Goal: Task Accomplishment & Management: Use online tool/utility

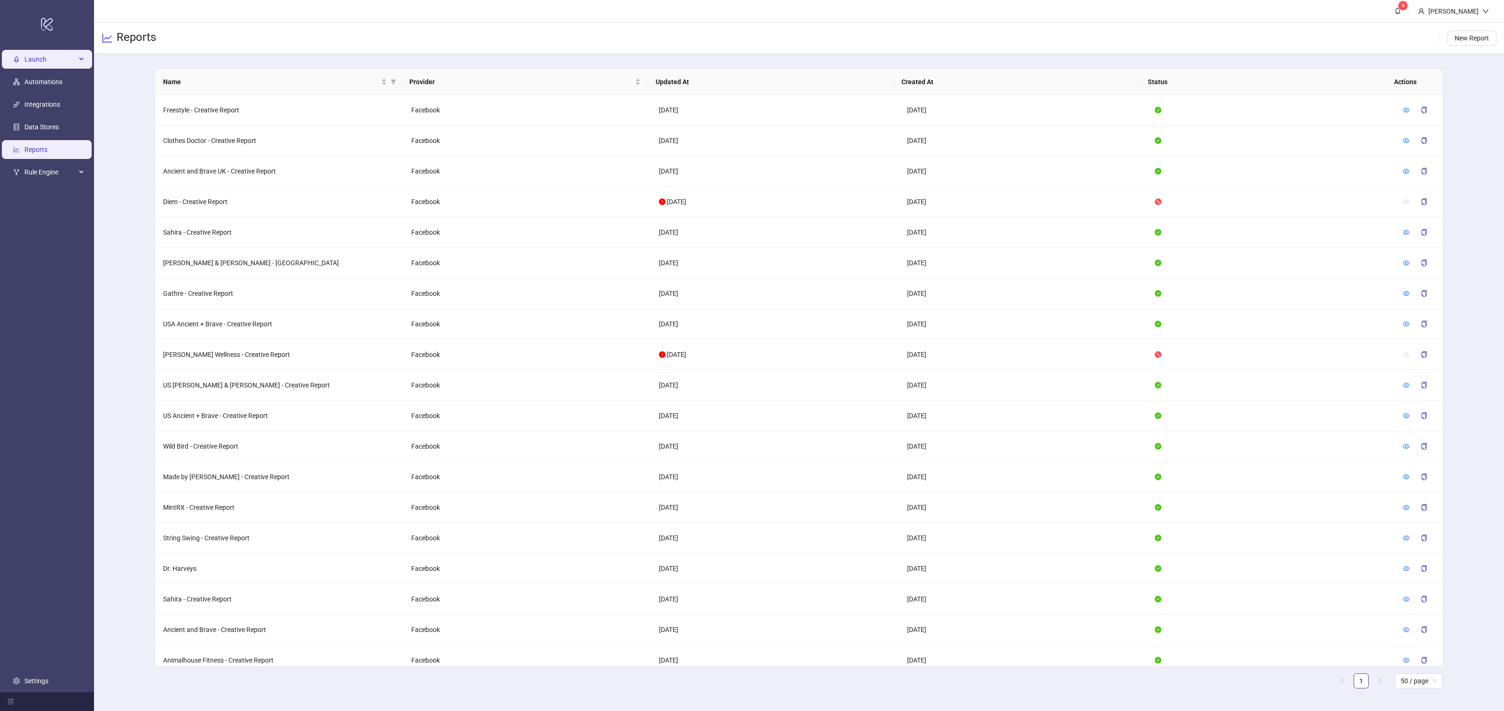
click at [48, 61] on span "Launch" at bounding box center [50, 59] width 52 height 19
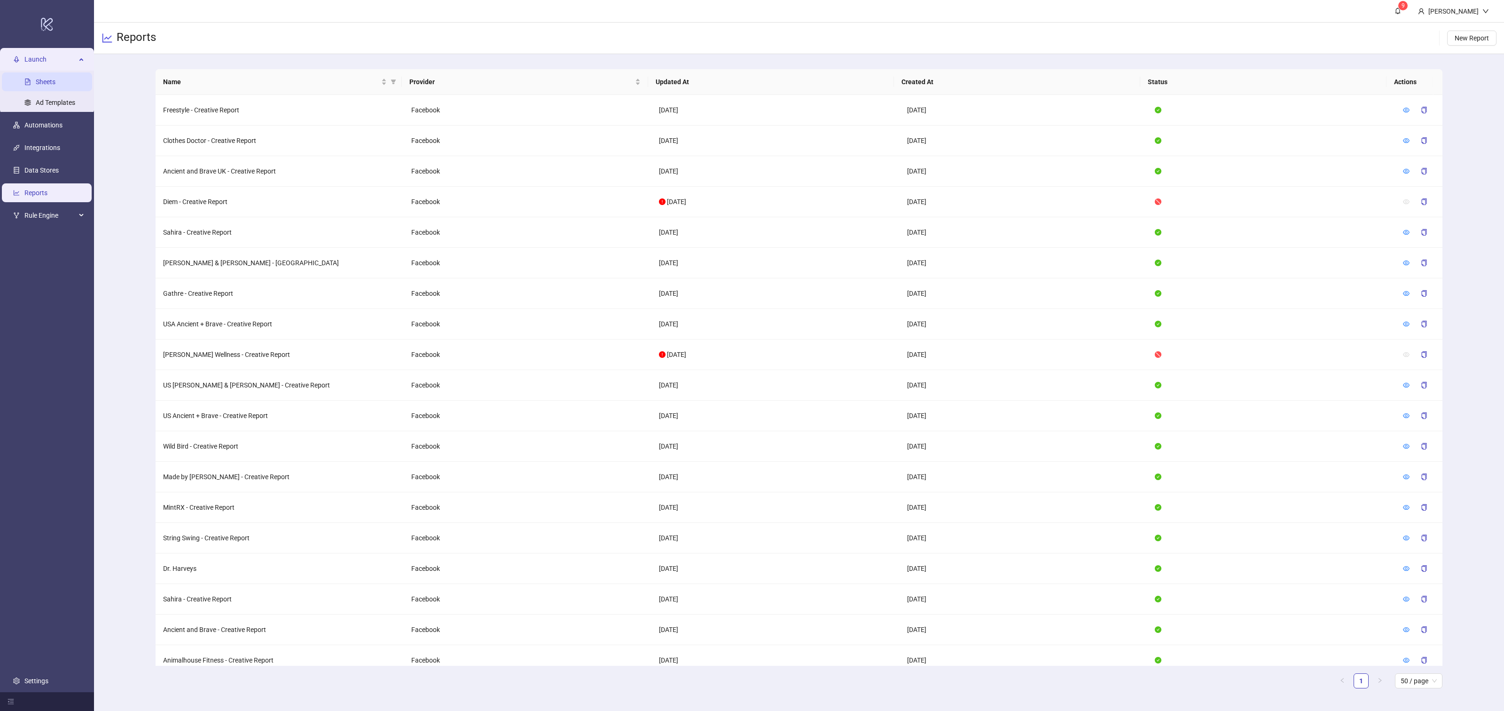
click at [47, 81] on link "Sheets" at bounding box center [46, 82] width 20 height 8
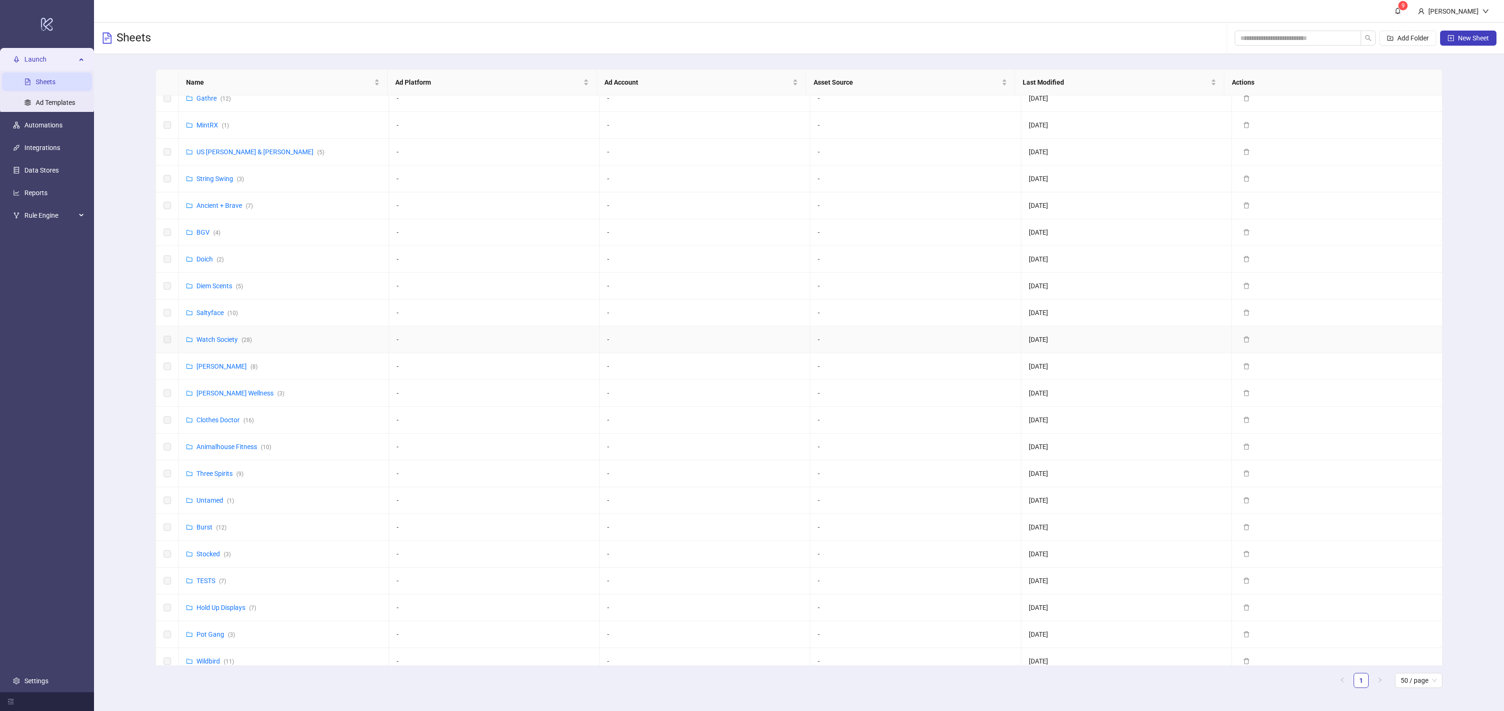
scroll to position [50, 0]
click at [209, 457] on link "Three Spirits ( 9 )" at bounding box center [219, 461] width 47 height 8
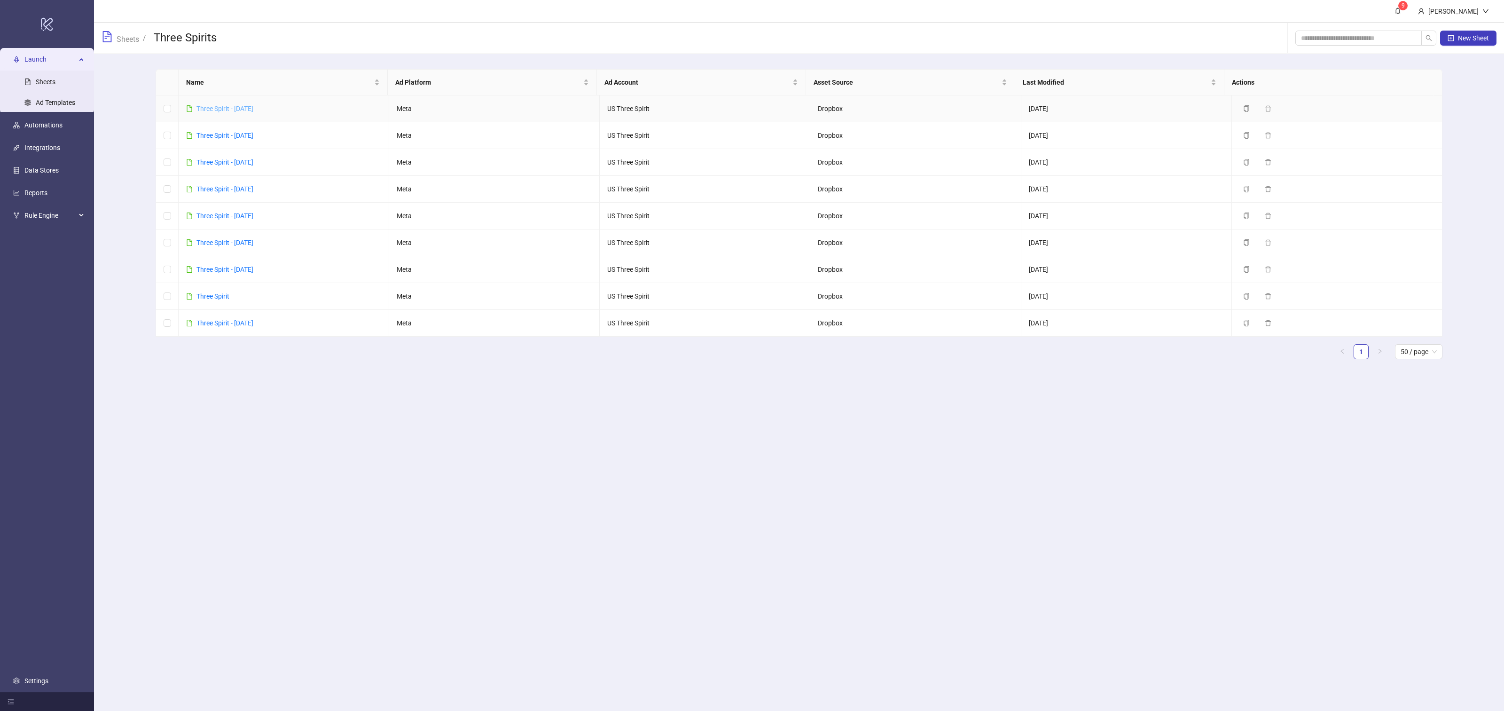
click at [246, 106] on link "Three Spirit - [DATE]" at bounding box center [224, 109] width 57 height 8
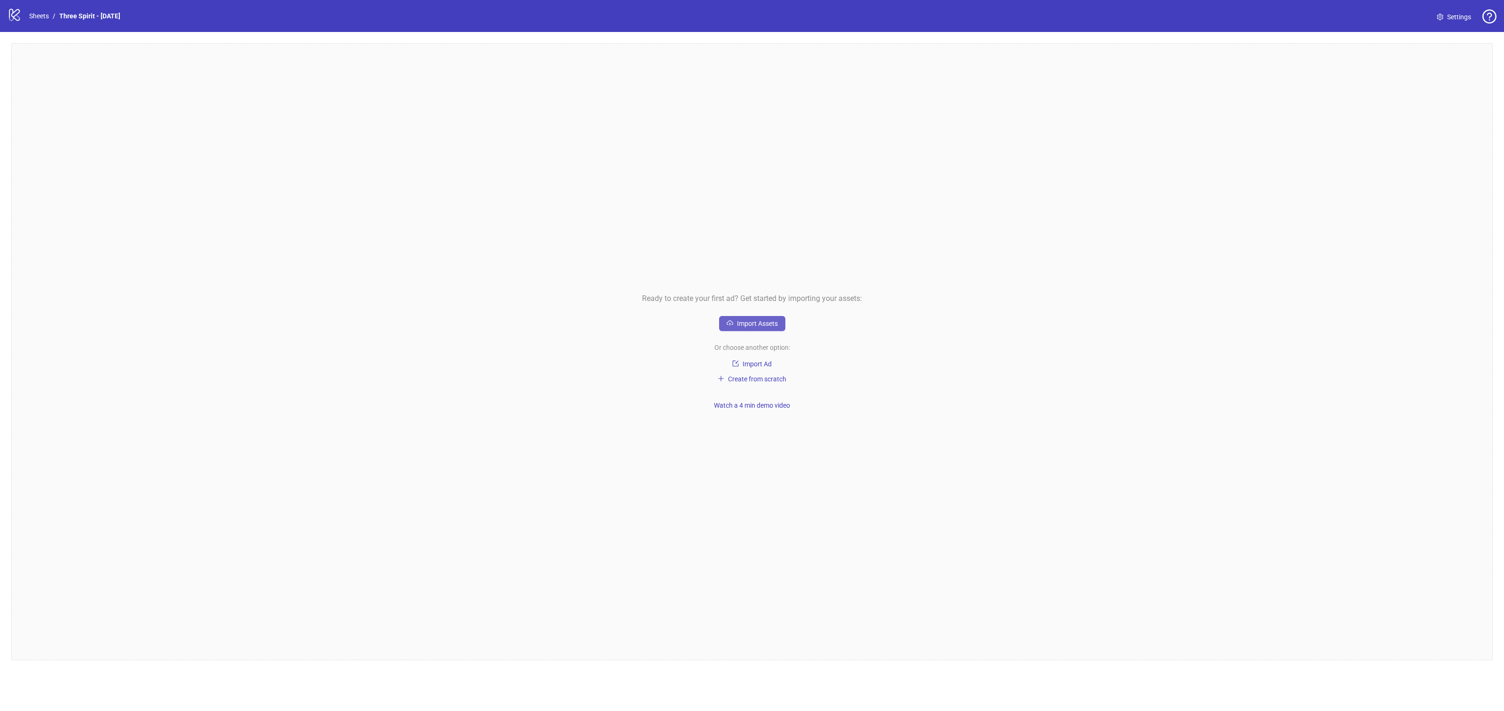
click at [763, 321] on span "Import Assets" at bounding box center [757, 324] width 41 height 8
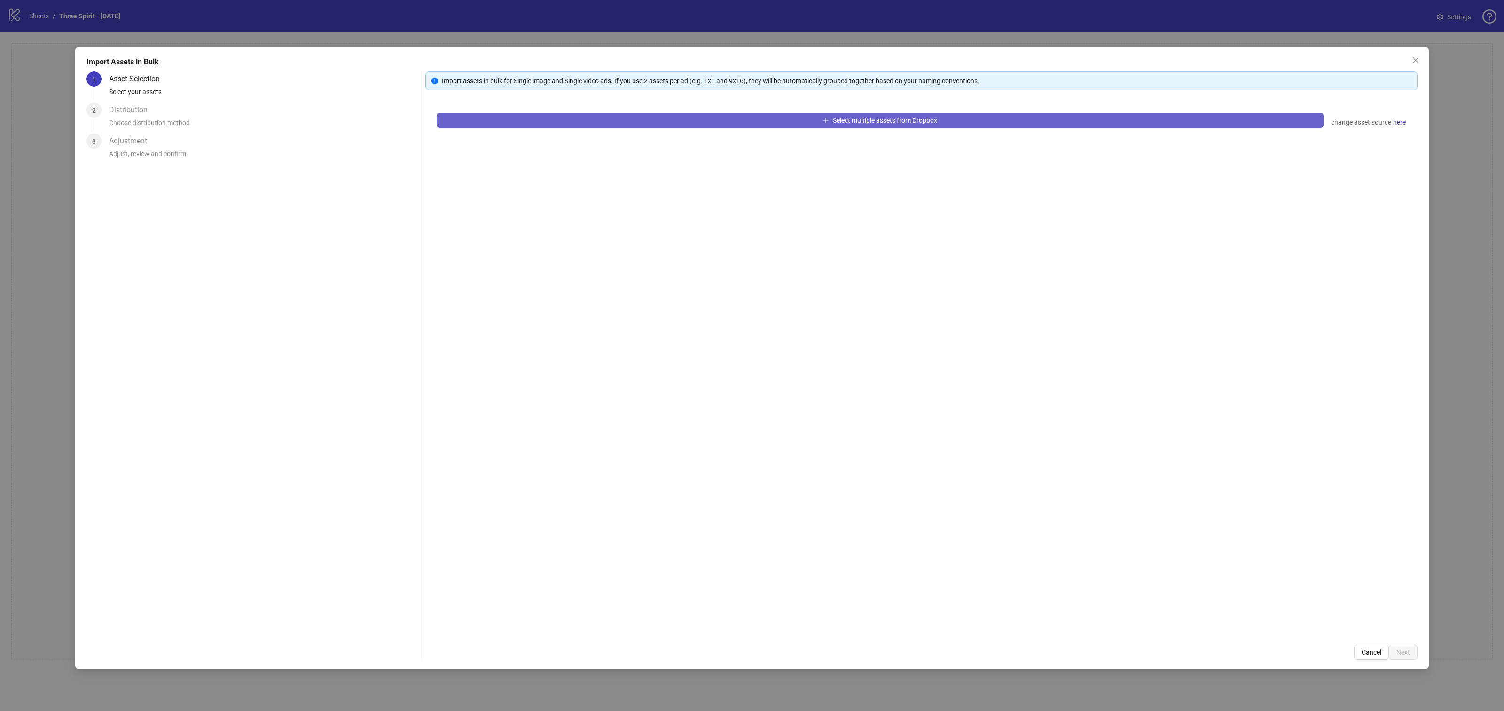
click at [906, 118] on span "Select multiple assets from Dropbox" at bounding box center [885, 121] width 104 height 8
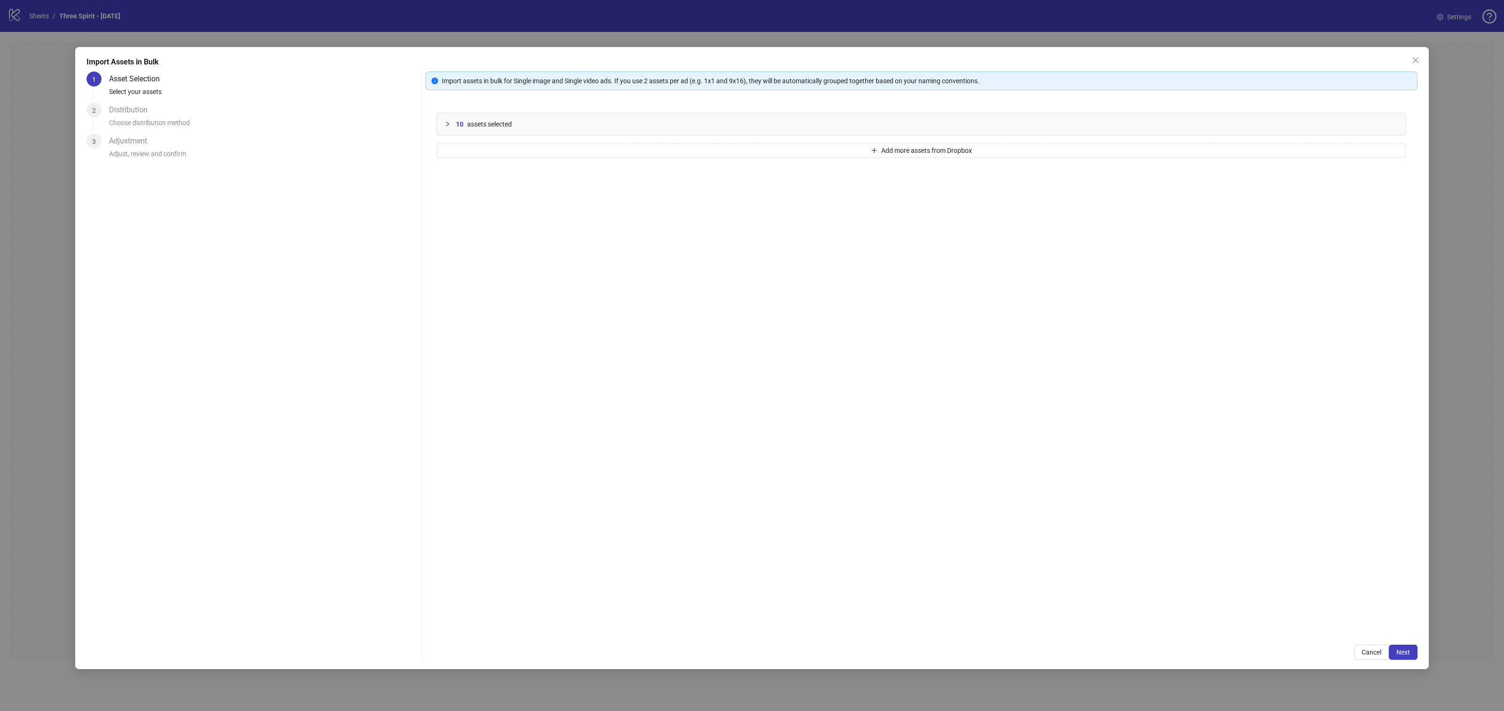
click at [445, 119] on div at bounding box center [450, 124] width 11 height 10
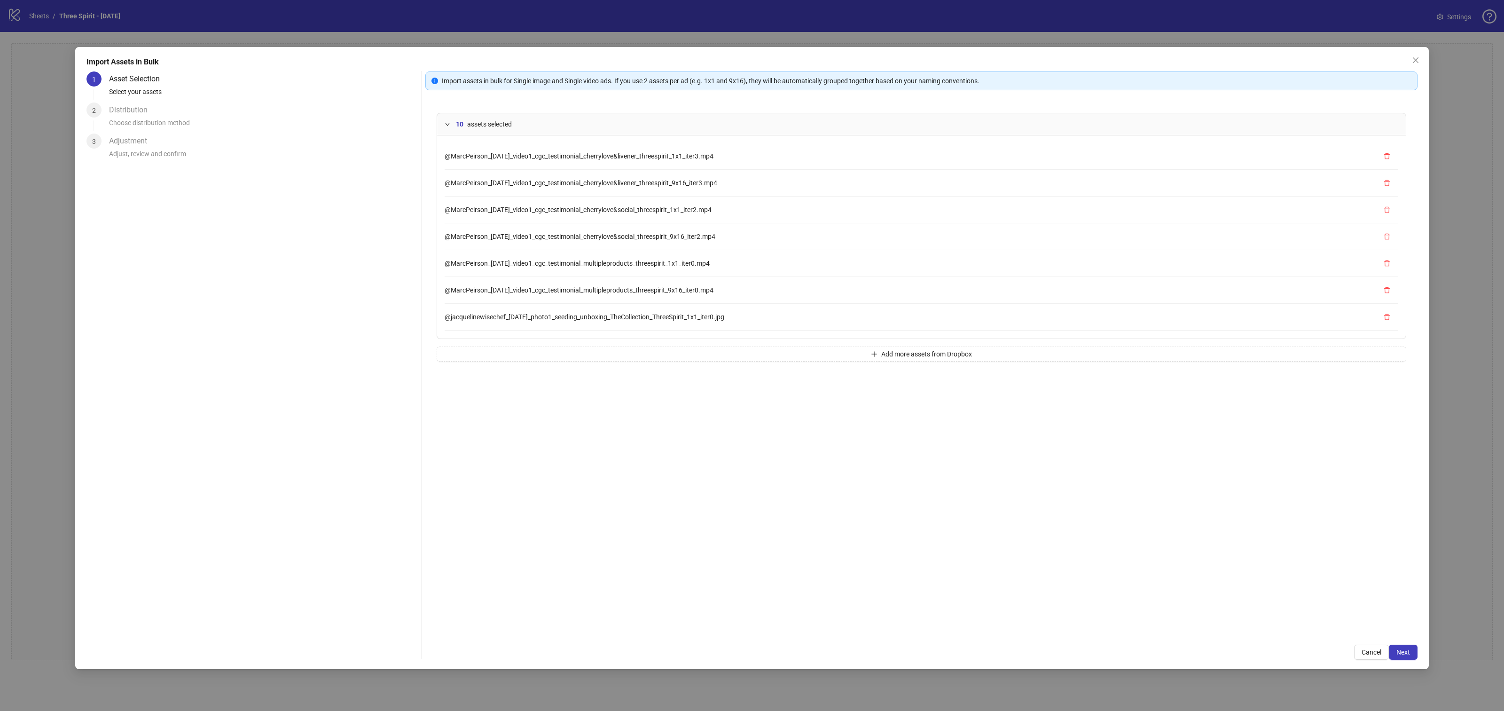
click at [445, 122] on icon "expanded" at bounding box center [448, 124] width 6 height 6
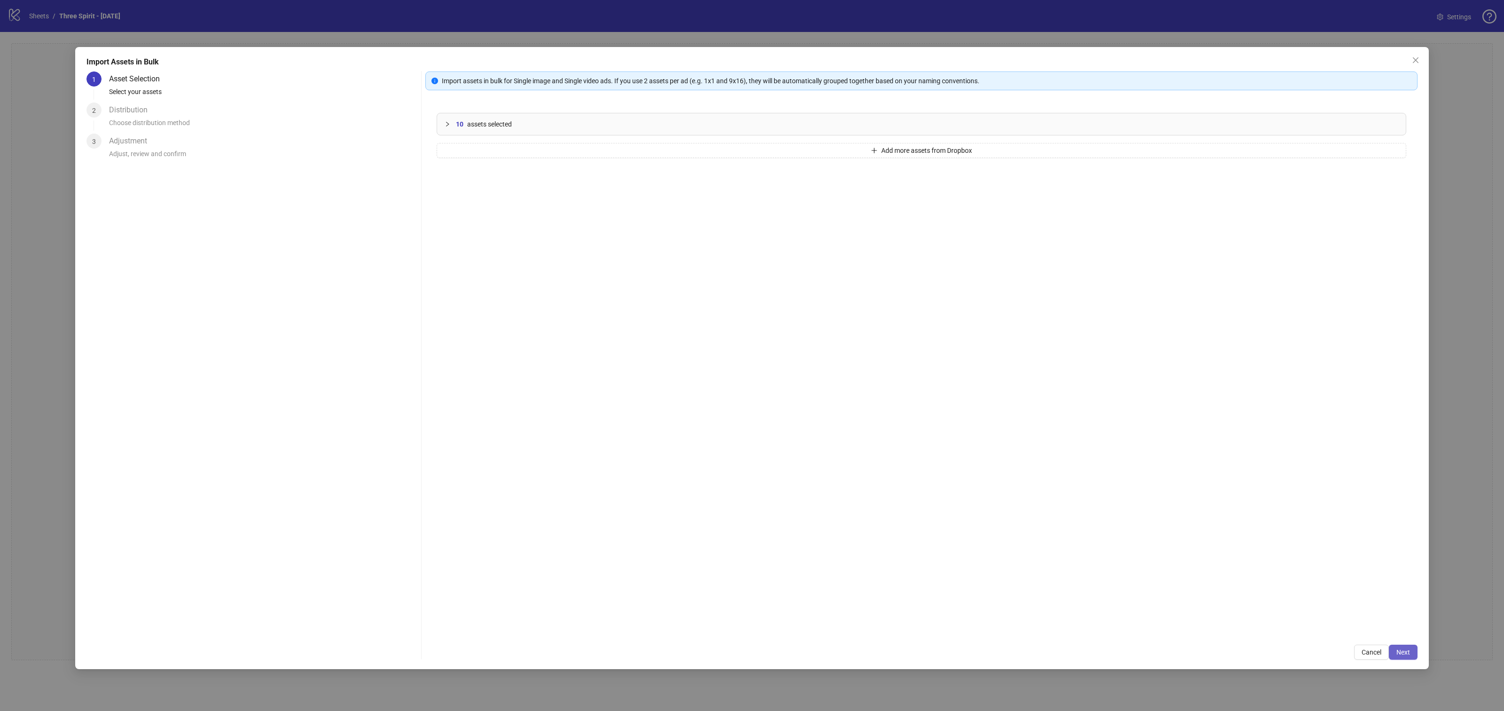
click at [1399, 652] on span "Next" at bounding box center [1403, 652] width 14 height 8
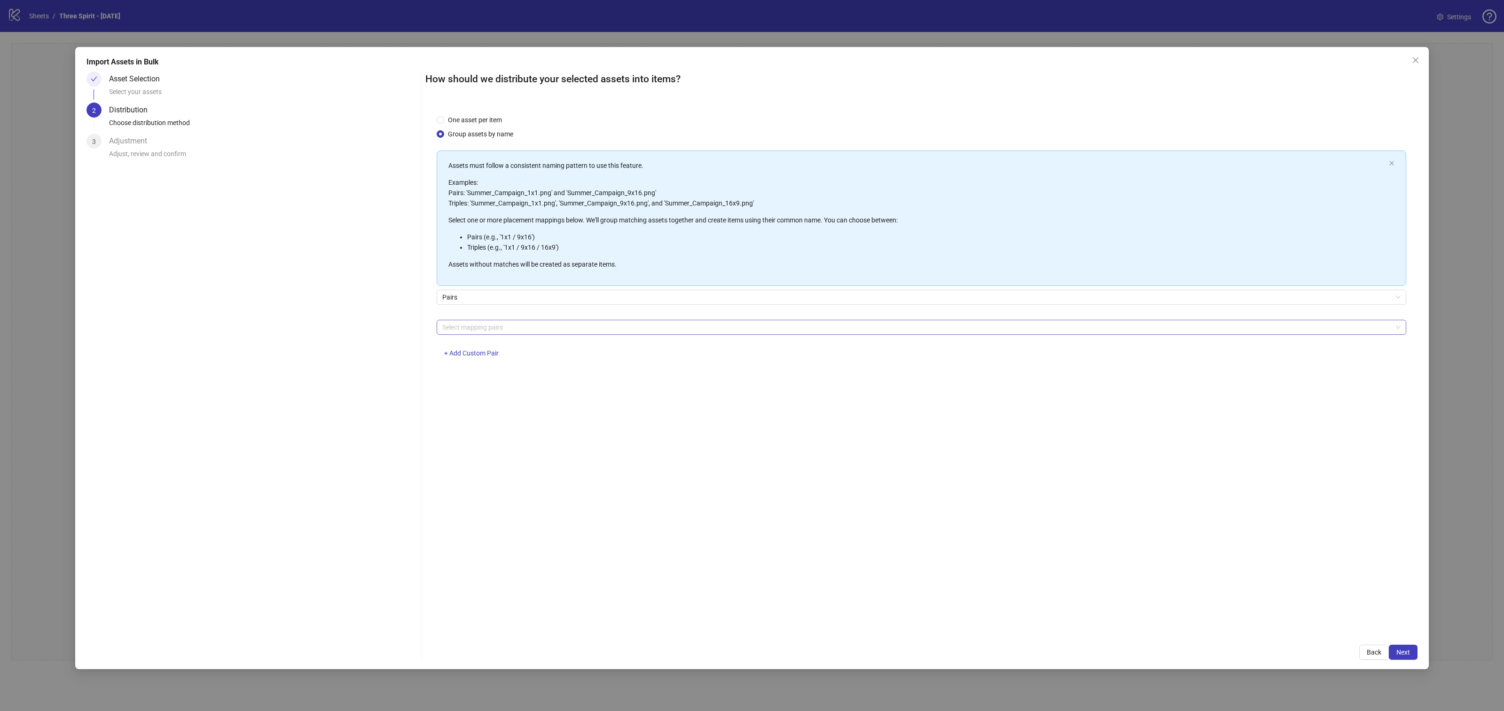
click at [477, 327] on div at bounding box center [916, 326] width 956 height 13
click at [481, 391] on div "1x1 / 9x16" at bounding box center [921, 390] width 955 height 10
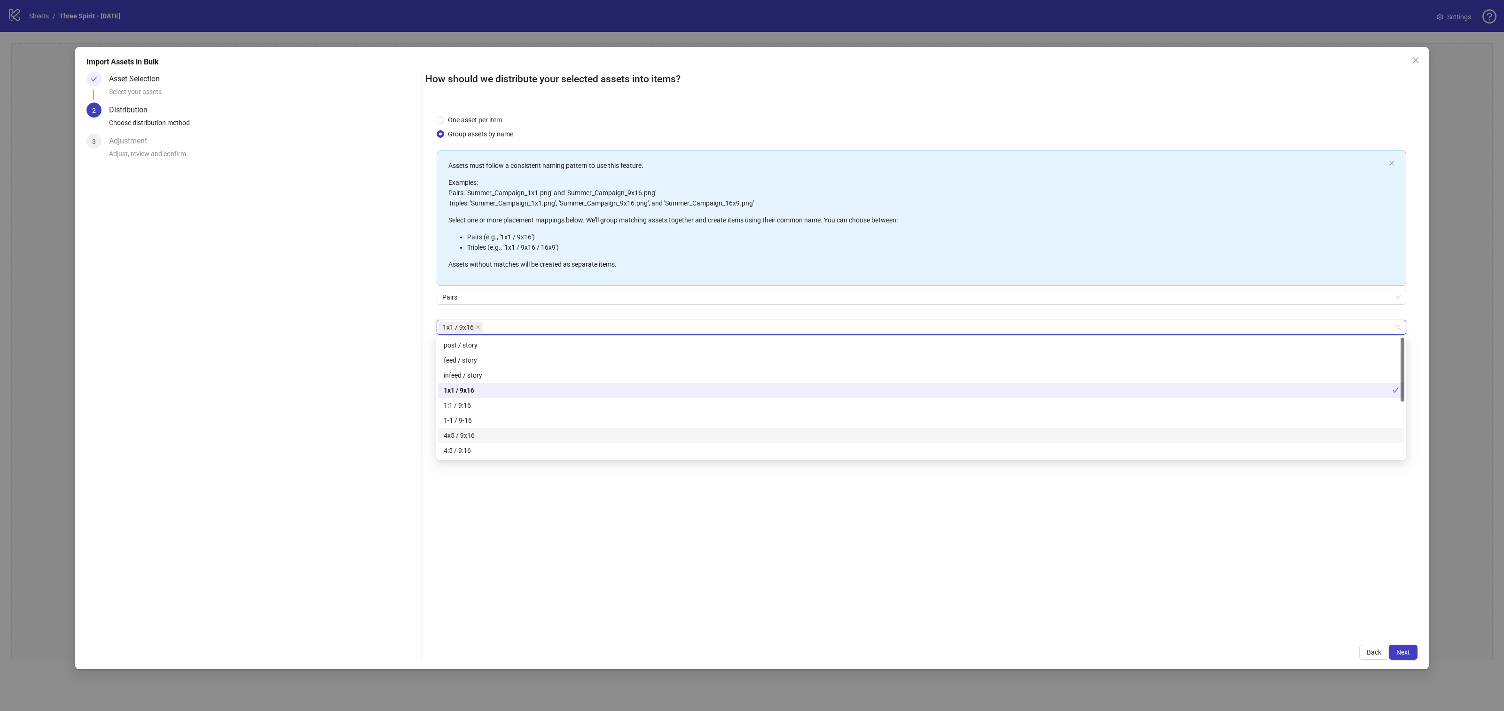
click at [477, 437] on div "4x5 / 9x16" at bounding box center [921, 435] width 955 height 10
click at [523, 453] on div "4:5 / 9:16" at bounding box center [921, 450] width 955 height 10
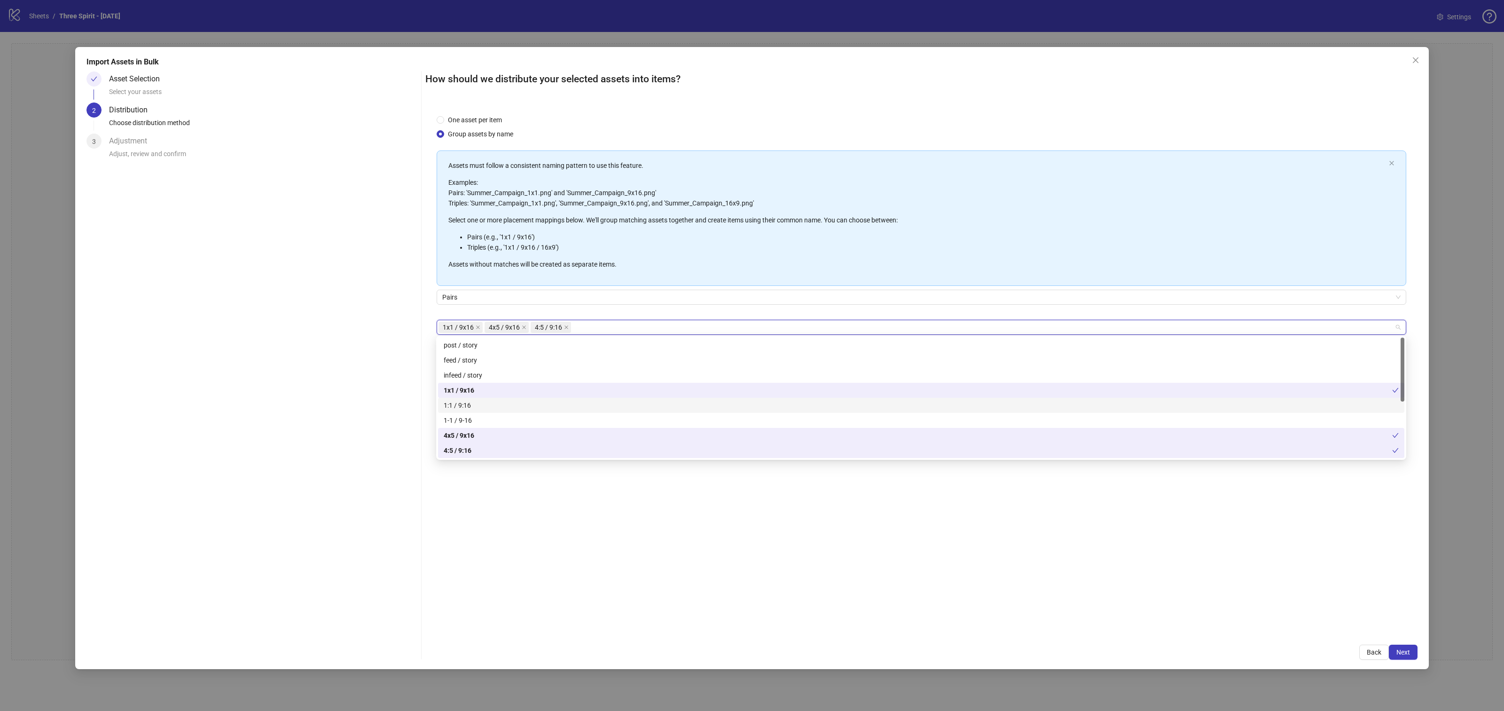
click at [506, 405] on div "1:1 / 9:16" at bounding box center [921, 405] width 955 height 10
click at [599, 495] on div "One asset per item Group assets by name Assets must follow a consistent naming …" at bounding box center [921, 368] width 992 height 530
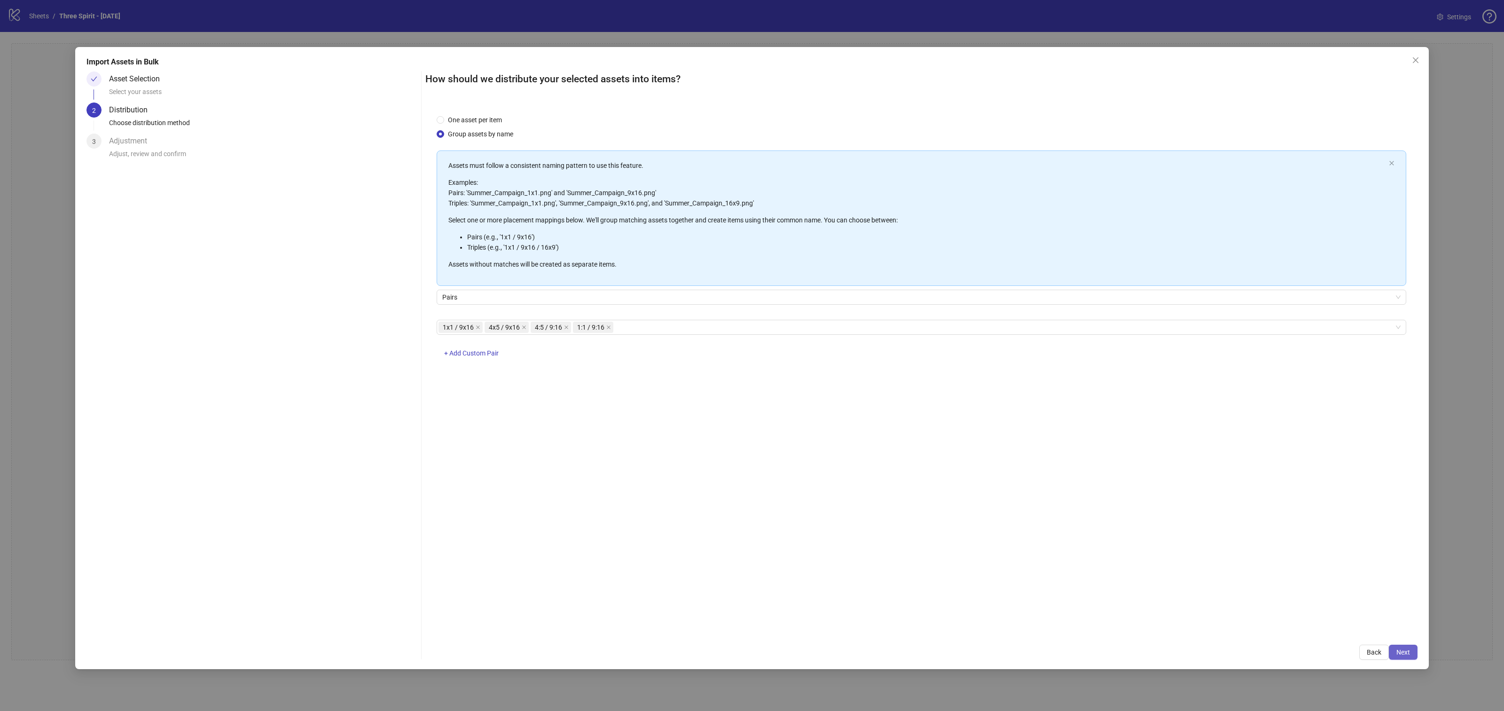
click at [1406, 649] on span "Next" at bounding box center [1403, 652] width 14 height 8
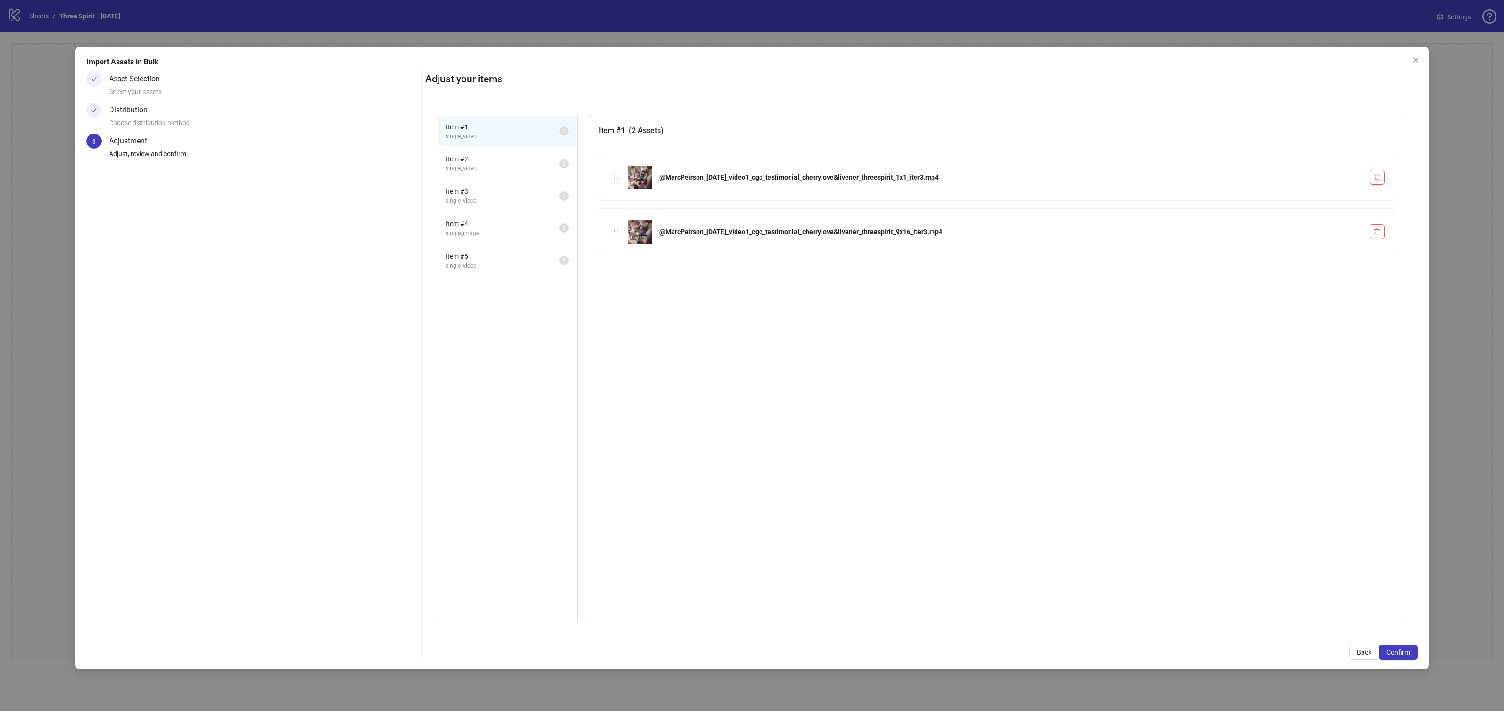
click at [509, 265] on span "single_video" at bounding box center [502, 265] width 114 height 9
click at [512, 229] on span "single_image" at bounding box center [502, 233] width 114 height 9
click at [517, 258] on span "Item # 5" at bounding box center [502, 256] width 114 height 10
click at [517, 231] on span "single_image" at bounding box center [502, 233] width 114 height 9
click at [522, 202] on span "single_video" at bounding box center [502, 200] width 114 height 9
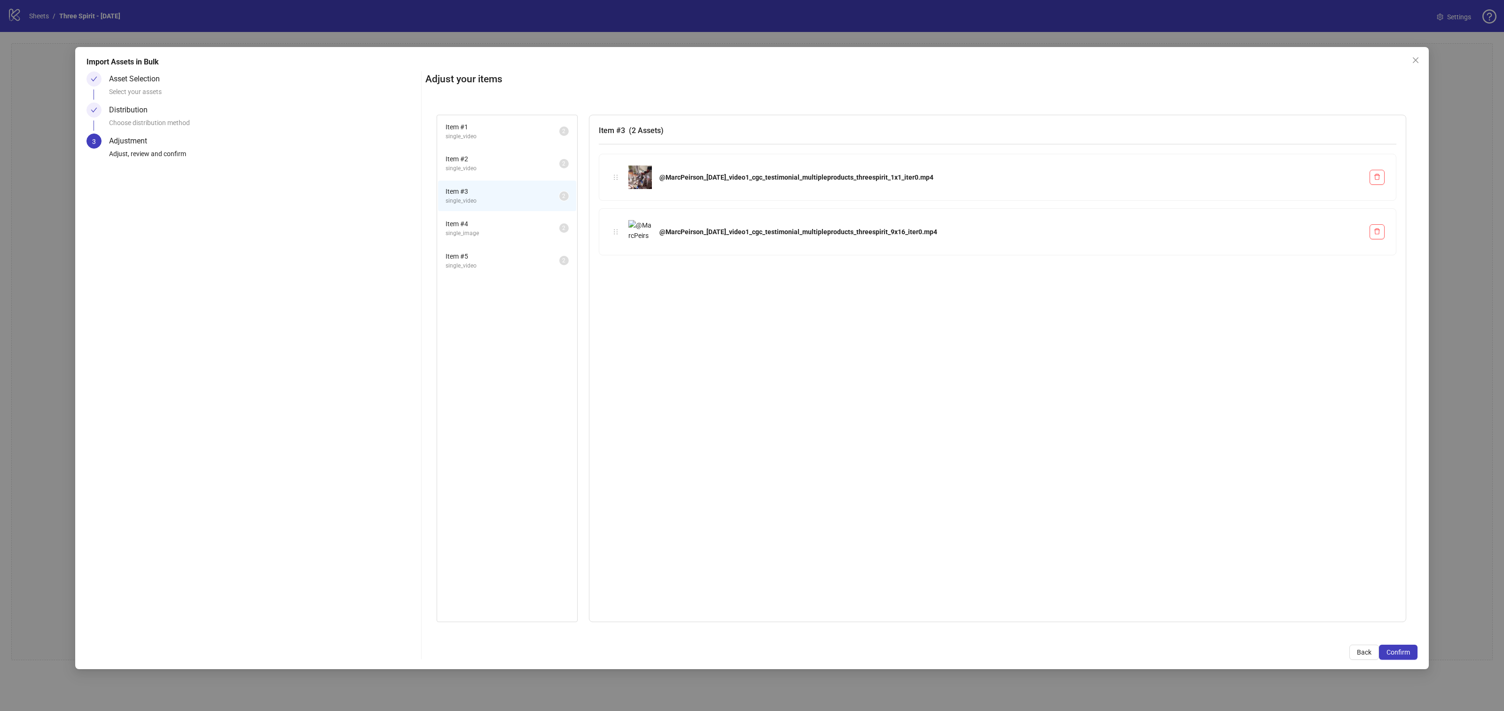
click at [524, 174] on li "Item # 2 single_video 2" at bounding box center [507, 163] width 138 height 31
click at [520, 137] on span "single_video" at bounding box center [502, 136] width 114 height 9
click at [1401, 648] on span "Confirm" at bounding box center [1397, 652] width 23 height 8
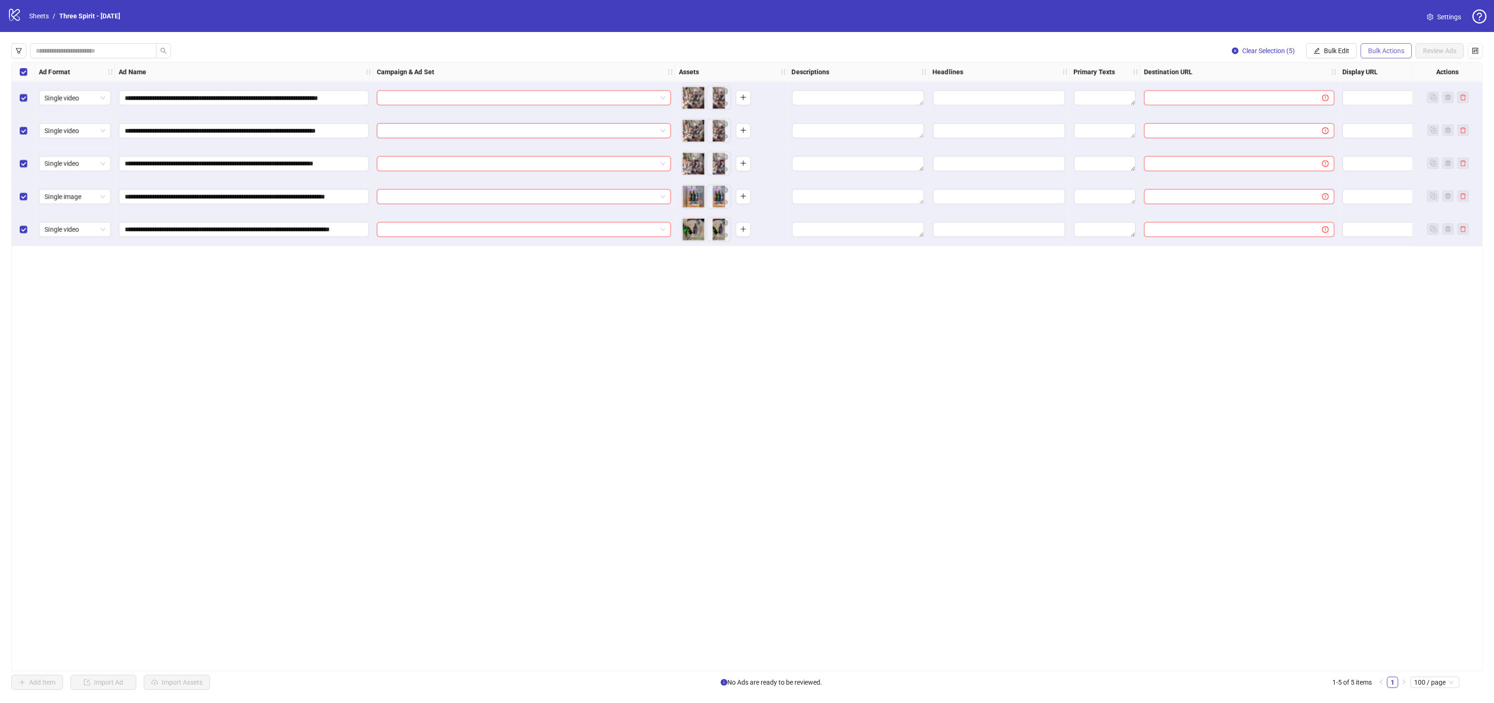
click at [1390, 49] on span "Bulk Actions" at bounding box center [1386, 51] width 36 height 8
click at [1383, 130] on span "Apply Template" at bounding box center [1400, 130] width 64 height 10
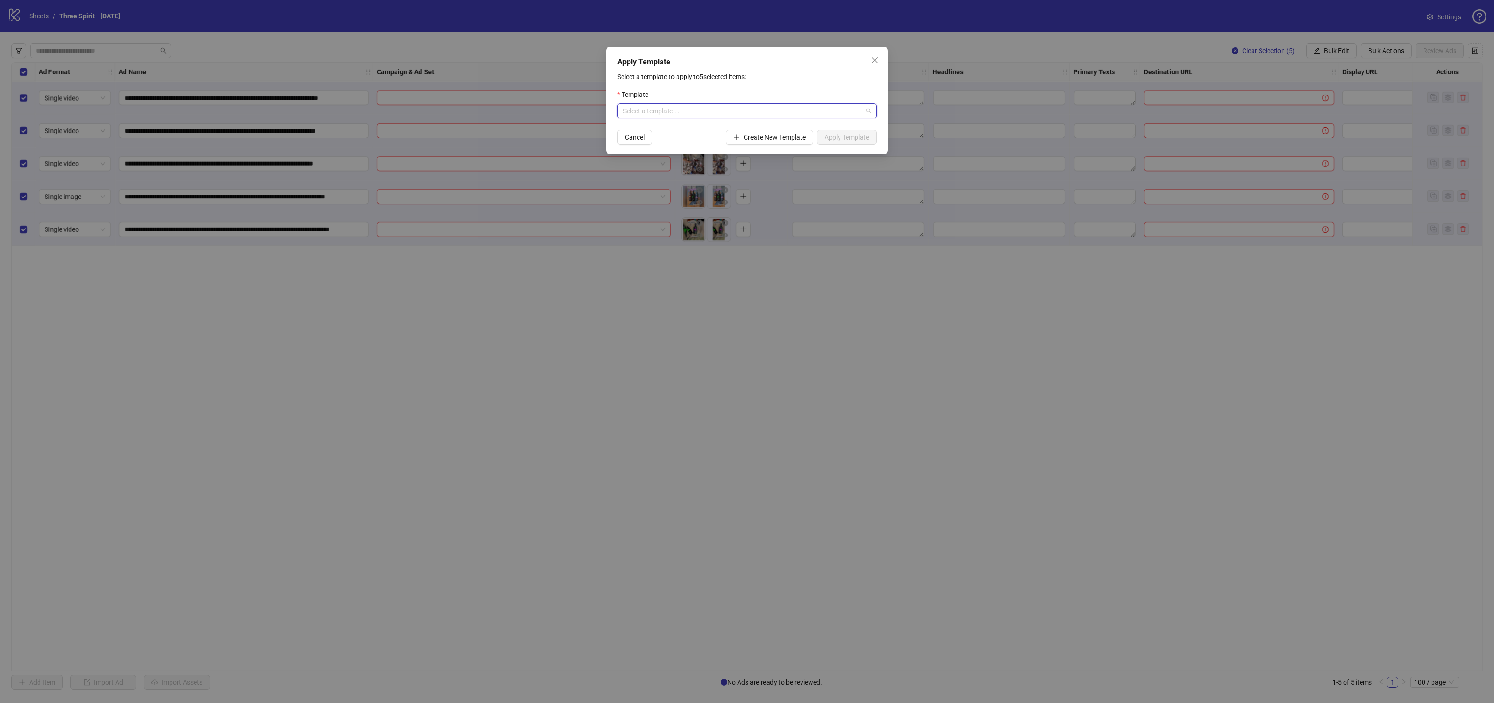
drag, startPoint x: 724, startPoint y: 106, endPoint x: 734, endPoint y: 111, distance: 10.5
click at [724, 106] on input "search" at bounding box center [743, 111] width 240 height 14
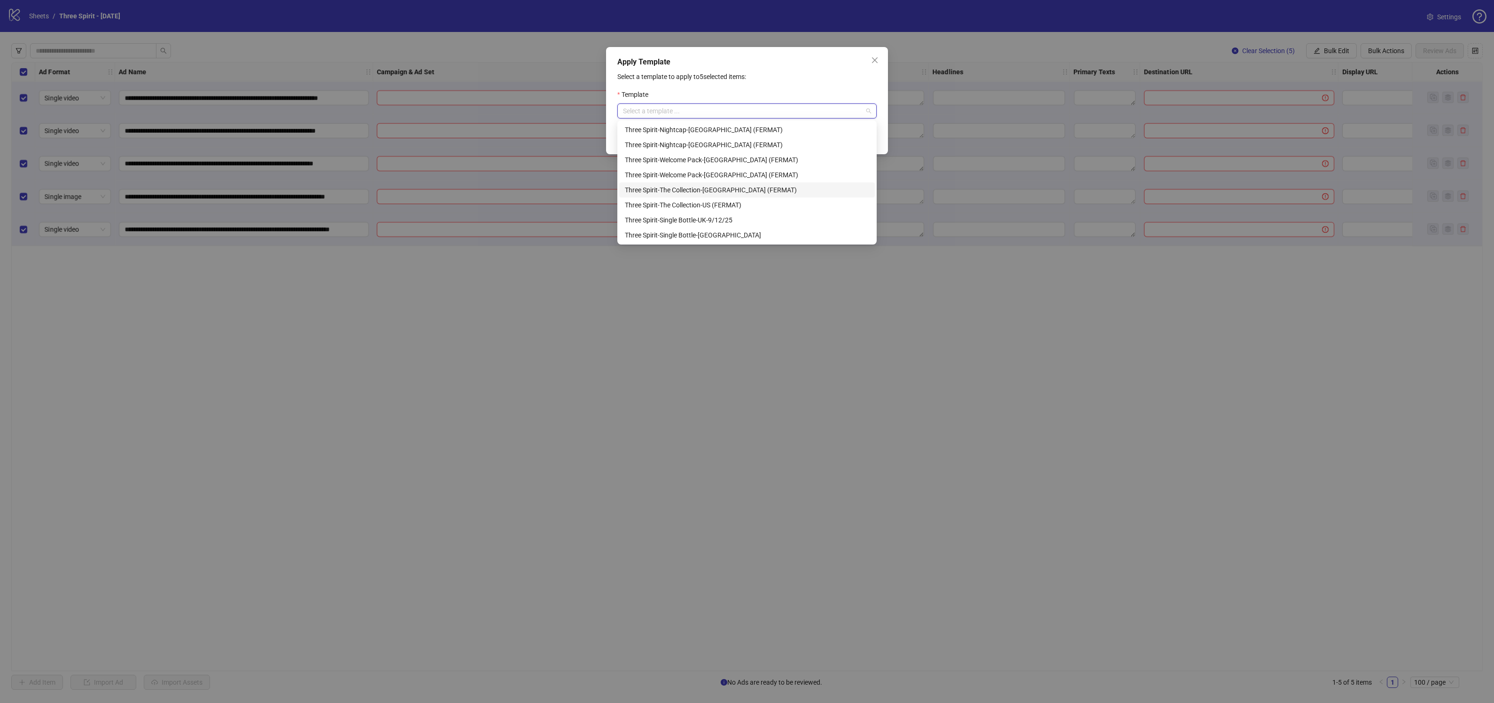
click at [692, 190] on div "Three Spirit-The Collection-[GEOGRAPHIC_DATA] (FERMAT)" at bounding box center [747, 190] width 244 height 10
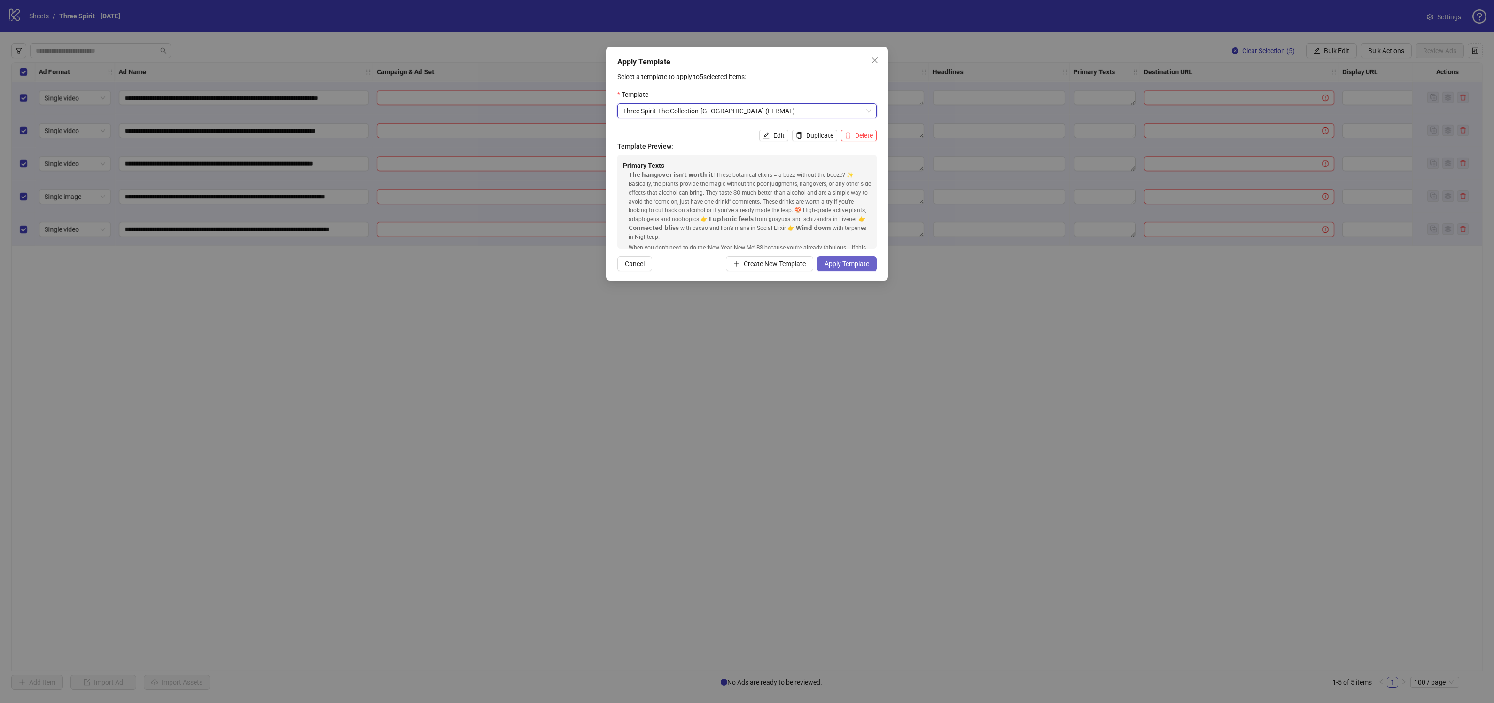
click at [860, 263] on span "Apply Template" at bounding box center [847, 264] width 45 height 8
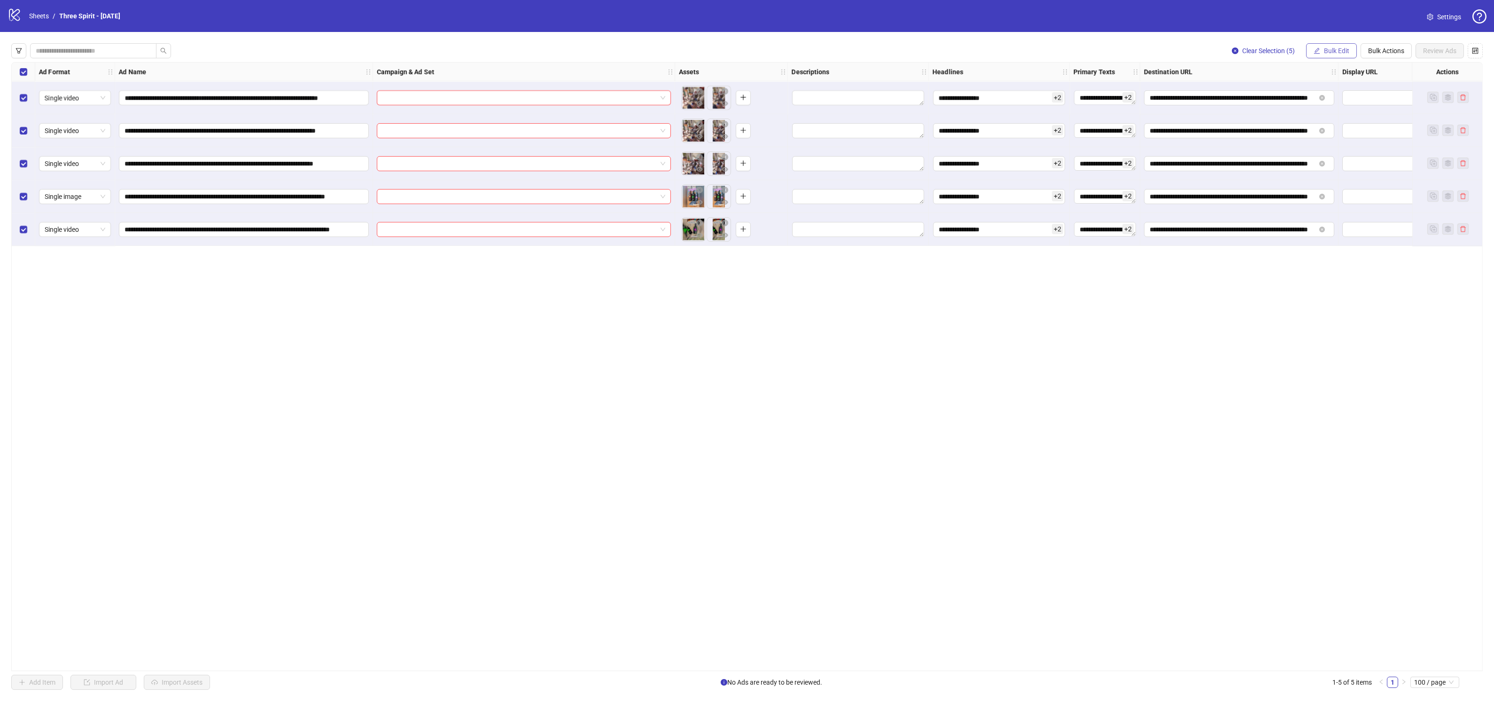
click at [1330, 50] on span "Bulk Edit" at bounding box center [1336, 51] width 25 height 8
click at [1375, 48] on span "Bulk Actions" at bounding box center [1386, 51] width 36 height 8
click at [1391, 103] on span "Duplicate with assets" at bounding box center [1400, 99] width 64 height 10
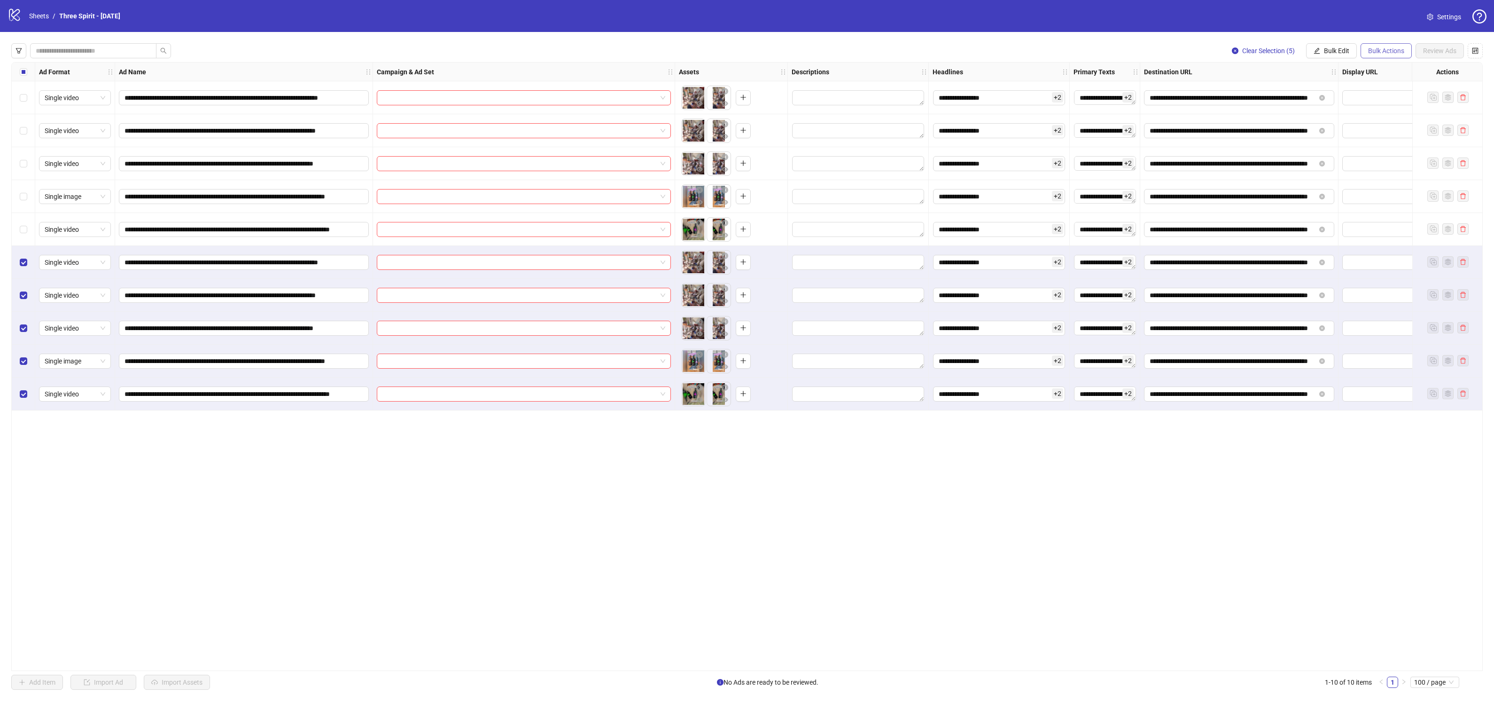
click at [1382, 49] on span "Bulk Actions" at bounding box center [1386, 51] width 36 height 8
click at [1391, 129] on span "Apply Template" at bounding box center [1400, 130] width 64 height 10
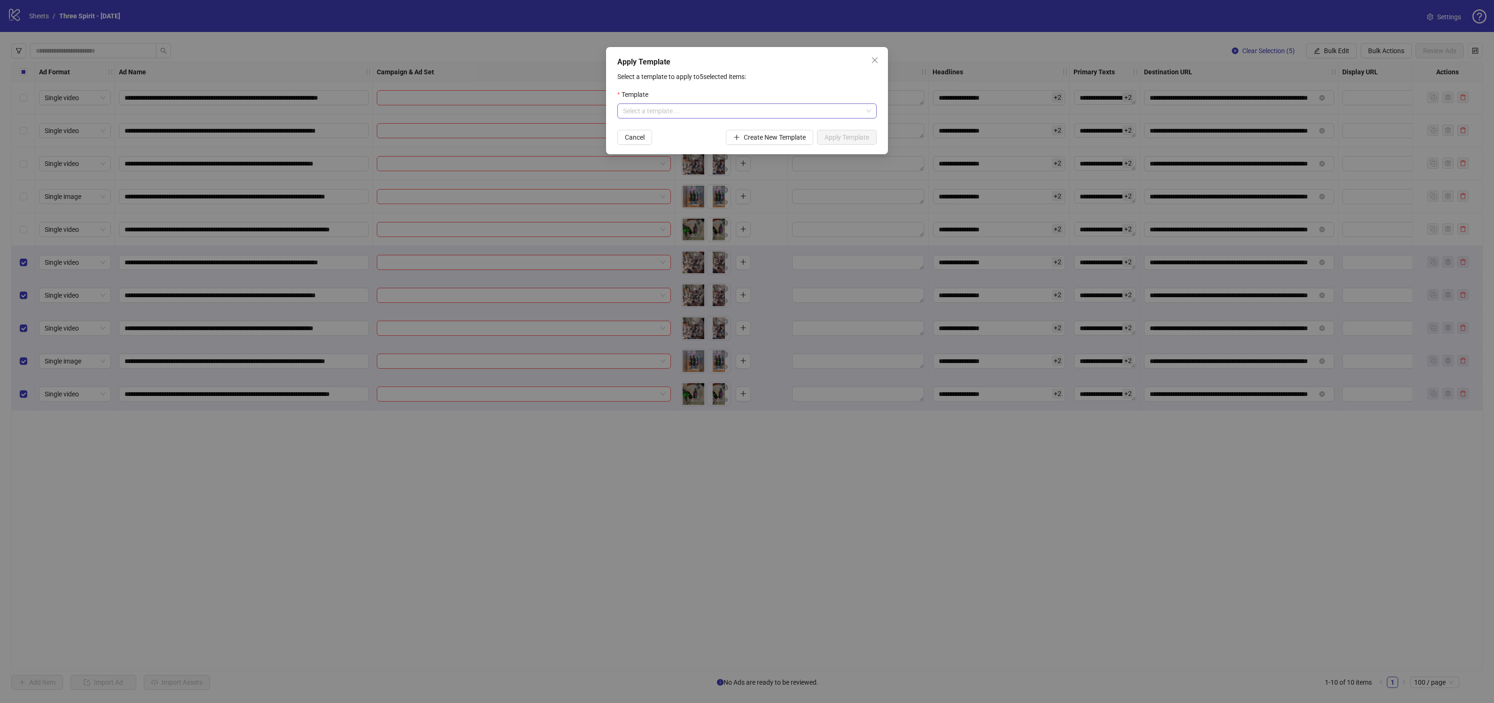
click at [703, 107] on input "search" at bounding box center [743, 111] width 240 height 14
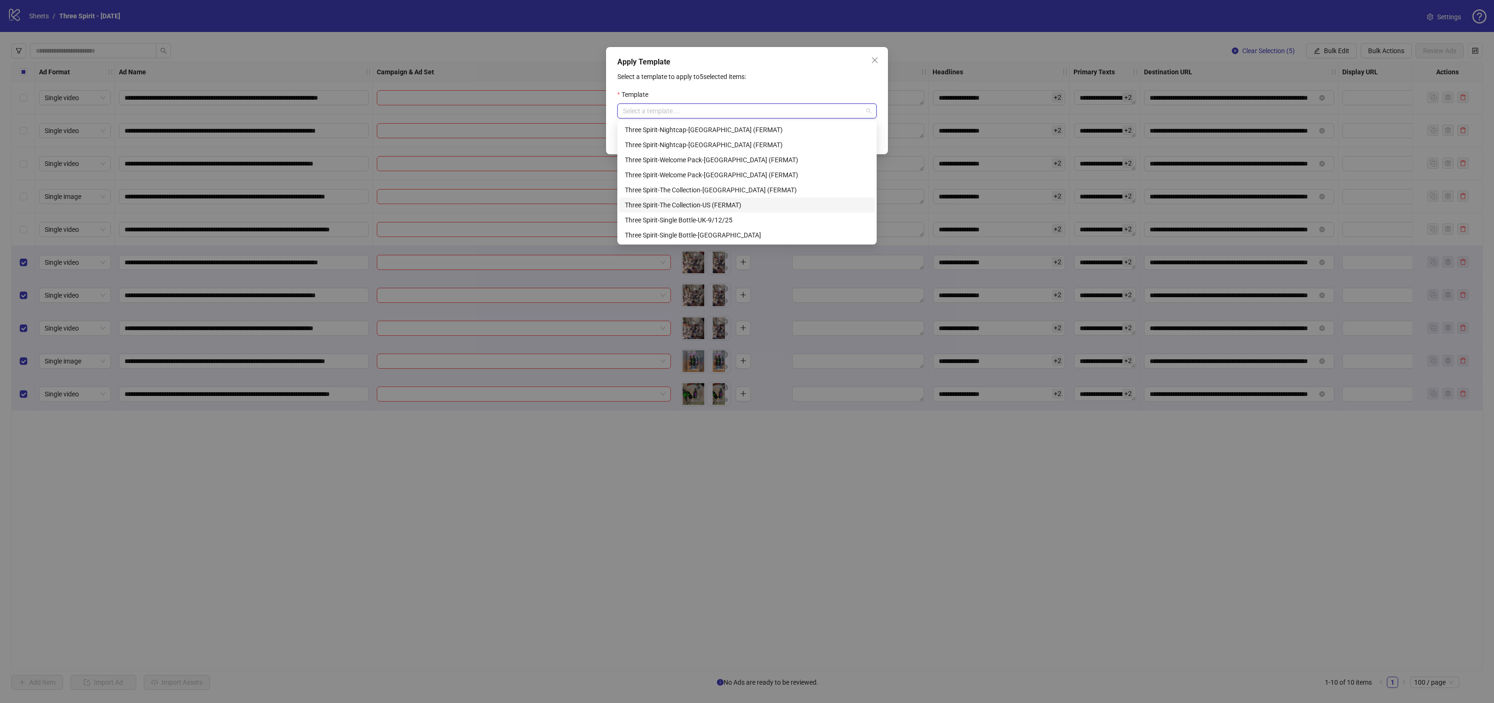
click at [731, 204] on div "Three Spirit-The Collection-US (FERMAT)" at bounding box center [747, 205] width 244 height 10
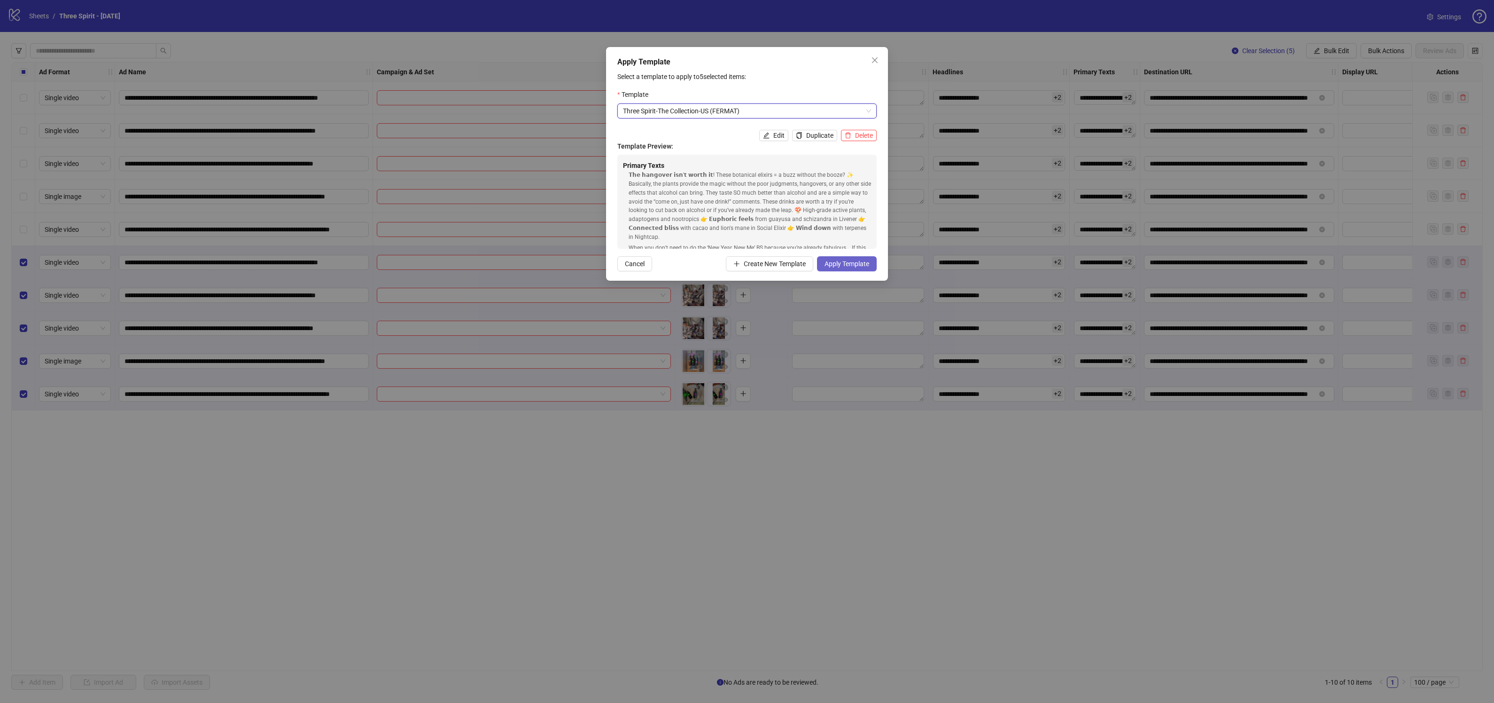
click at [840, 263] on span "Apply Template" at bounding box center [847, 264] width 45 height 8
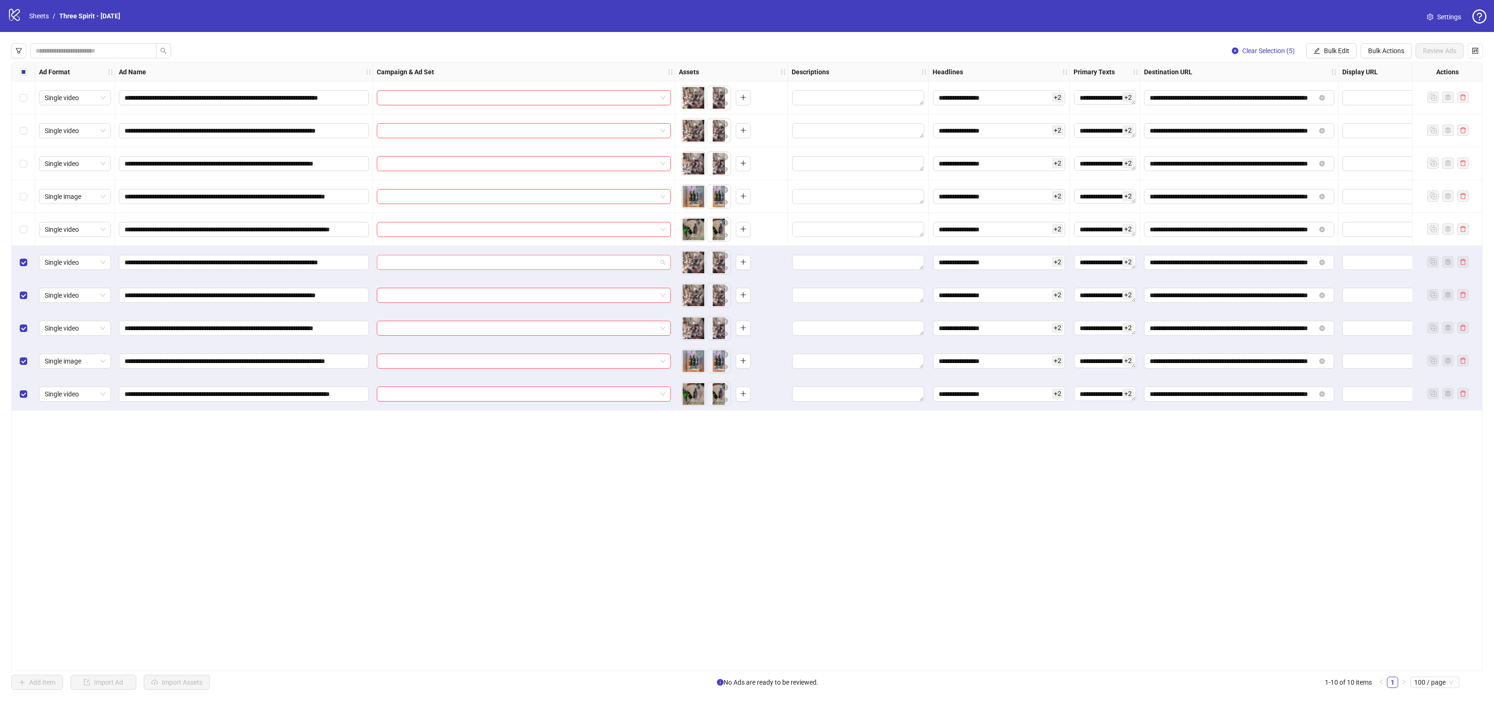
click at [661, 261] on span at bounding box center [524, 262] width 283 height 14
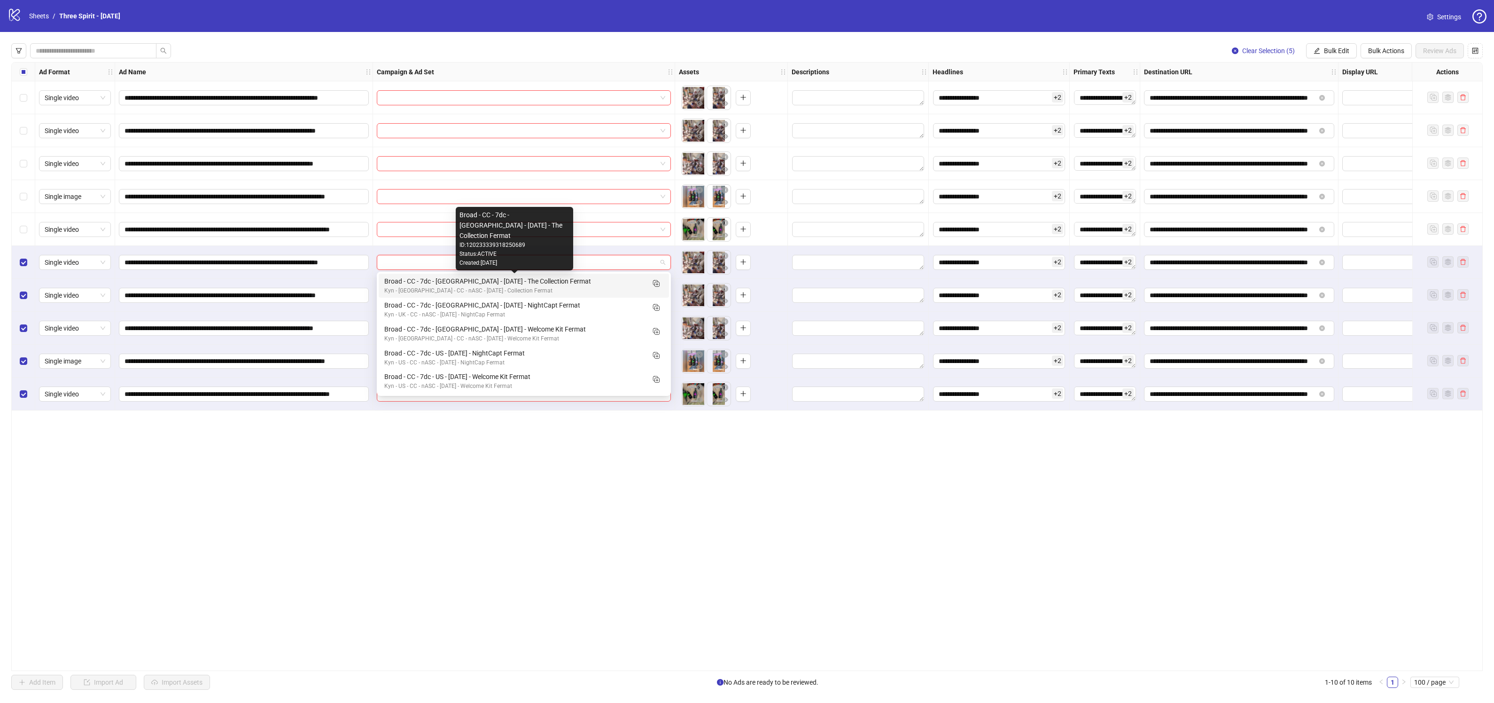
click at [564, 281] on div "Broad - CC - 7dc - [GEOGRAPHIC_DATA] - [DATE] - The Collection Fermat" at bounding box center [514, 281] width 260 height 10
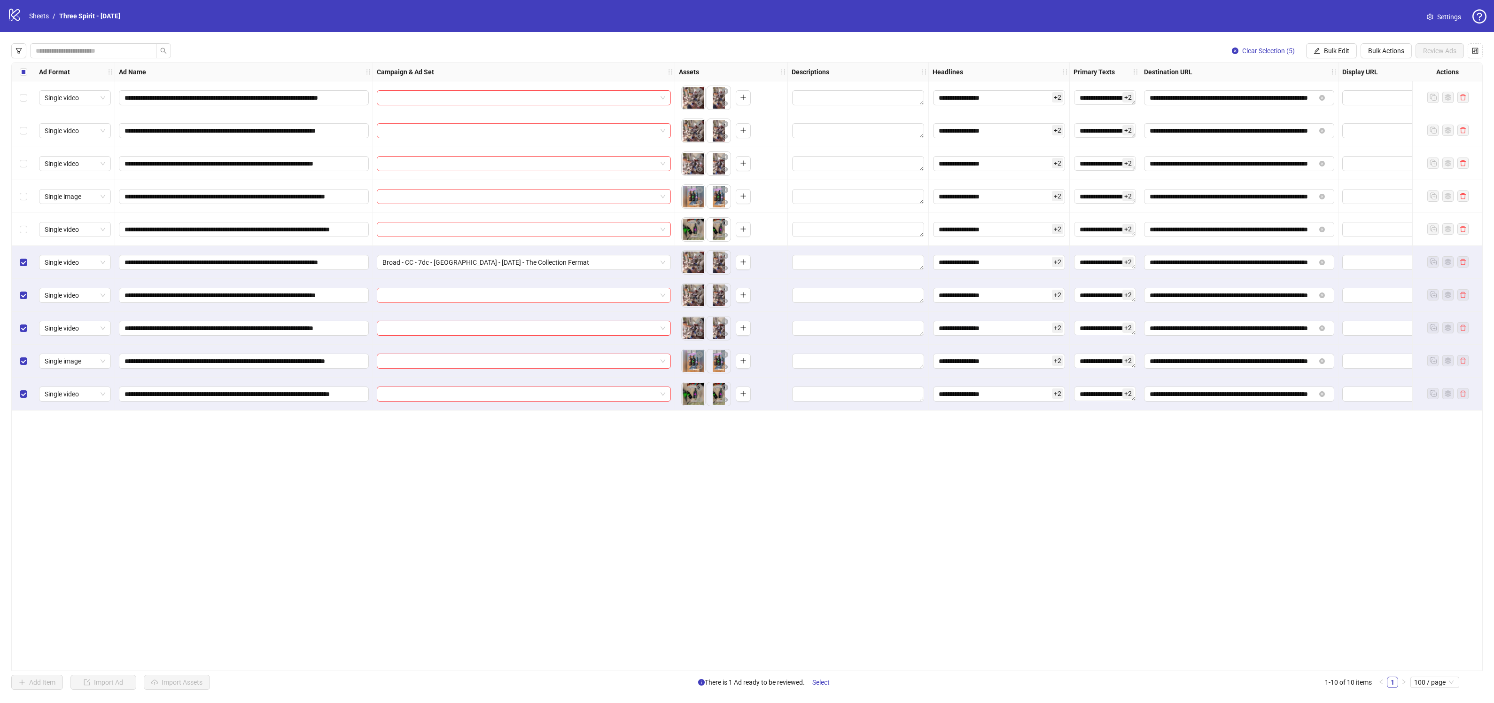
click at [613, 299] on input "search" at bounding box center [520, 295] width 274 height 14
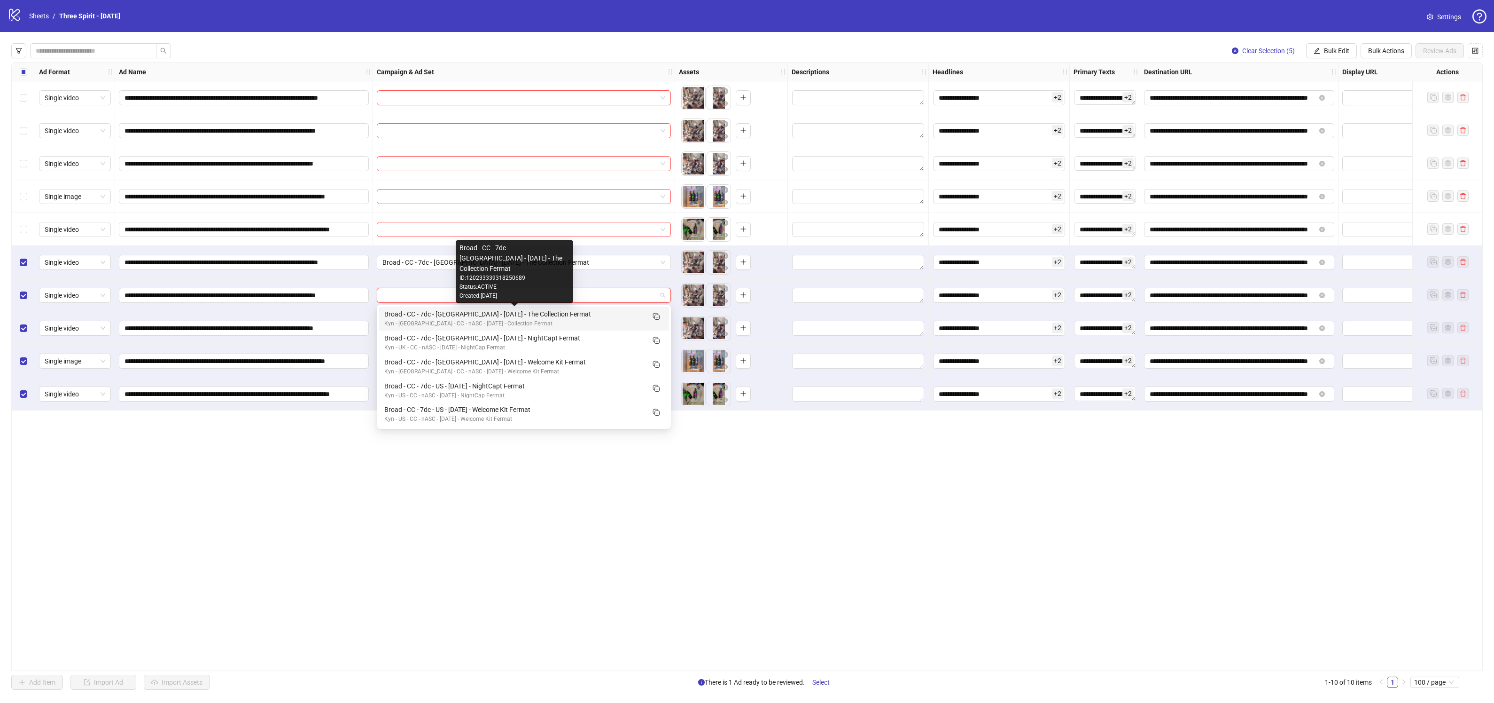
click at [563, 313] on div "Broad - CC - 7dc - [GEOGRAPHIC_DATA] - [DATE] - The Collection Fermat" at bounding box center [514, 314] width 260 height 10
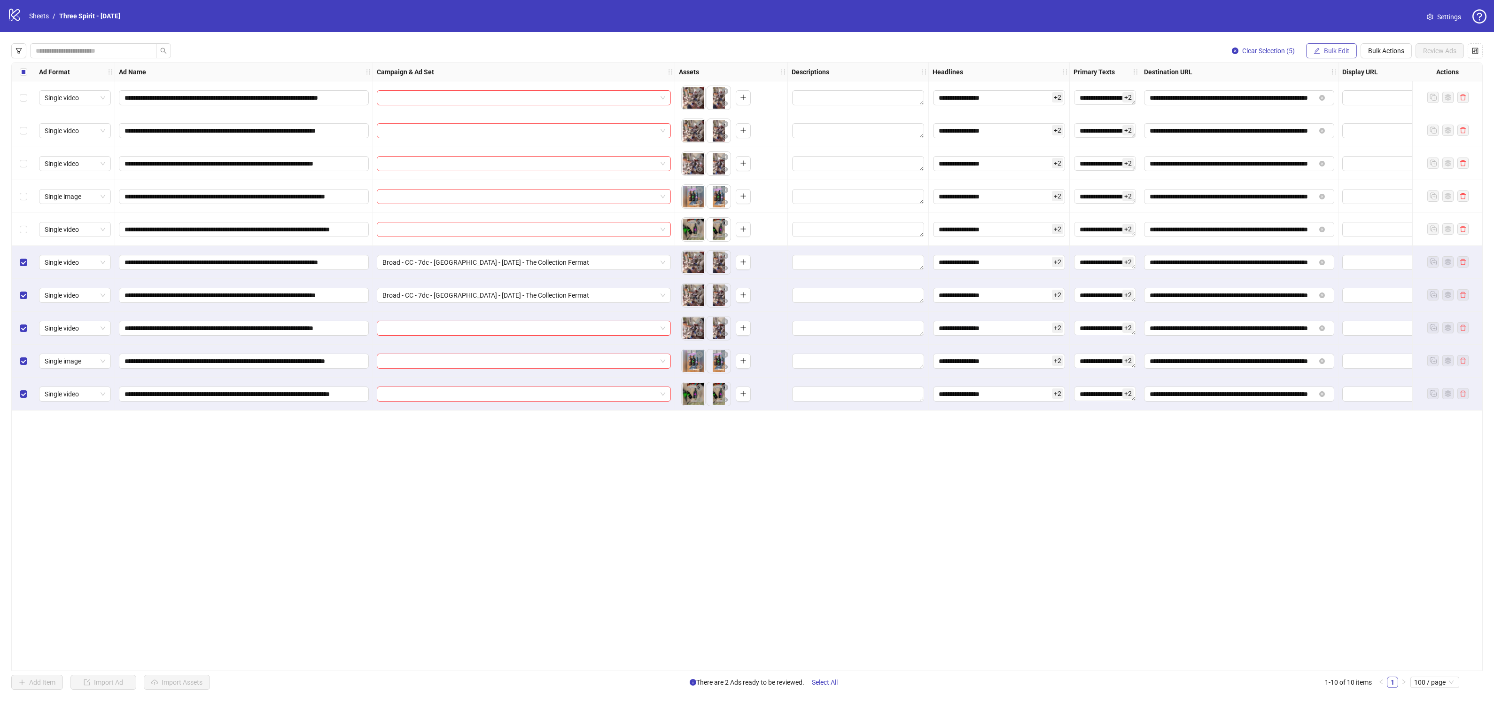
click at [1330, 51] on span "Bulk Edit" at bounding box center [1336, 51] width 25 height 8
click at [1328, 97] on span "Campaign & Ad Set" at bounding box center [1341, 99] width 56 height 10
click at [1393, 114] on icon "check" at bounding box center [1394, 115] width 7 height 7
click at [1383, 48] on span "Bulk Actions" at bounding box center [1386, 51] width 36 height 8
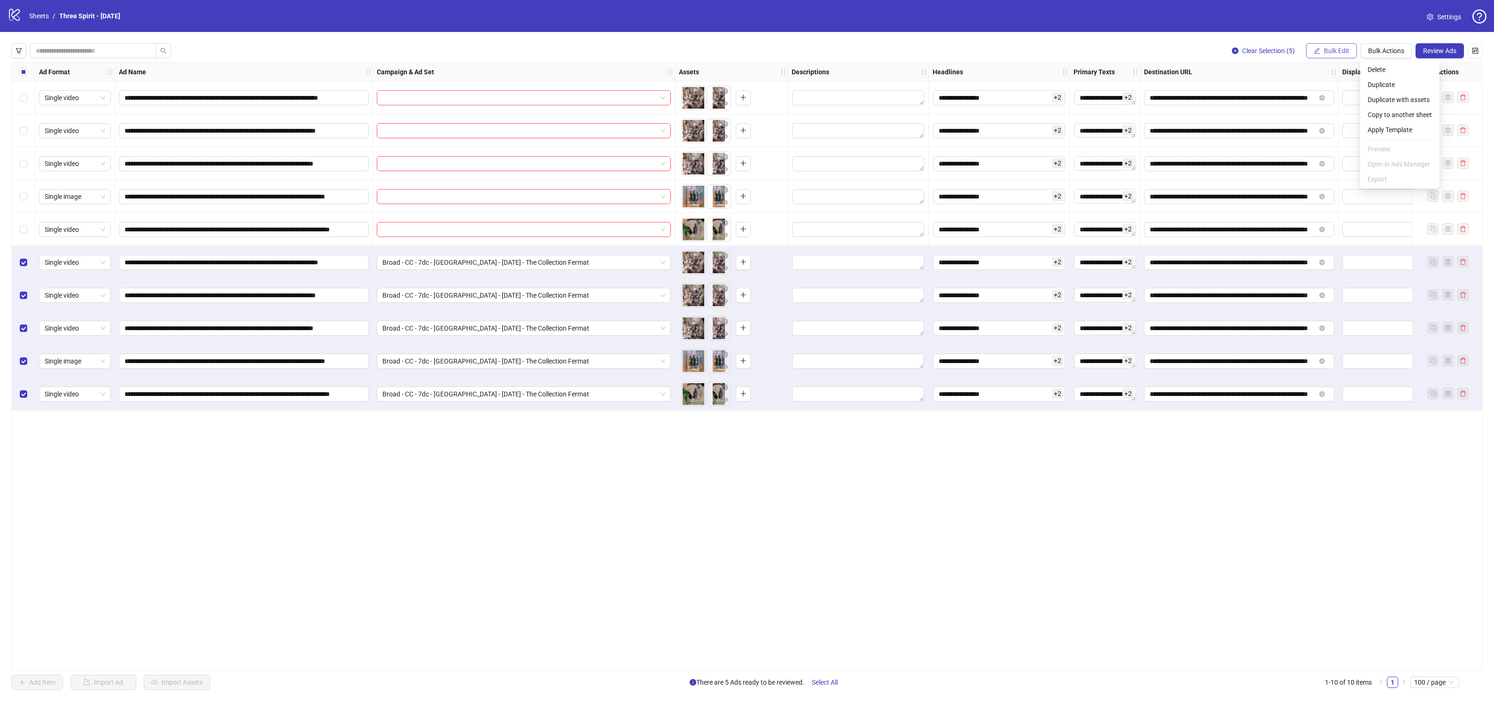
click at [1339, 52] on span "Bulk Edit" at bounding box center [1336, 51] width 25 height 8
click at [1349, 96] on span "Campaign & Ad Set" at bounding box center [1341, 99] width 56 height 10
drag, startPoint x: 1311, startPoint y: 92, endPoint x: 1352, endPoint y: 87, distance: 41.7
click at [1311, 92] on span "Broad - CC - 7dc - [GEOGRAPHIC_DATA] - [DATE] - The Collection Fermat" at bounding box center [1305, 91] width 177 height 14
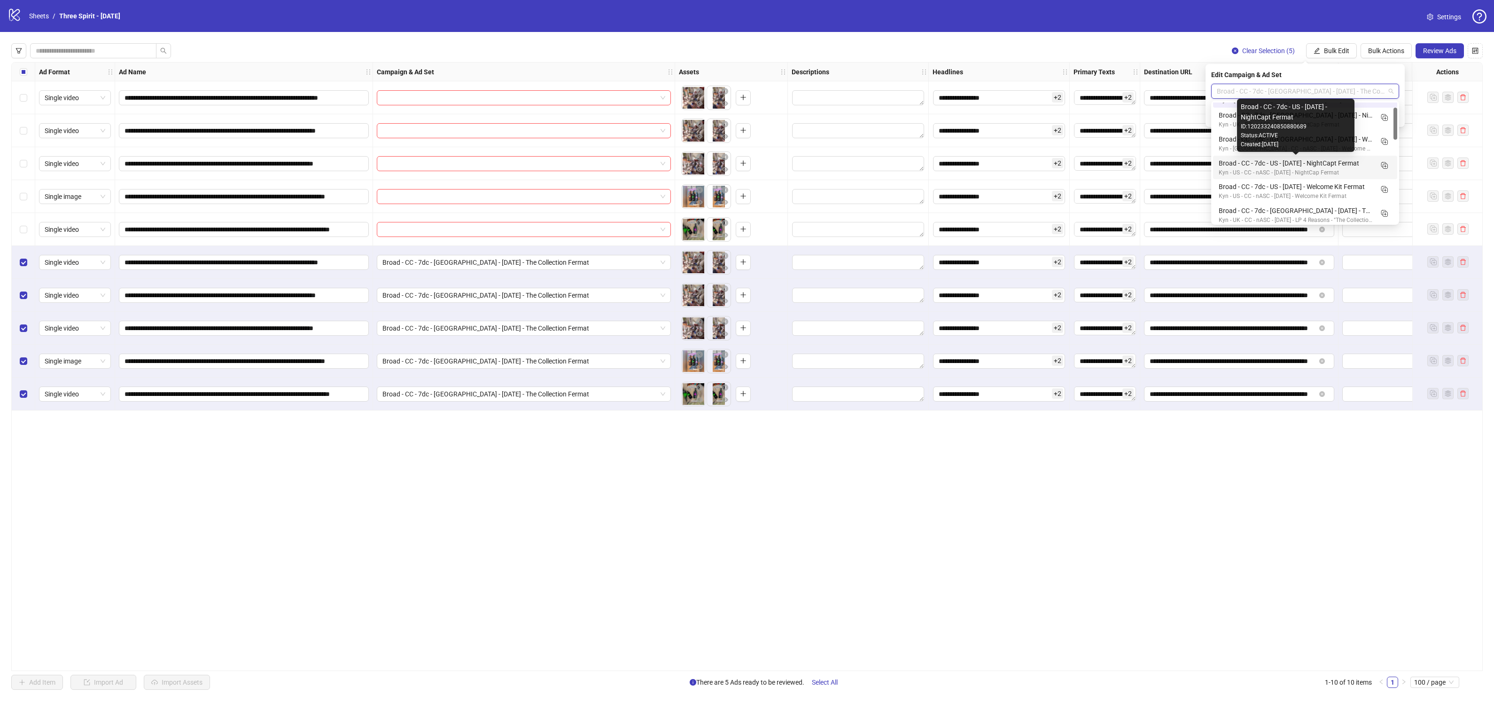
scroll to position [74, 0]
click at [1323, 179] on div "Broad - CC - 7dc - US - [DATE] - Collection Fermat - Adset 1" at bounding box center [1296, 179] width 154 height 10
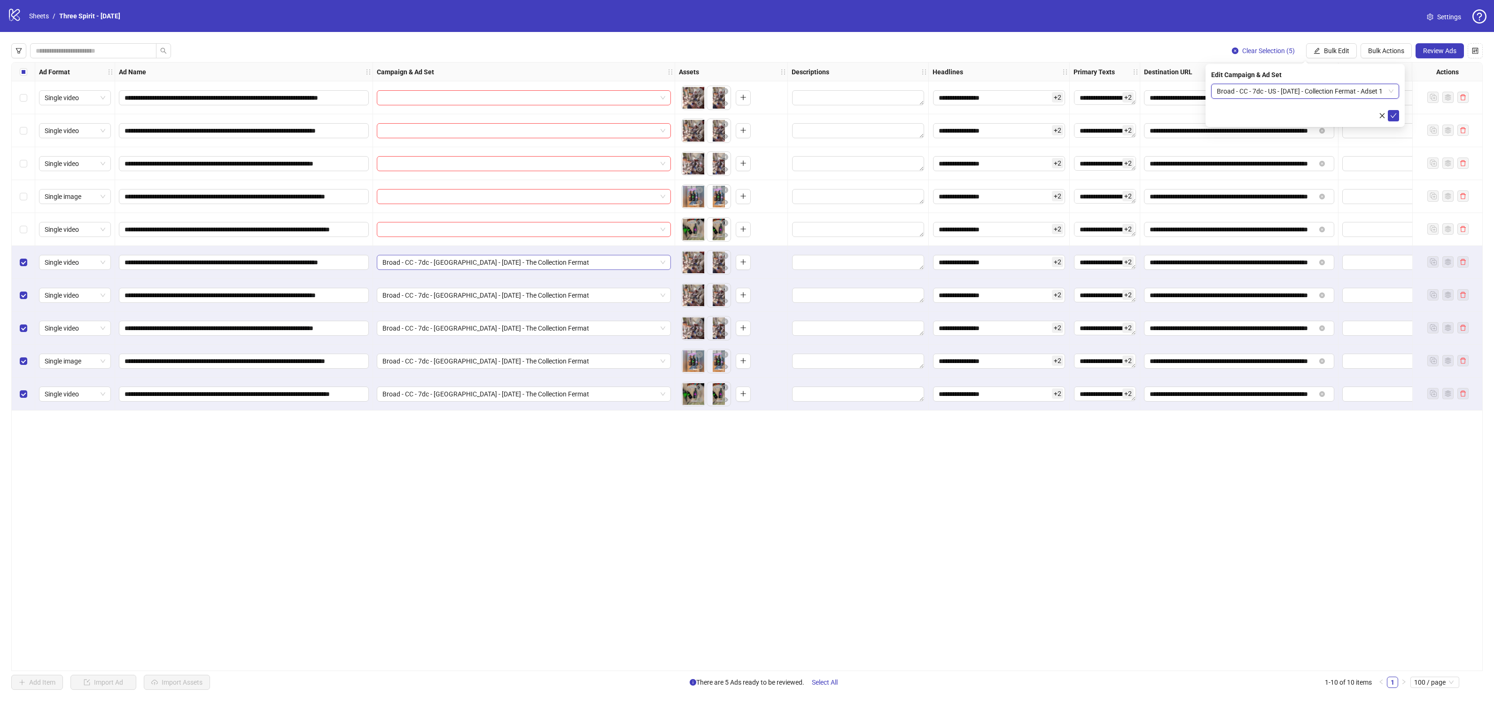
click at [651, 260] on span "Broad - CC - 7dc - [GEOGRAPHIC_DATA] - [DATE] - The Collection Fermat" at bounding box center [524, 262] width 283 height 14
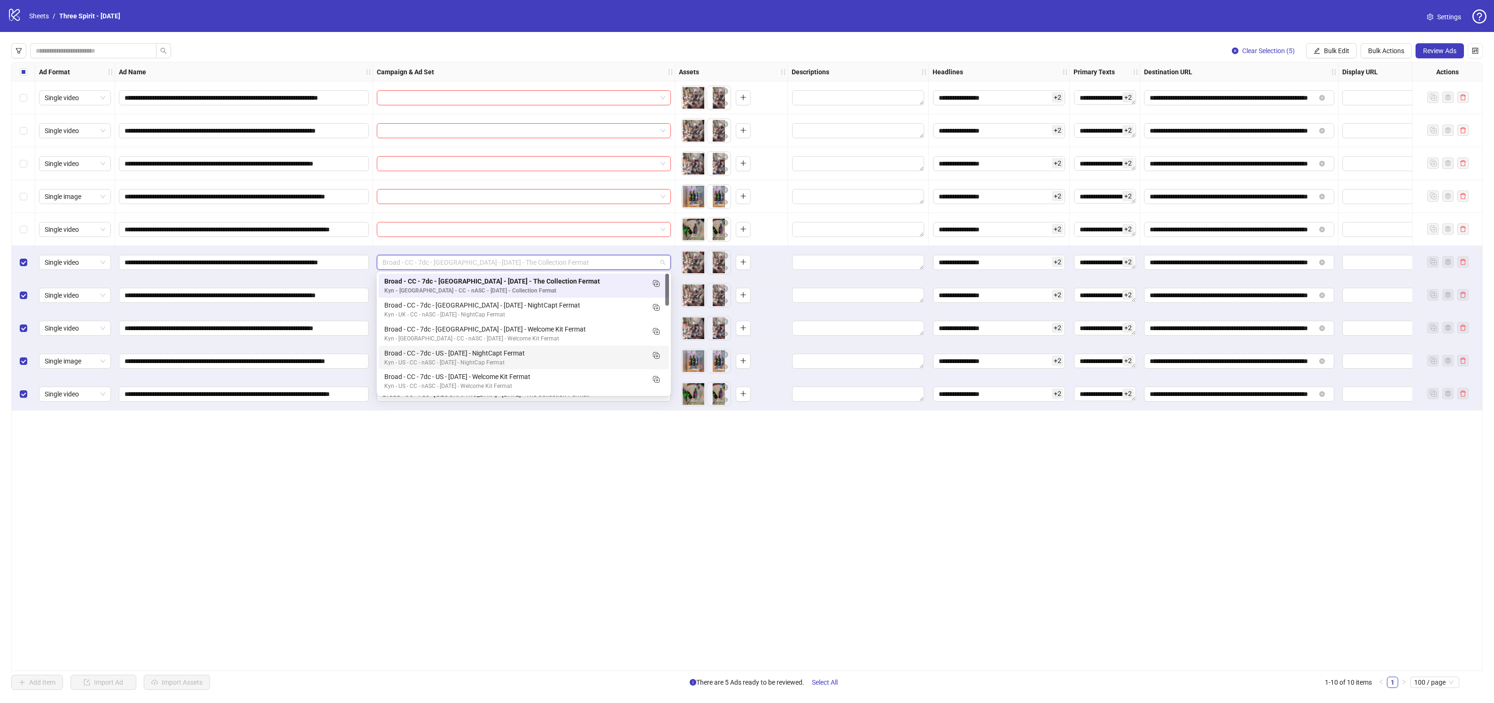
scroll to position [94, 0]
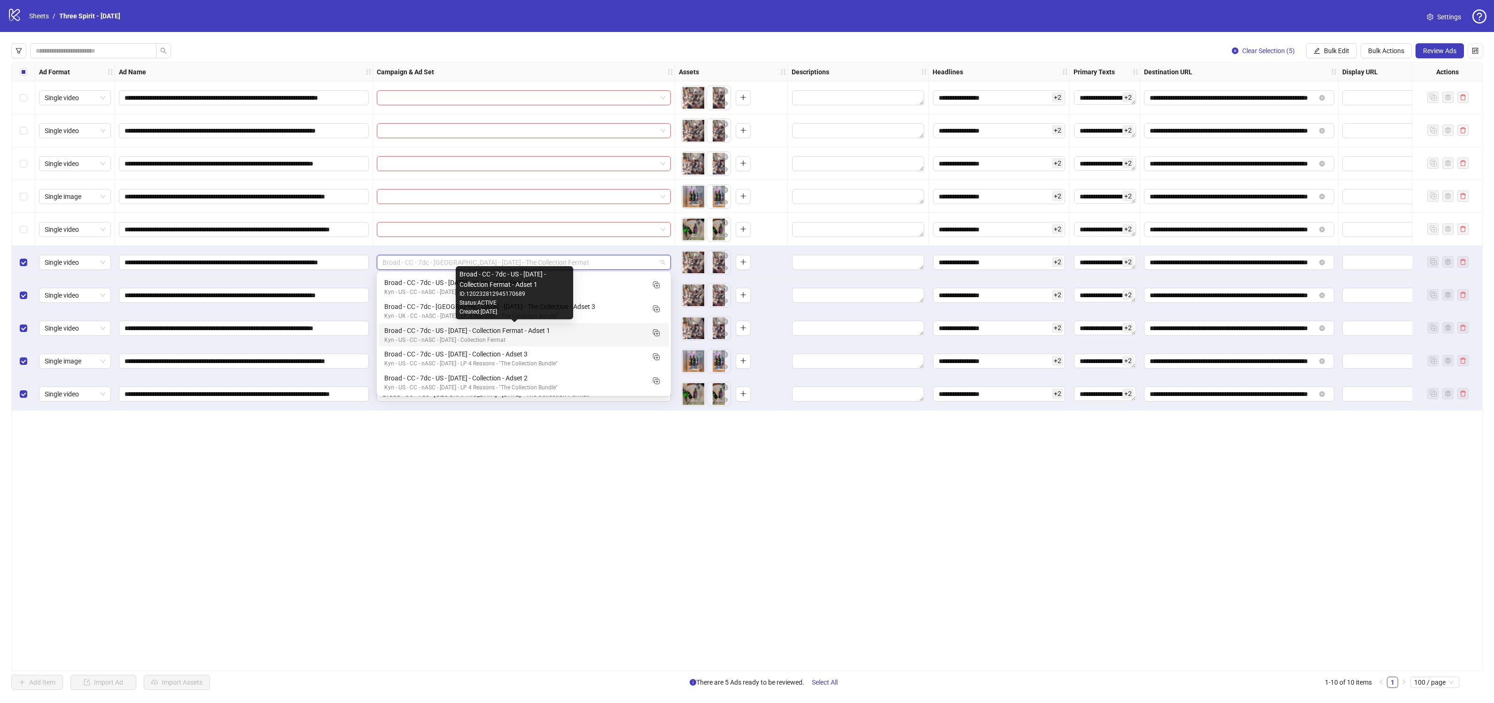
click at [584, 333] on div "Broad - CC - 7dc - US - [DATE] - Collection Fermat - Adset 1" at bounding box center [514, 330] width 260 height 10
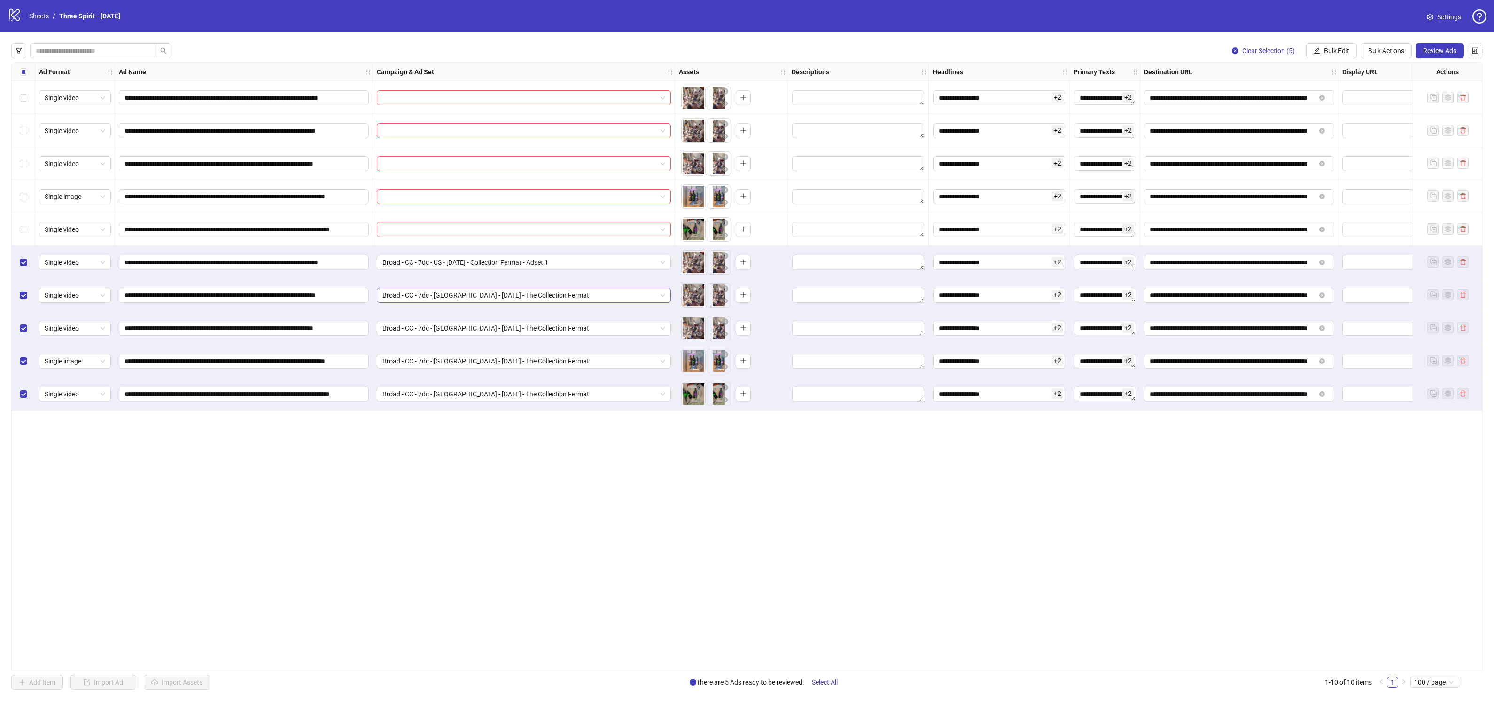
click at [649, 298] on span "Broad - CC - 7dc - [GEOGRAPHIC_DATA] - [DATE] - The Collection Fermat" at bounding box center [524, 295] width 283 height 14
click at [599, 258] on span "Broad - CC - 7dc - US - [DATE] - Collection Fermat - Adset 1" at bounding box center [524, 262] width 283 height 14
click at [598, 261] on span "Broad - CC - 7dc - US - [DATE] - Collection Fermat - Adset 1" at bounding box center [524, 262] width 283 height 14
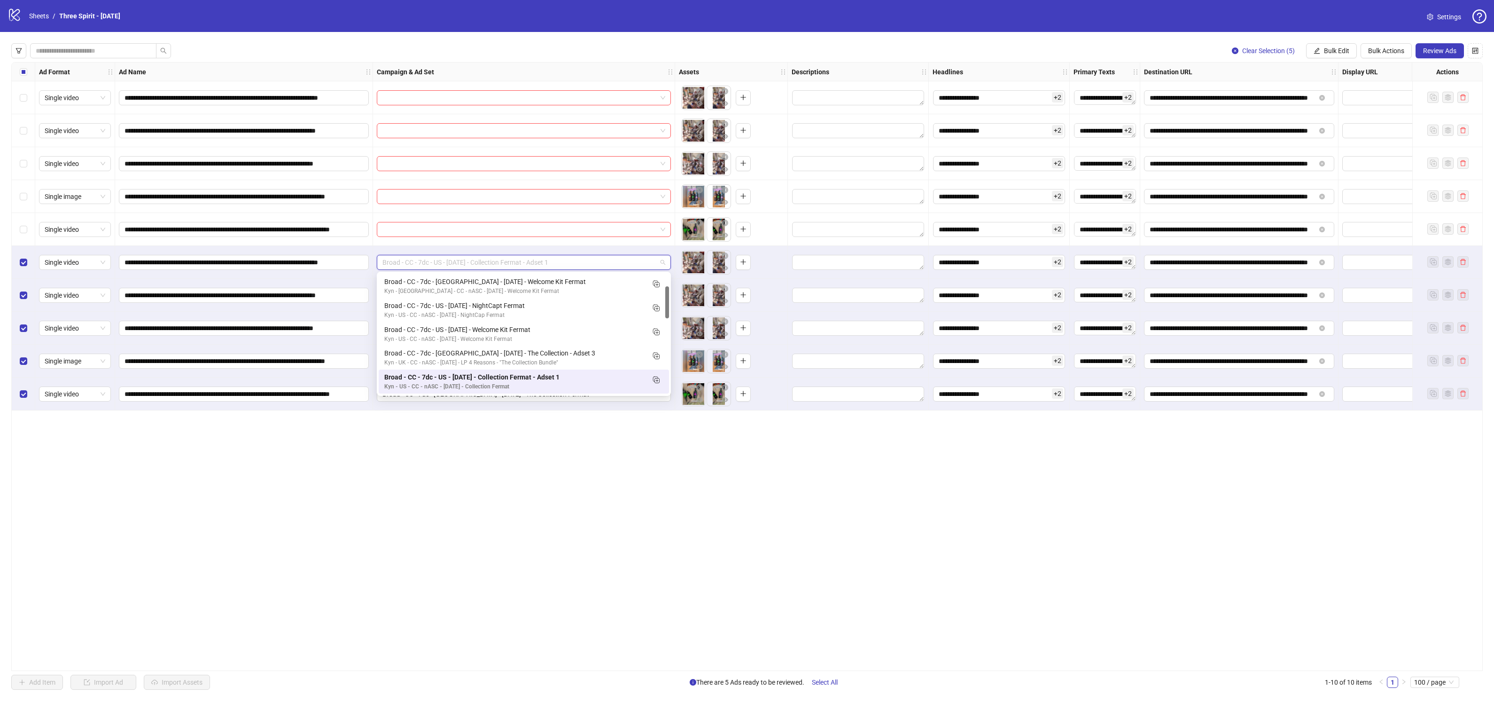
click at [598, 261] on span "Broad - CC - 7dc - US - [DATE] - Collection Fermat - Adset 1" at bounding box center [524, 262] width 283 height 14
click at [656, 376] on icon "Duplicate" at bounding box center [655, 379] width 9 height 9
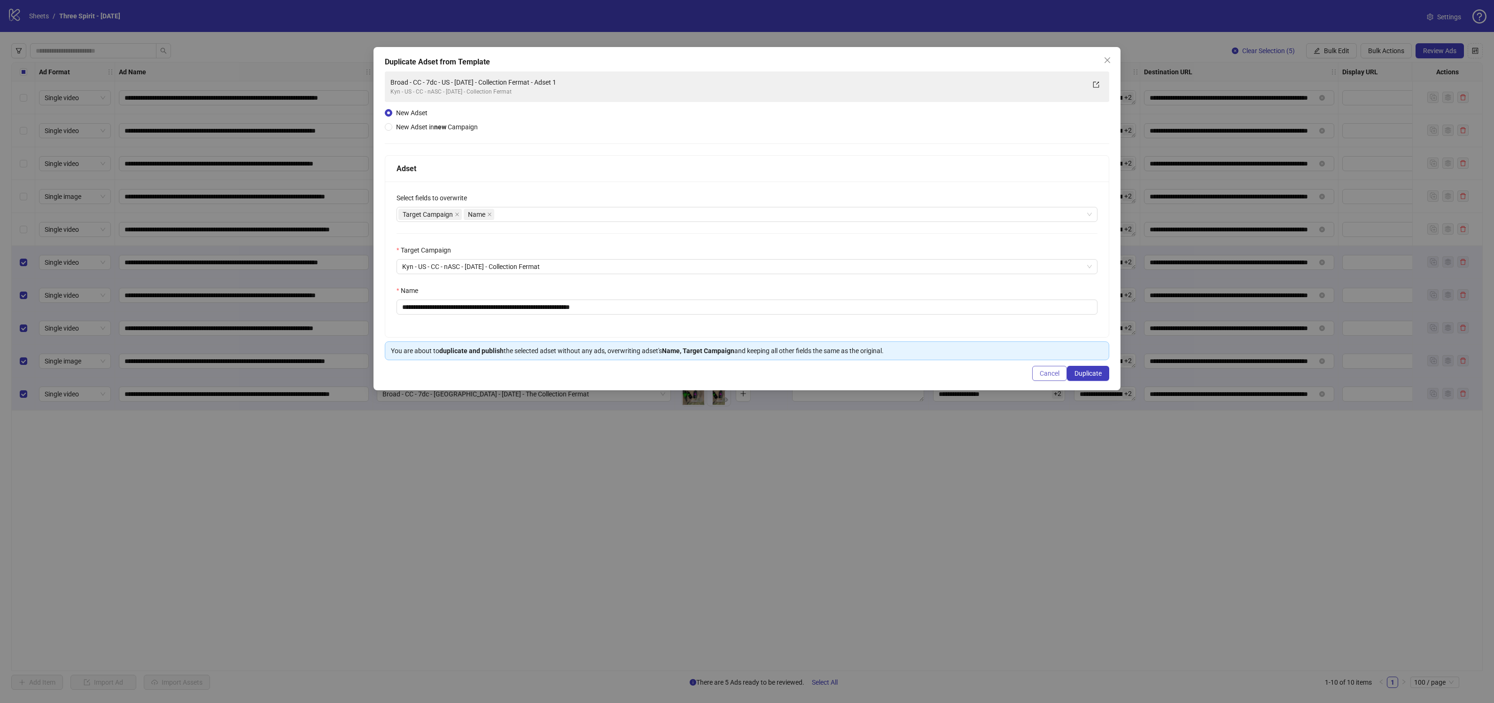
click at [1047, 372] on span "Cancel" at bounding box center [1050, 373] width 20 height 8
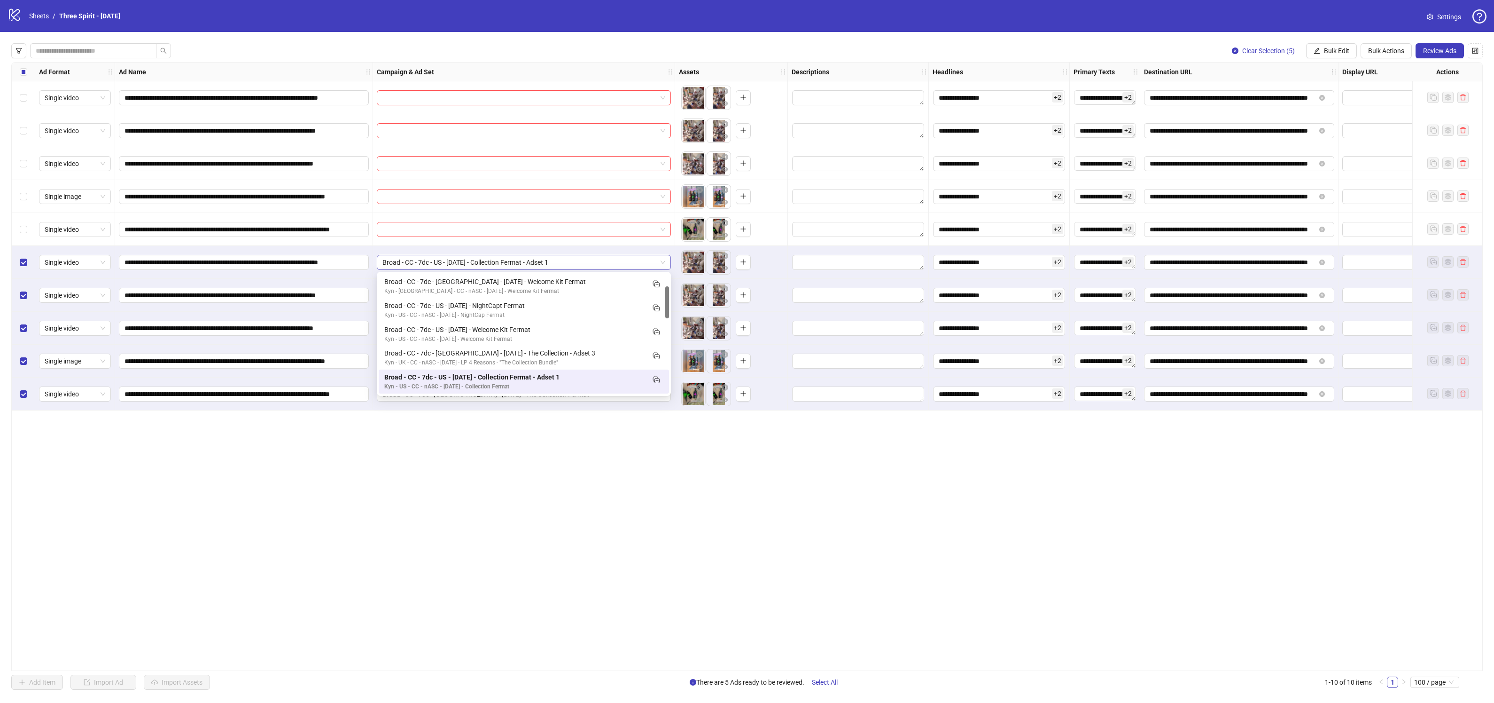
click at [455, 262] on span "Broad - CC - 7dc - US - [DATE] - Collection Fermat - Adset 1" at bounding box center [524, 262] width 283 height 14
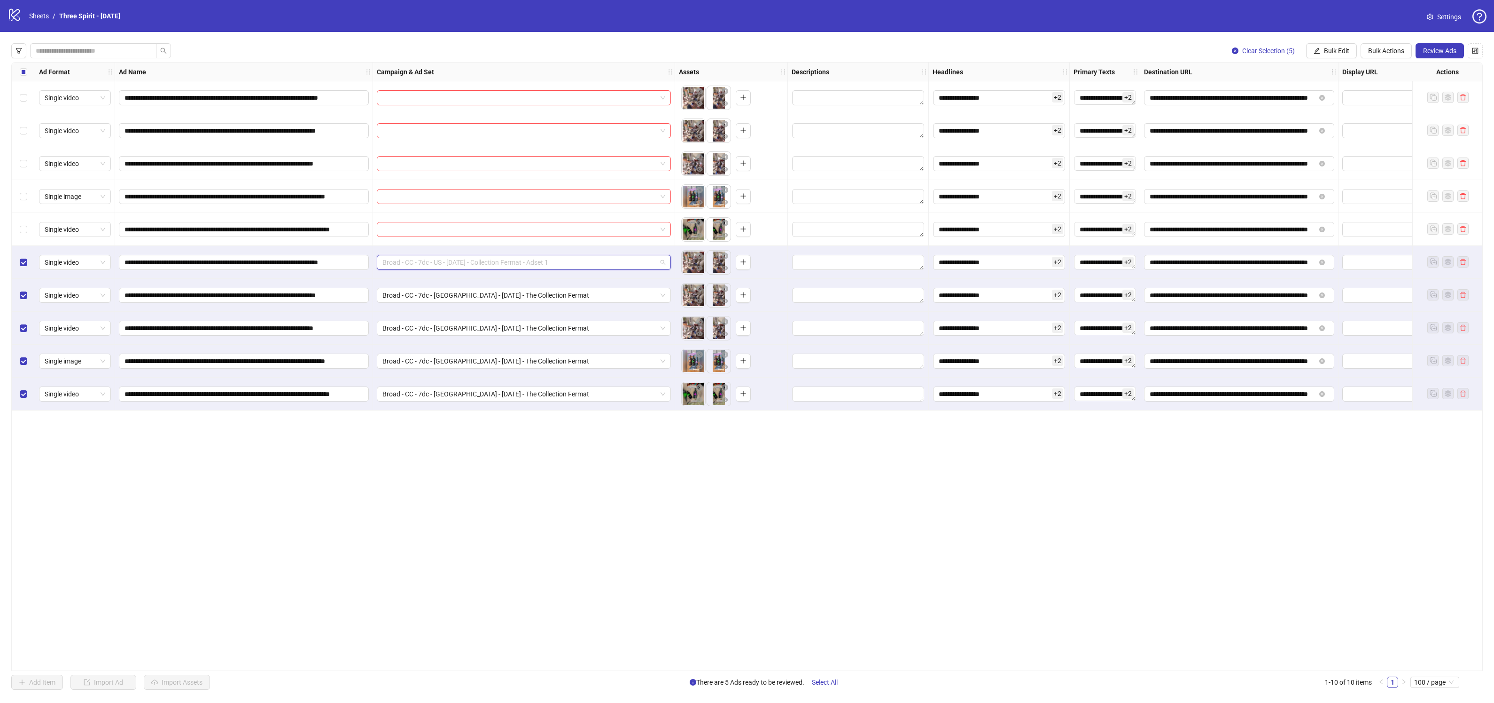
click at [455, 262] on span "Broad - CC - 7dc - US - [DATE] - Collection Fermat - Adset 1" at bounding box center [524, 262] width 283 height 14
drag, startPoint x: 455, startPoint y: 262, endPoint x: 563, endPoint y: 261, distance: 108.1
click at [560, 261] on span "Broad - CC - 7dc - US - [DATE] - Collection Fermat - Adset 1" at bounding box center [524, 262] width 283 height 14
click at [605, 262] on span "Broad - CC - 7dc - US - [DATE] - Collection Fermat - Adset 1" at bounding box center [524, 262] width 283 height 14
click at [641, 292] on span "Broad - CC - 7dc - [GEOGRAPHIC_DATA] - [DATE] - The Collection Fermat" at bounding box center [524, 295] width 283 height 14
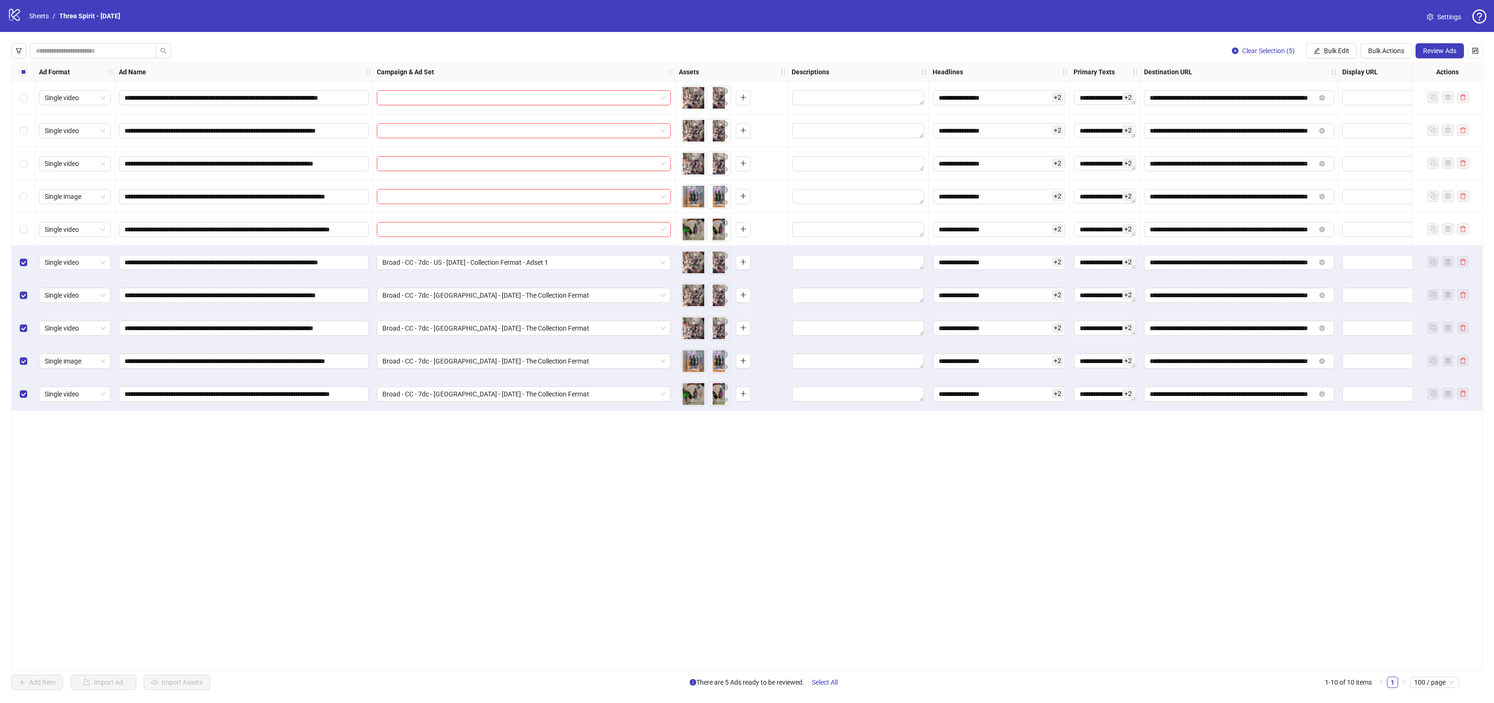
click at [591, 462] on div "**********" at bounding box center [747, 366] width 1472 height 609
click at [1331, 49] on span "Bulk Edit" at bounding box center [1336, 51] width 25 height 8
click at [1337, 99] on span "Campaign & Ad Set" at bounding box center [1341, 99] width 56 height 10
click at [1392, 113] on icon "check" at bounding box center [1394, 115] width 7 height 7
drag, startPoint x: 476, startPoint y: 433, endPoint x: 488, endPoint y: 377, distance: 57.3
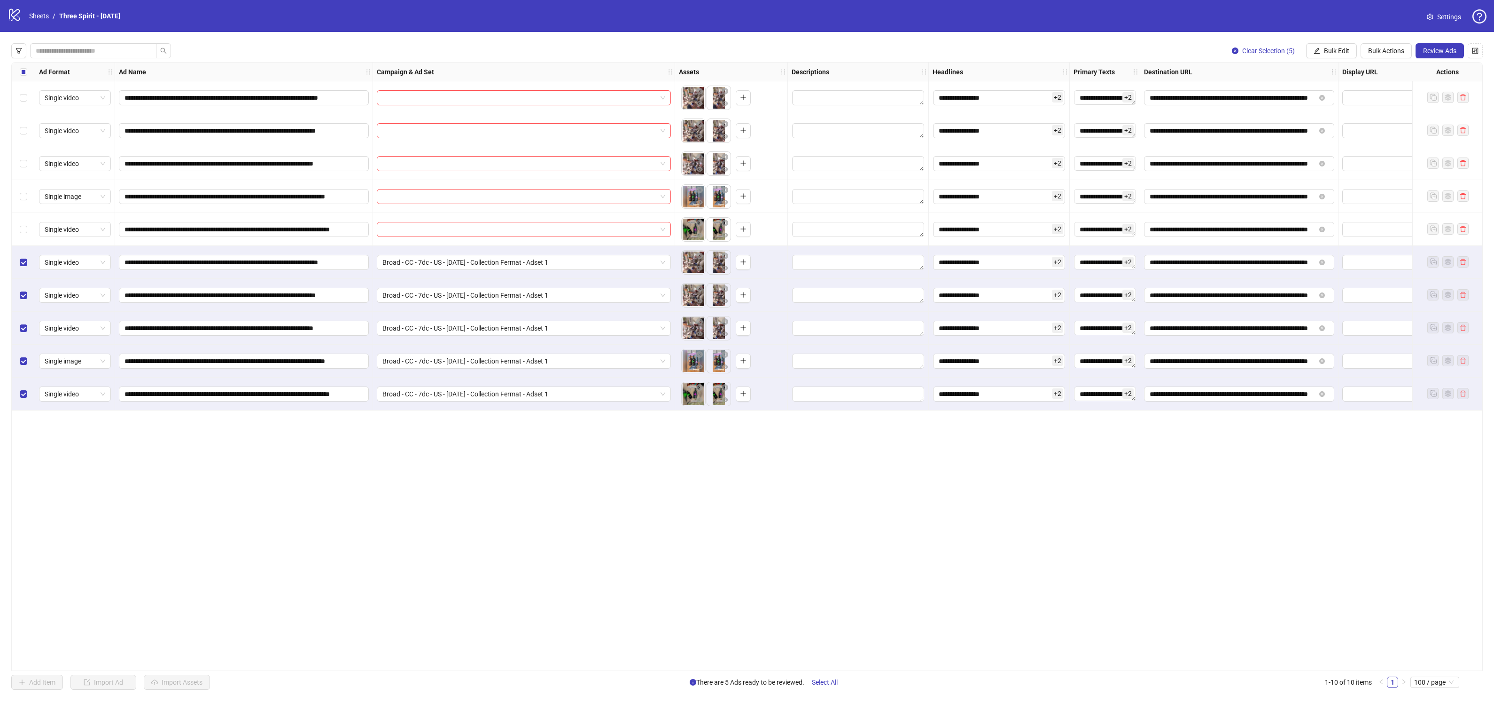
click at [476, 433] on div "**********" at bounding box center [747, 366] width 1472 height 609
click at [25, 67] on label "Select all rows" at bounding box center [24, 72] width 8 height 10
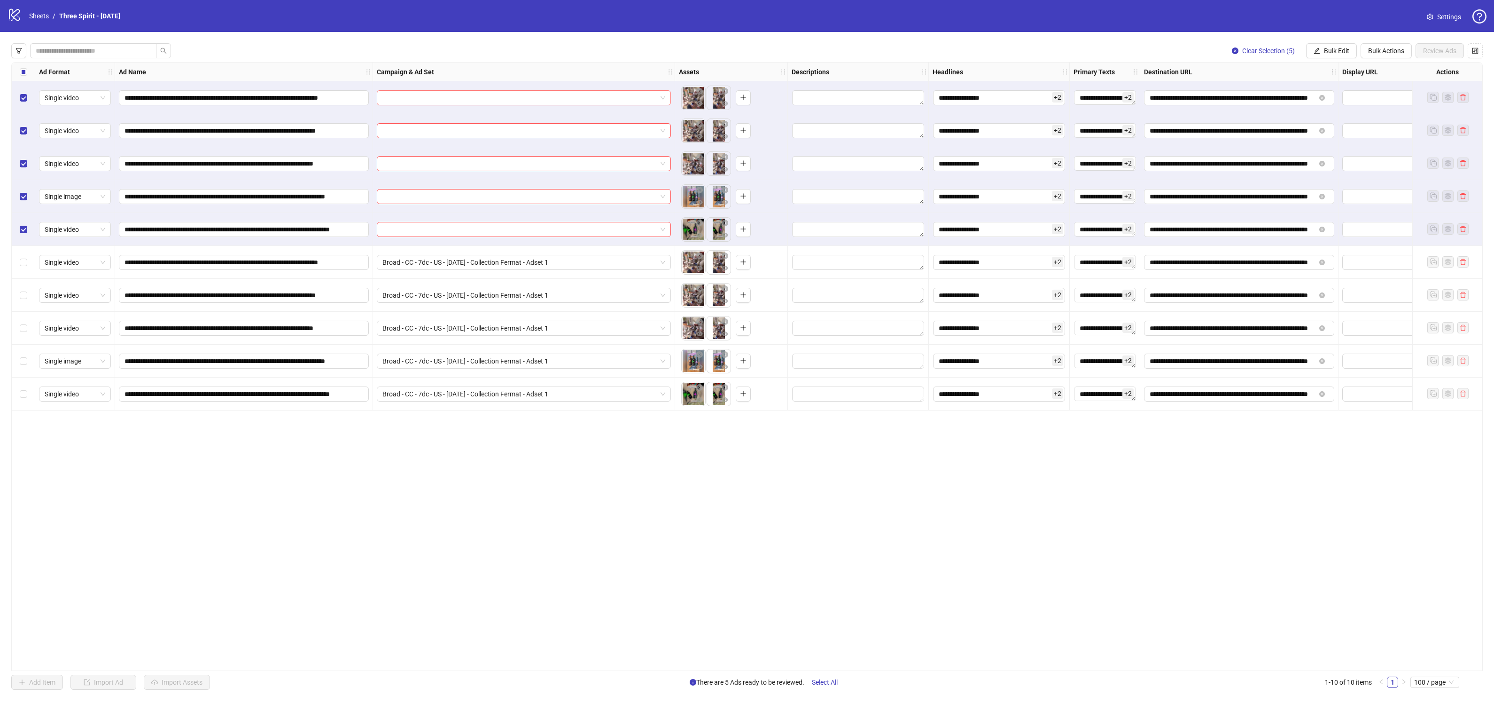
click at [507, 98] on input "search" at bounding box center [520, 98] width 274 height 14
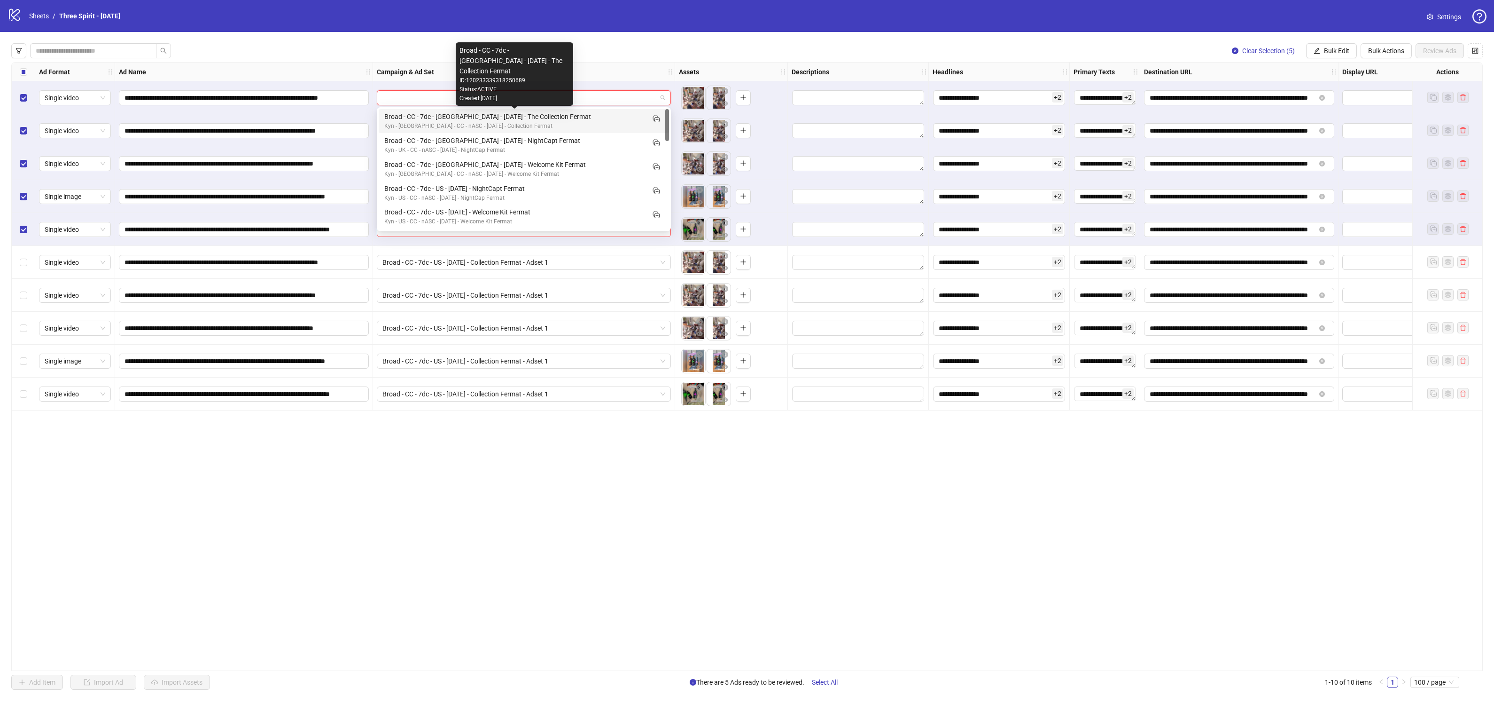
click at [523, 118] on div "Broad - CC - 7dc - [GEOGRAPHIC_DATA] - [DATE] - The Collection Fermat" at bounding box center [514, 116] width 260 height 10
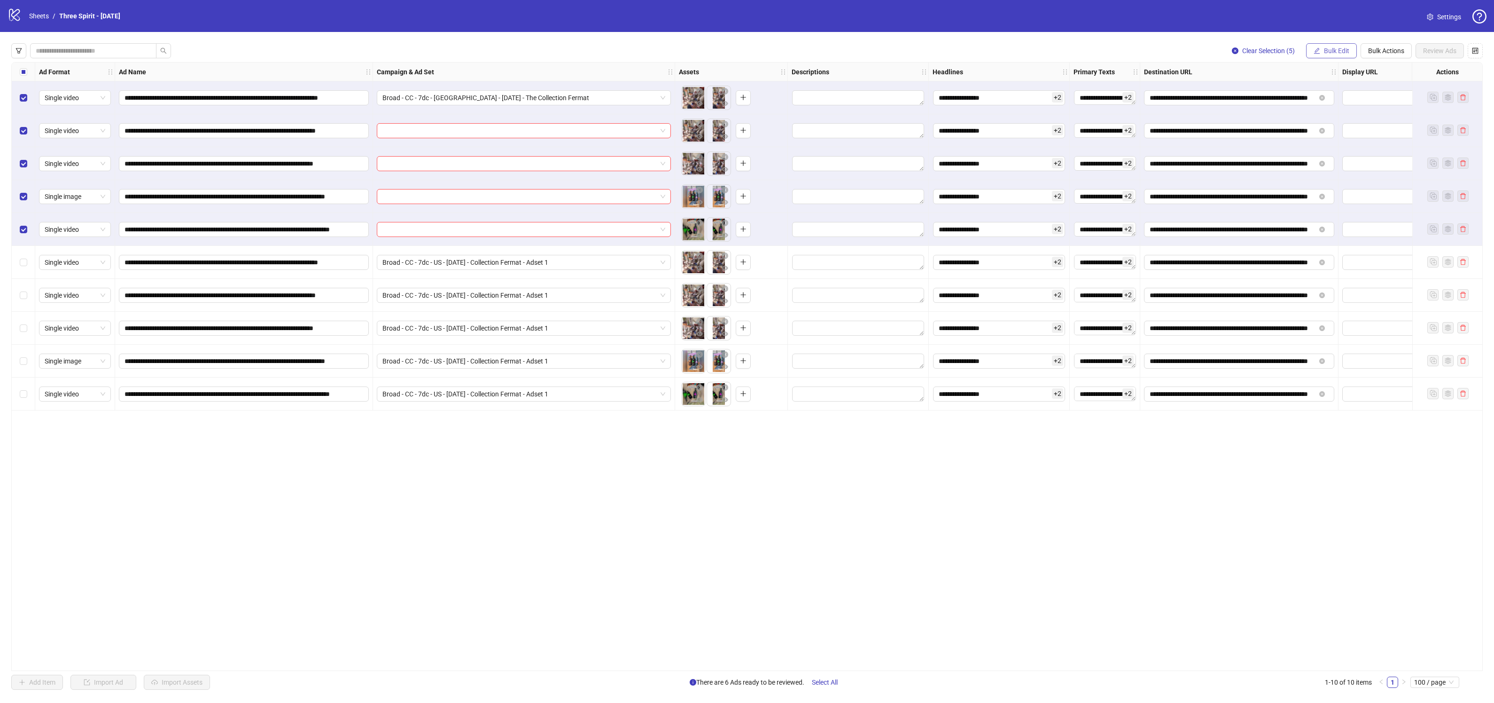
click at [1328, 54] on span "Bulk Edit" at bounding box center [1336, 51] width 25 height 8
click at [1339, 98] on span "Campaign & Ad Set" at bounding box center [1341, 99] width 56 height 10
click at [1393, 115] on icon "check" at bounding box center [1394, 115] width 7 height 7
click at [470, 516] on div "**********" at bounding box center [747, 366] width 1472 height 609
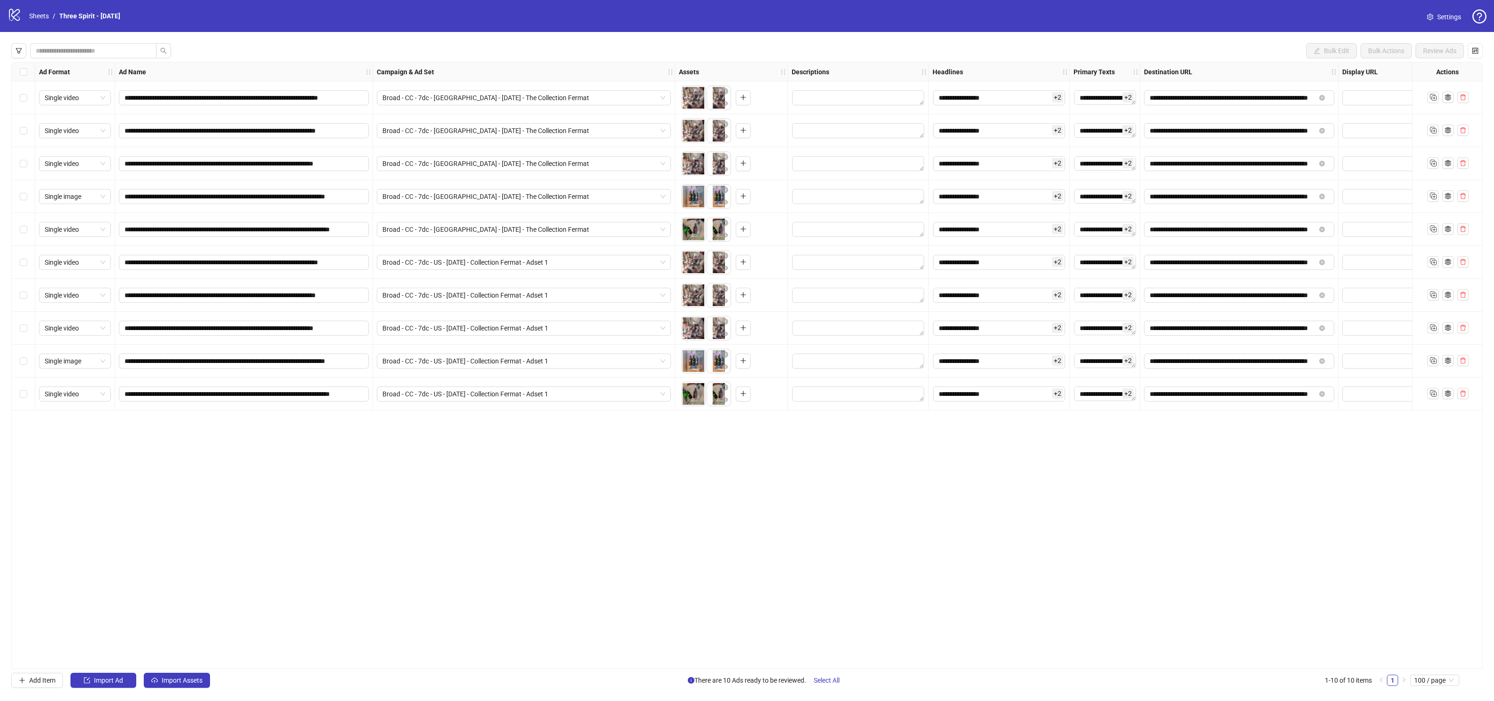
click at [260, 510] on div "**********" at bounding box center [747, 365] width 1472 height 607
click at [198, 679] on span "Import Assets" at bounding box center [182, 680] width 41 height 8
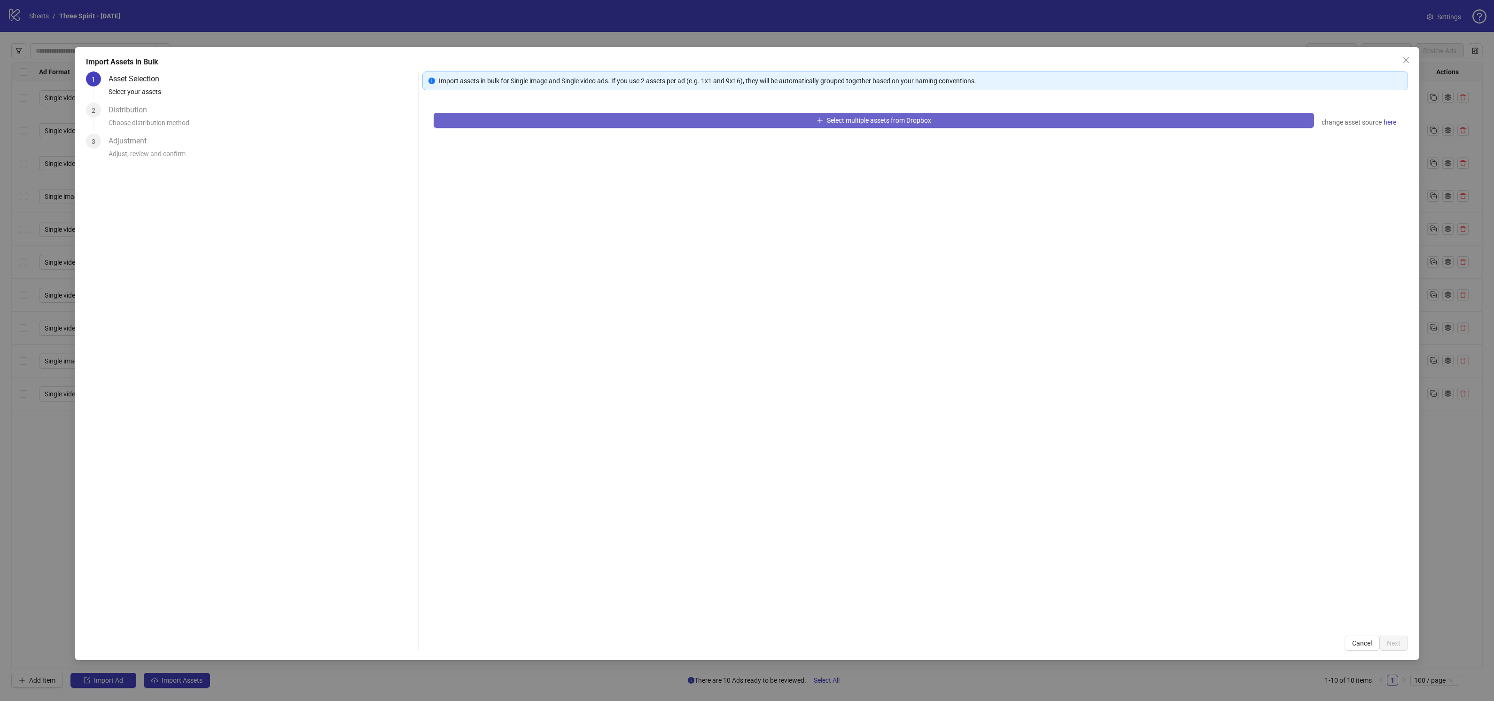
click at [866, 118] on span "Select multiple assets from Dropbox" at bounding box center [879, 121] width 104 height 8
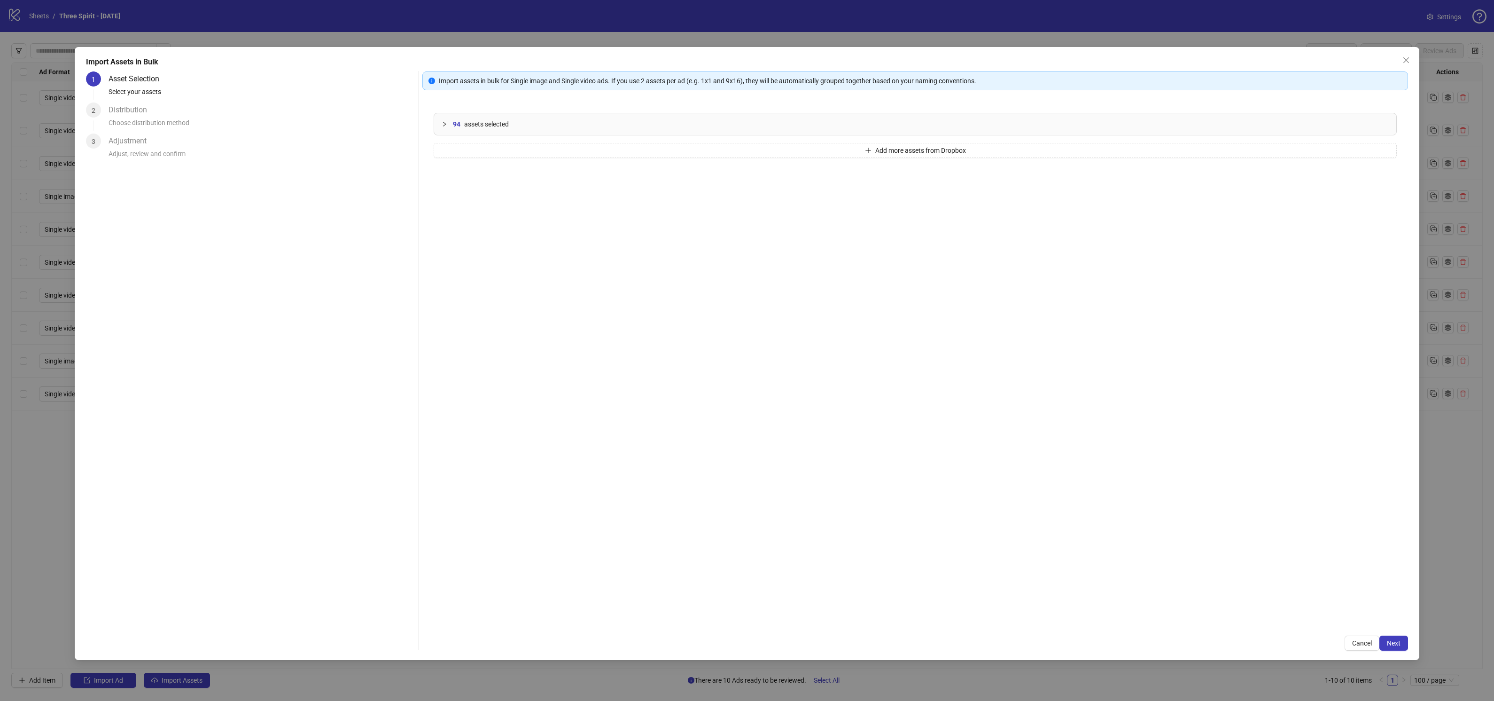
click at [640, 487] on div "94 assets selected Add more assets from Dropbox" at bounding box center [915, 363] width 986 height 523
click at [446, 123] on icon "collapsed" at bounding box center [445, 124] width 6 height 6
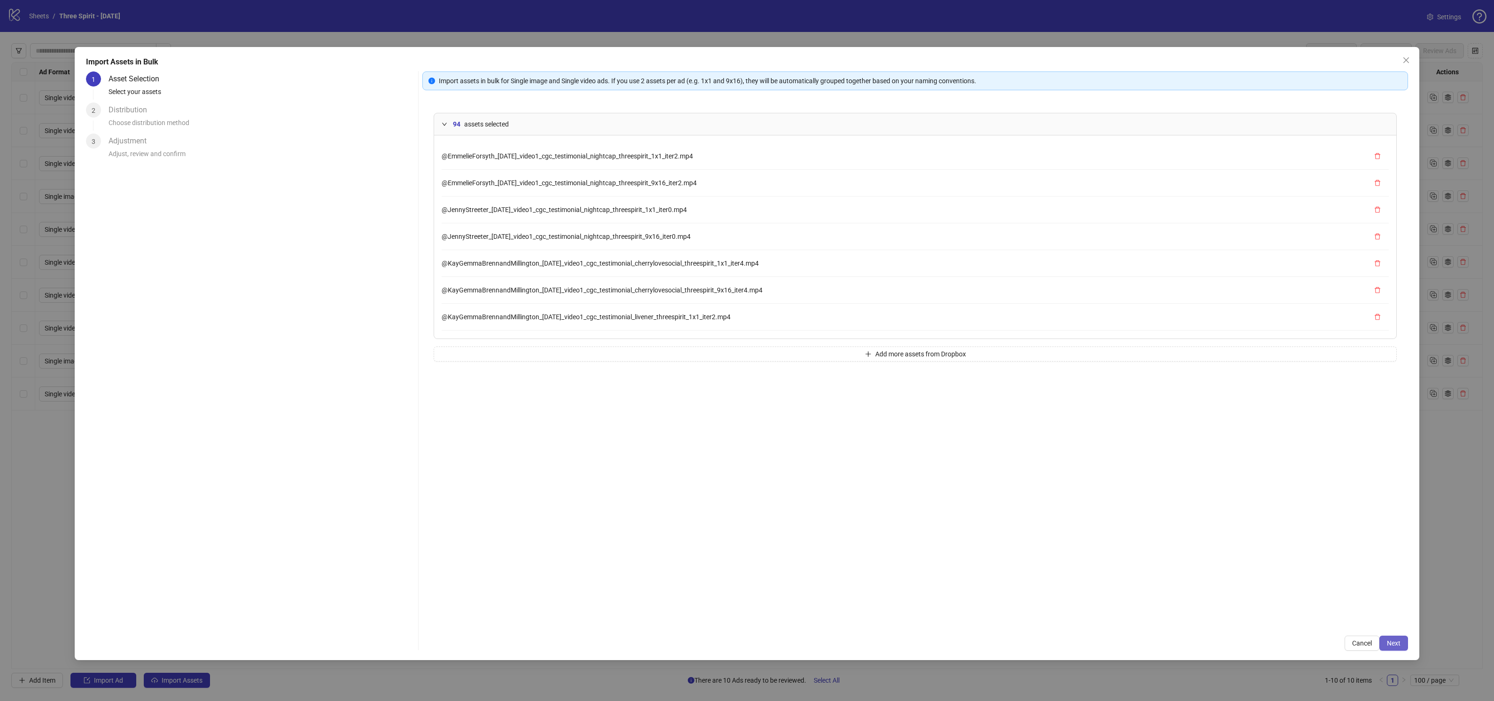
click at [1397, 639] on span "Next" at bounding box center [1394, 643] width 14 height 8
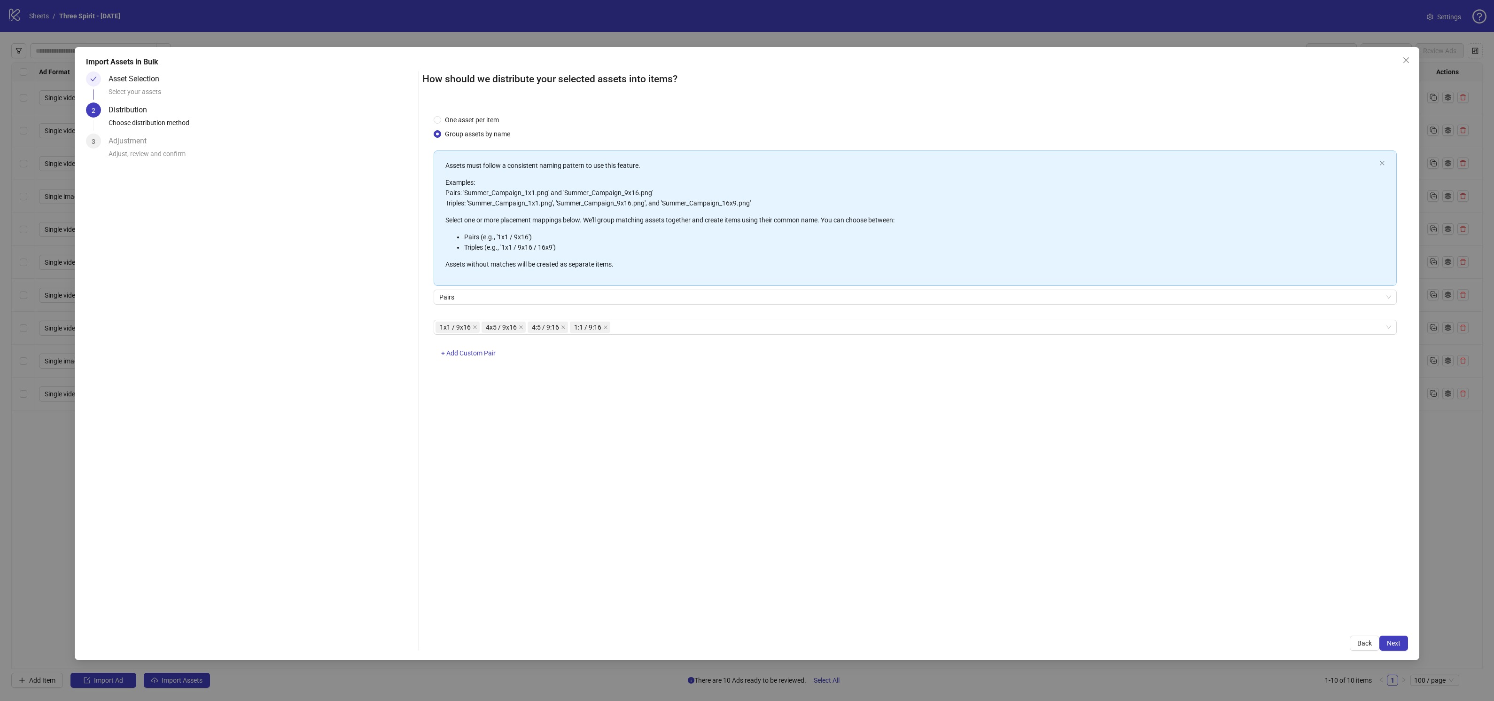
click at [1397, 633] on div "How should we distribute your selected assets into items? One asset per item Gr…" at bounding box center [915, 360] width 986 height 579
click at [1397, 641] on span "Next" at bounding box center [1394, 643] width 14 height 8
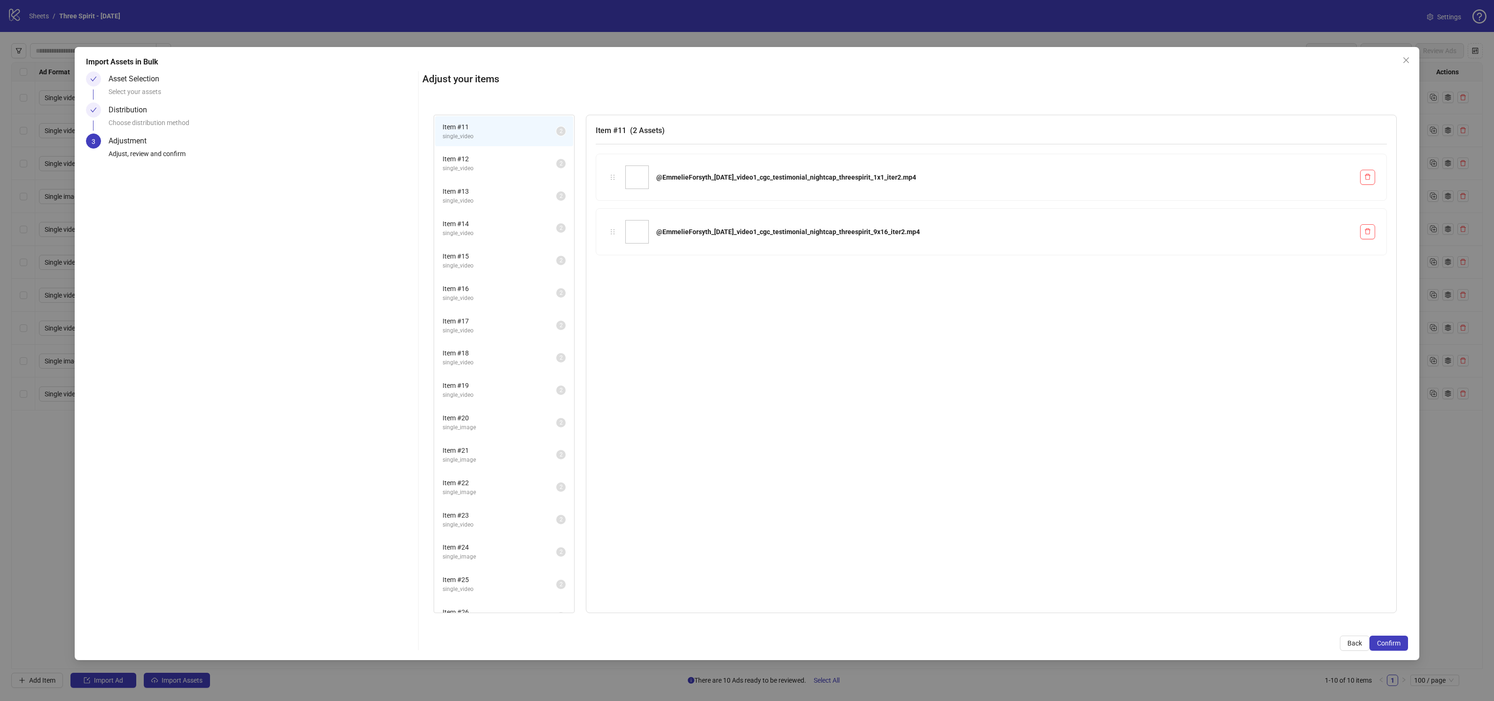
scroll to position [1017, 0]
click at [488, 593] on span "Item # 57" at bounding box center [500, 598] width 114 height 10
click at [484, 560] on span "Item # 56" at bounding box center [500, 565] width 114 height 10
click at [490, 539] on span "single_video" at bounding box center [500, 543] width 114 height 9
click at [1397, 641] on span "Confirm" at bounding box center [1388, 643] width 23 height 8
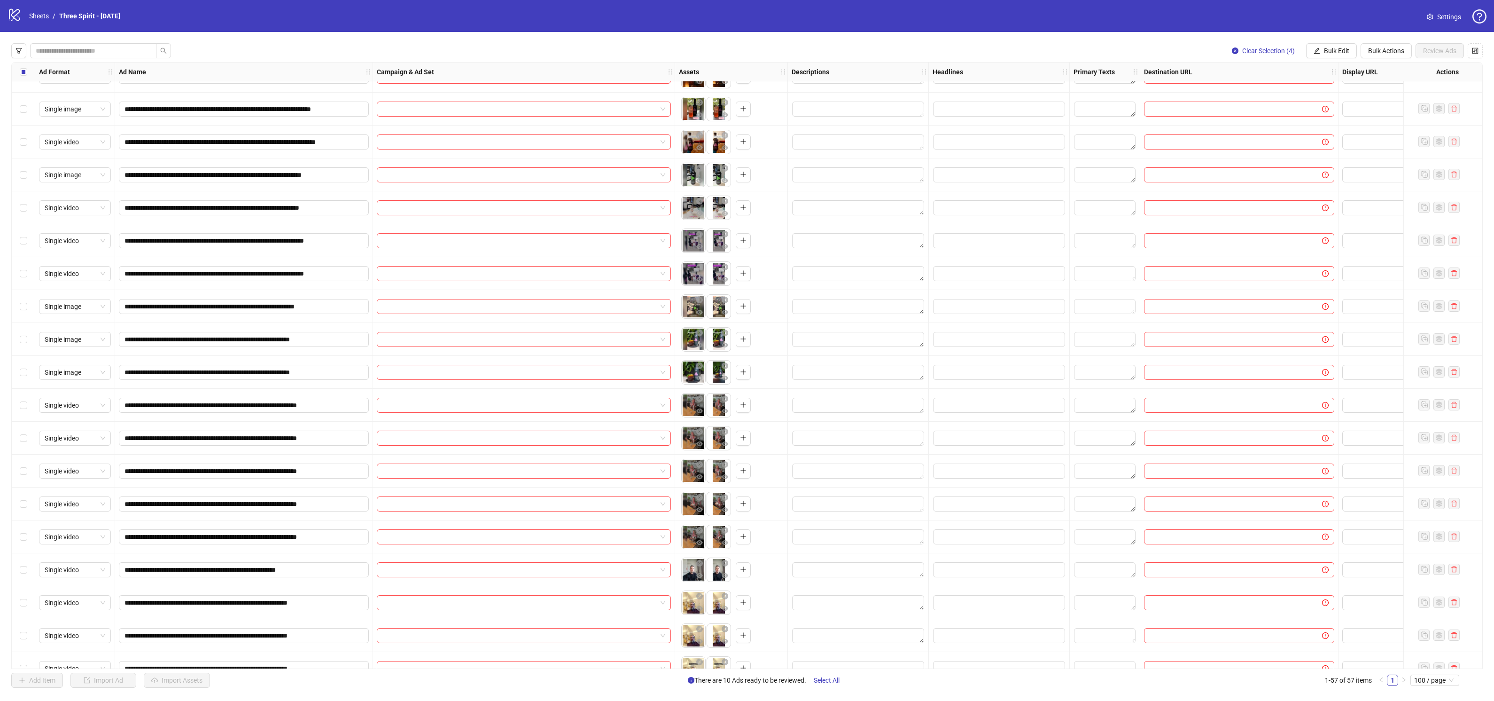
scroll to position [681, 0]
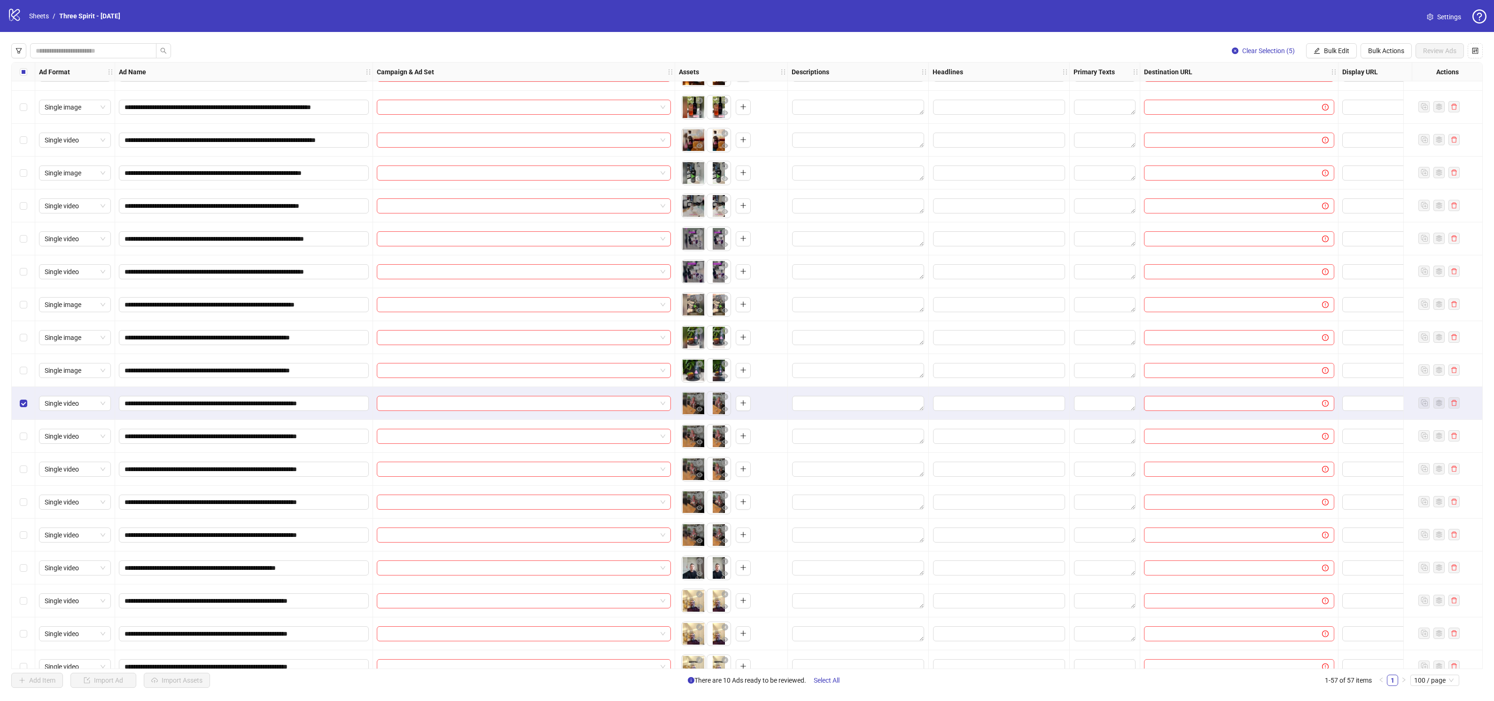
click at [24, 429] on div "Select row 32" at bounding box center [23, 436] width 23 height 33
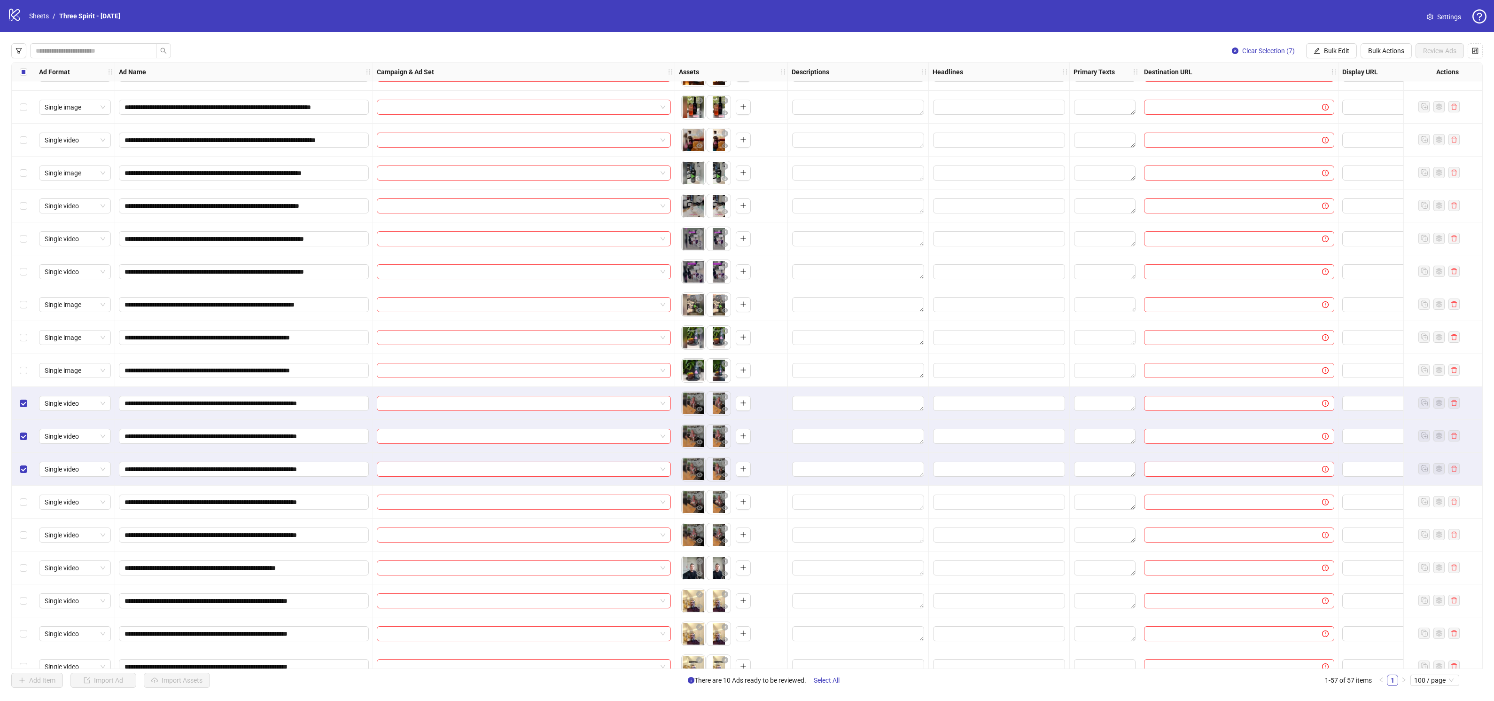
click at [17, 500] on div "Select row 34" at bounding box center [23, 501] width 23 height 33
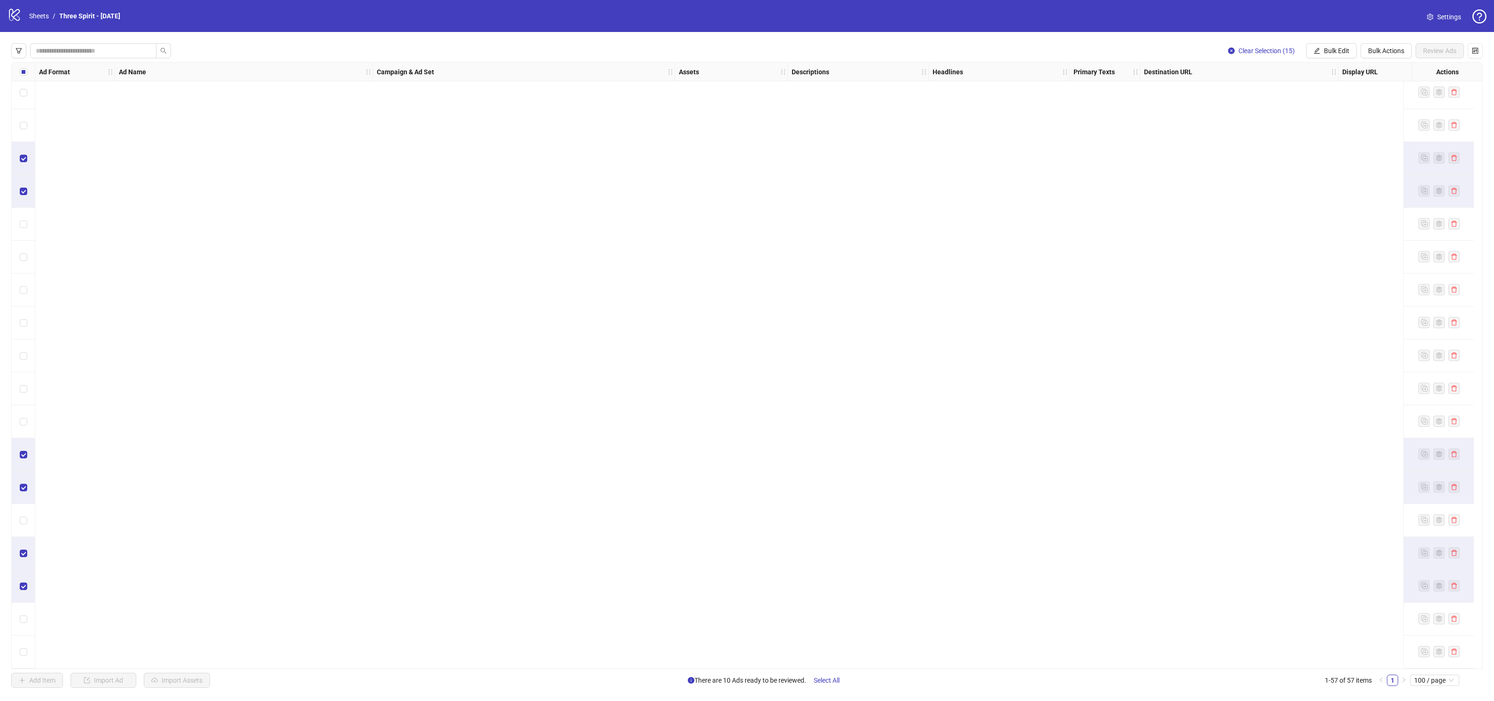
scroll to position [0, 0]
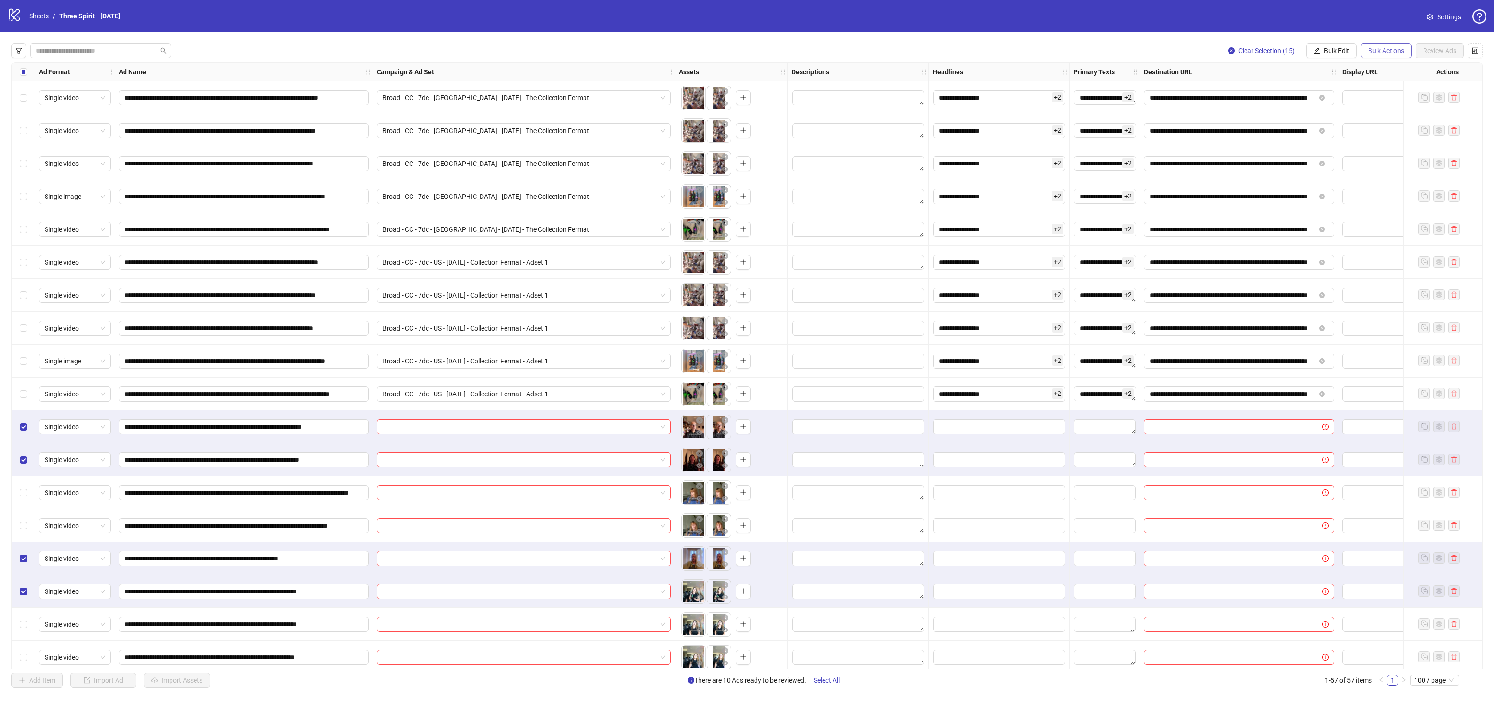
click at [1395, 52] on span "Bulk Actions" at bounding box center [1386, 51] width 36 height 8
click at [1390, 131] on span "Apply Template" at bounding box center [1400, 130] width 64 height 10
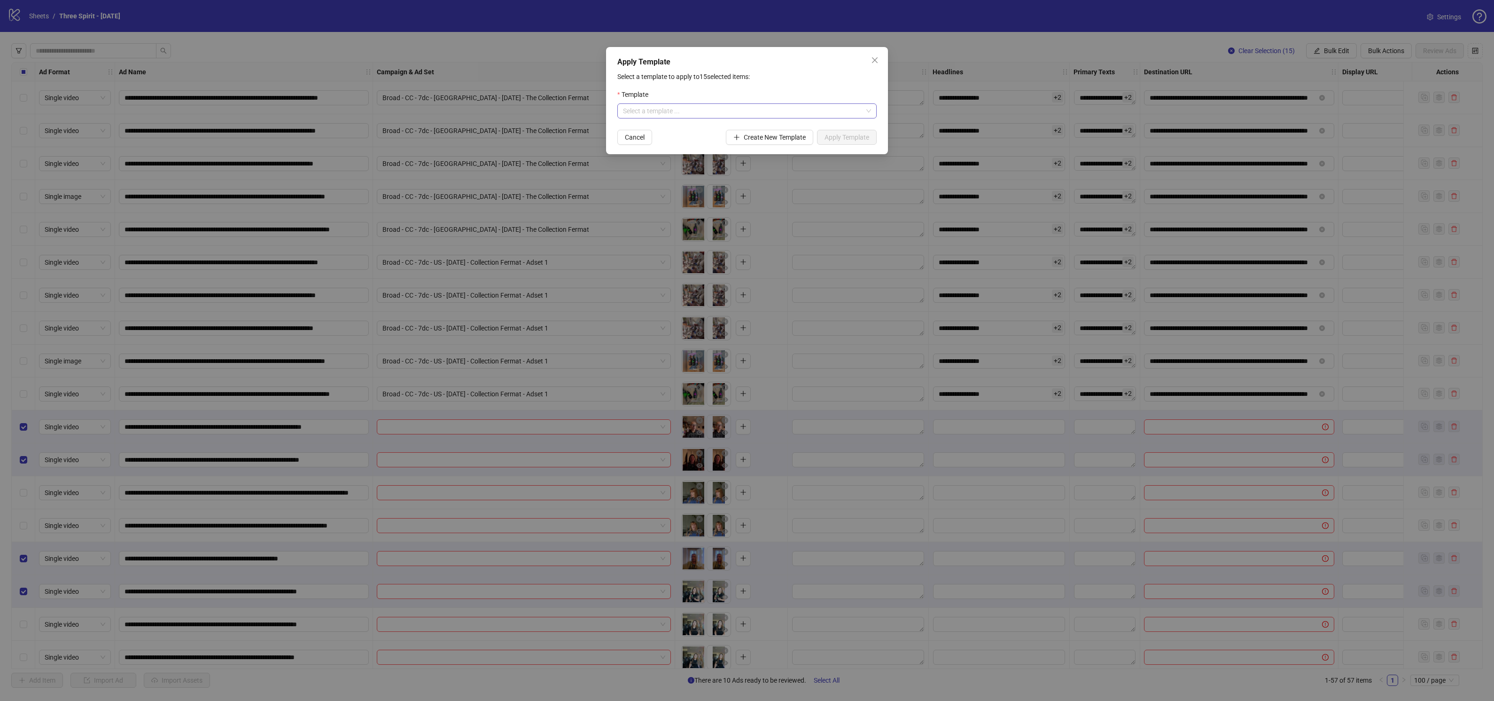
click at [694, 113] on input "search" at bounding box center [743, 111] width 240 height 14
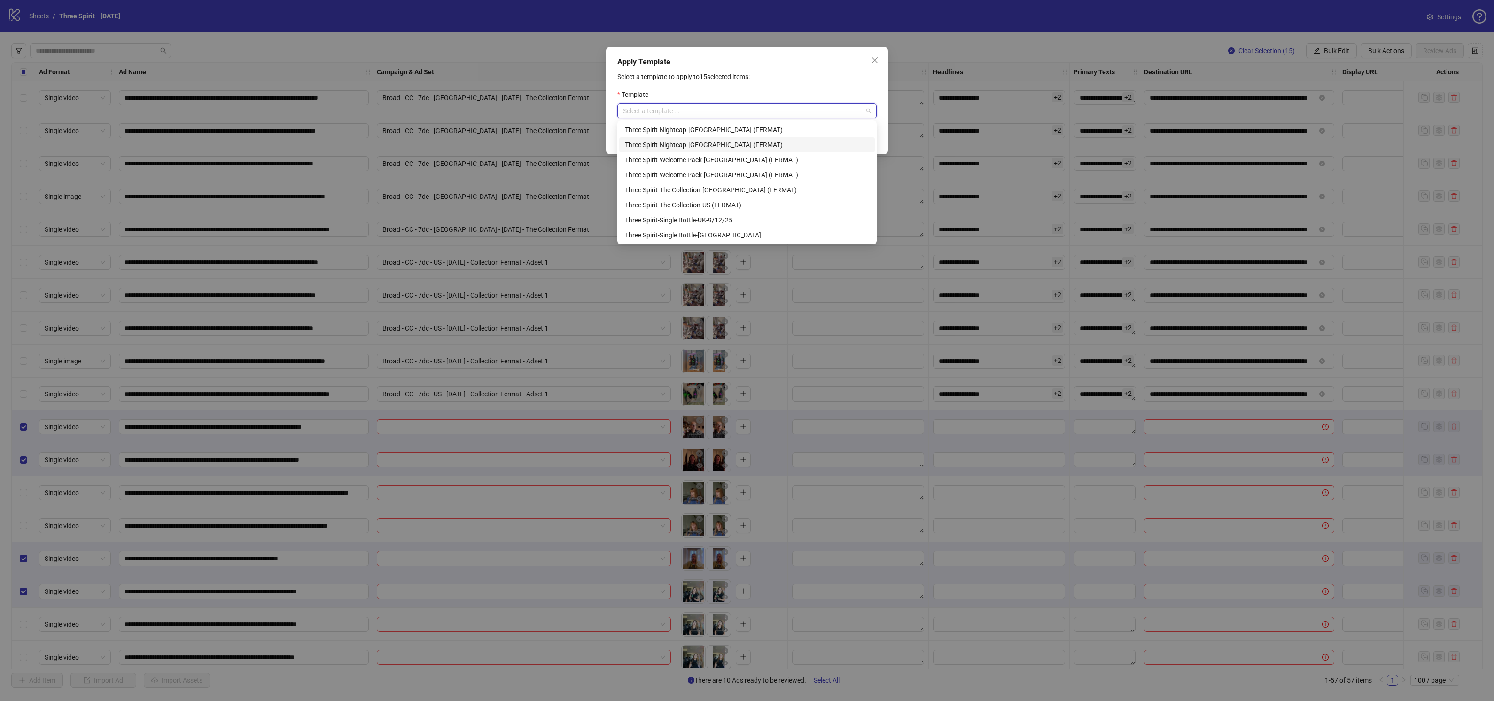
click at [656, 145] on div "Three Spirit-Nightcap-[GEOGRAPHIC_DATA] (FERMAT)" at bounding box center [747, 145] width 244 height 10
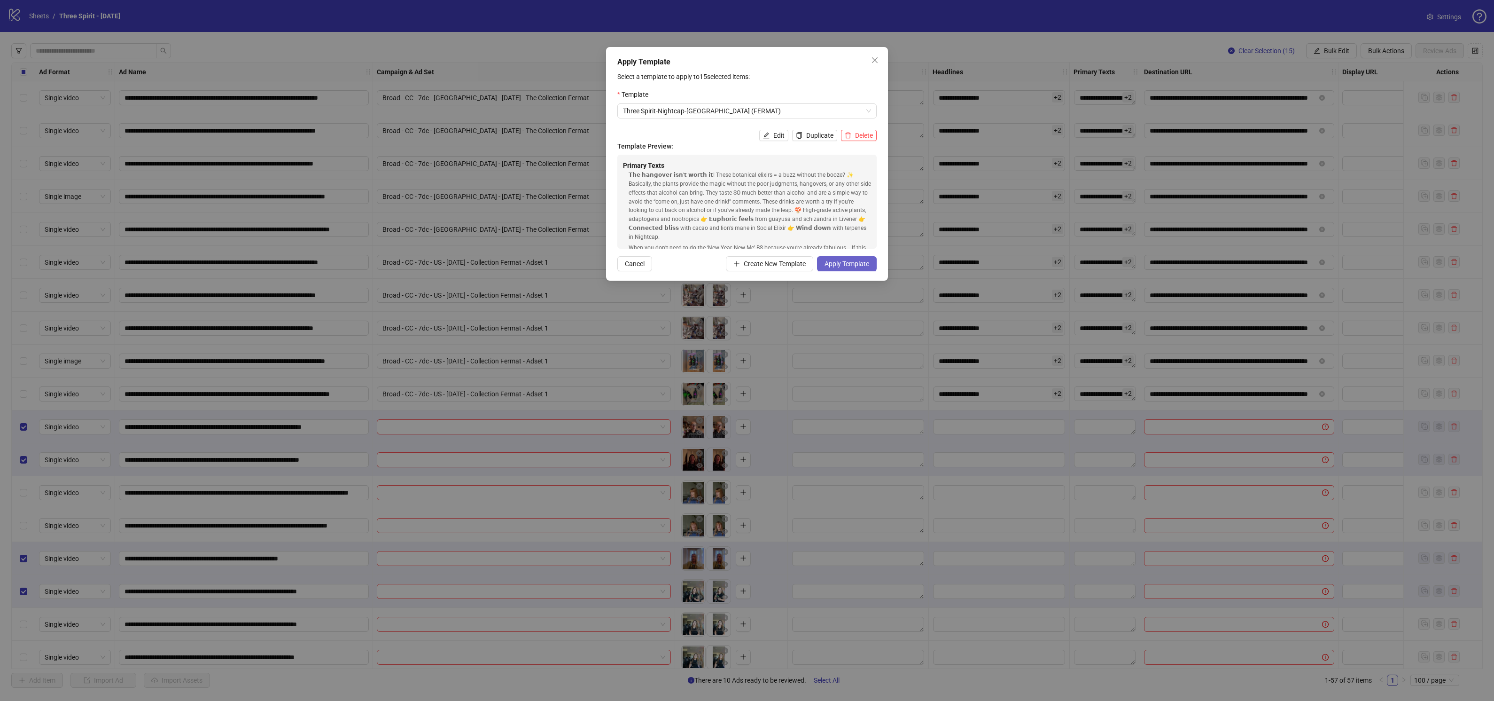
click at [848, 262] on span "Apply Template" at bounding box center [847, 264] width 45 height 8
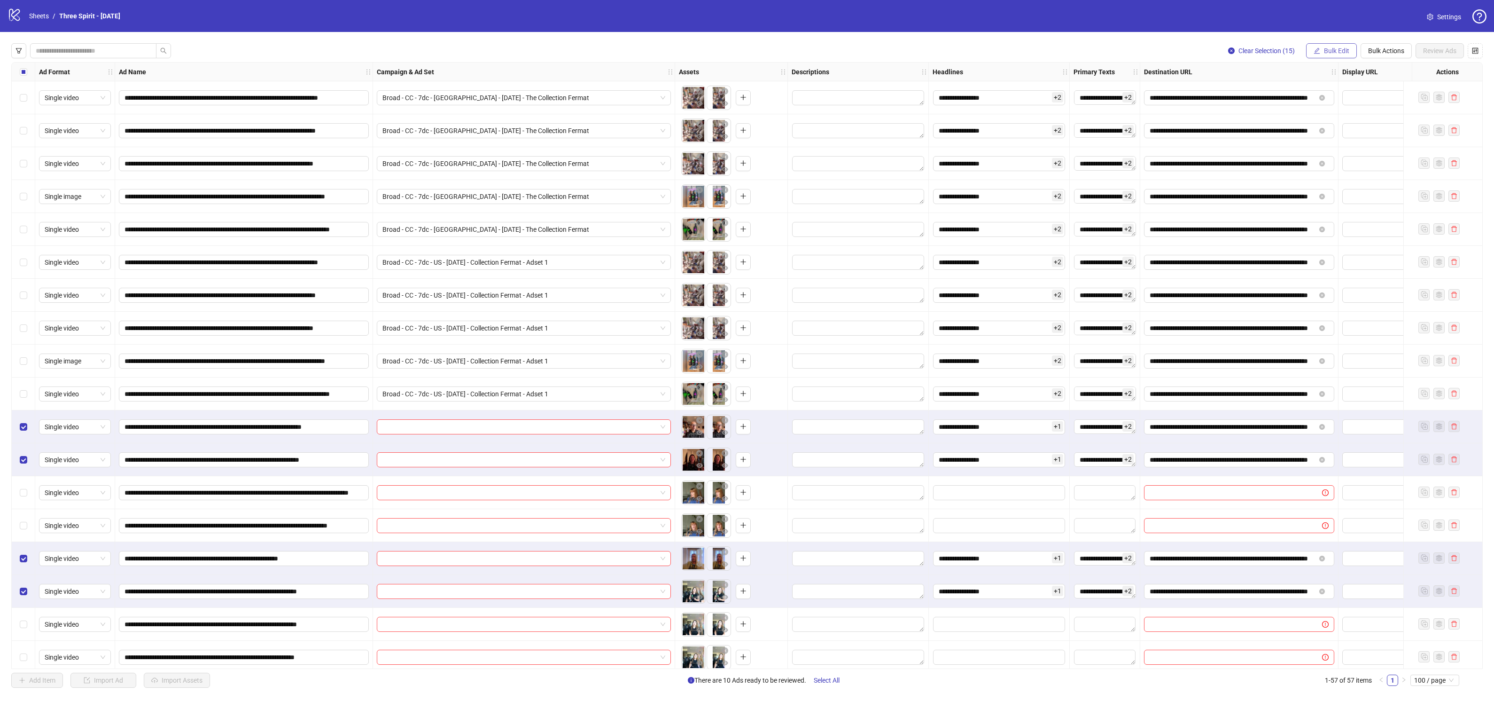
click at [1336, 47] on span "Bulk Edit" at bounding box center [1336, 51] width 25 height 8
click at [1344, 98] on span "Campaign & Ad Set" at bounding box center [1341, 99] width 56 height 10
click at [1262, 91] on input "search" at bounding box center [1301, 91] width 168 height 14
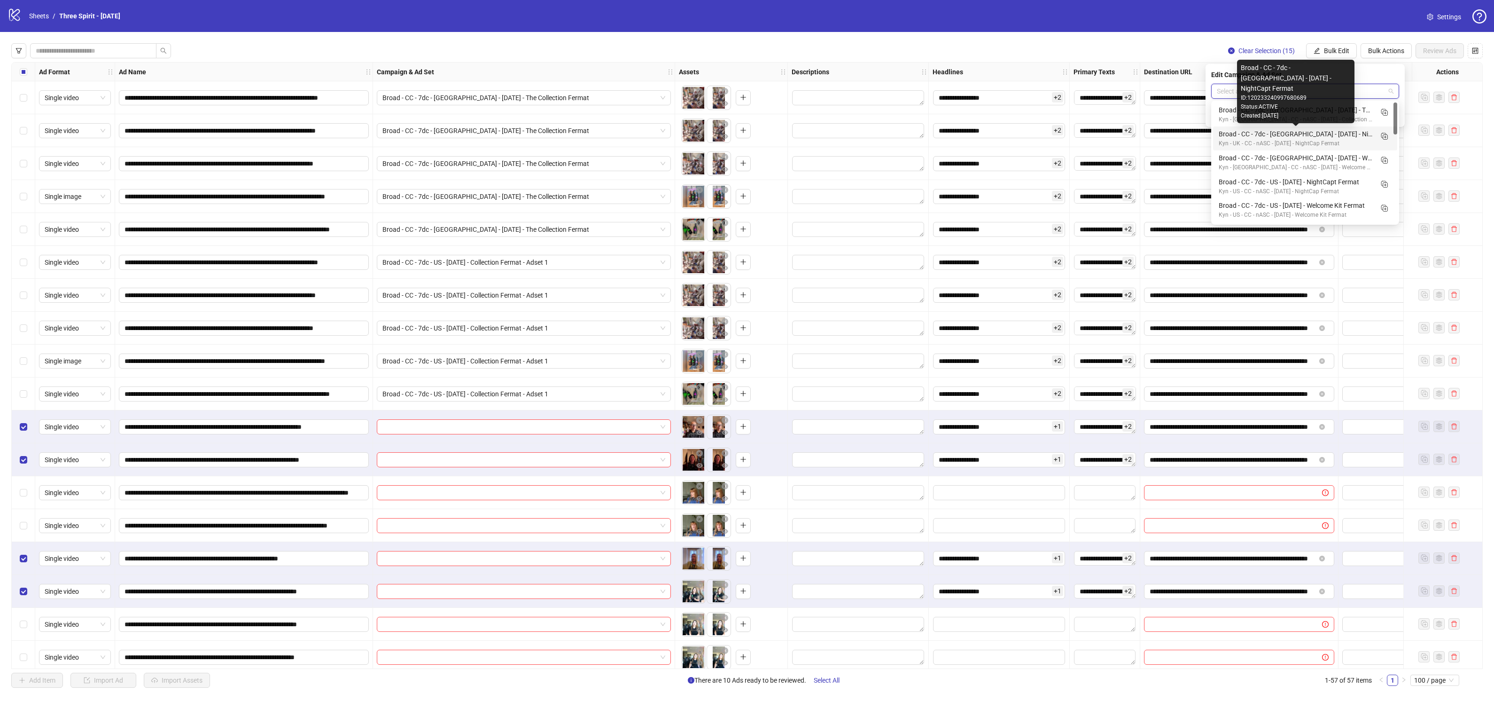
click at [1305, 134] on div "Broad - CC - 7dc - [GEOGRAPHIC_DATA] - [DATE] - NightCapt Fermat" at bounding box center [1296, 134] width 154 height 10
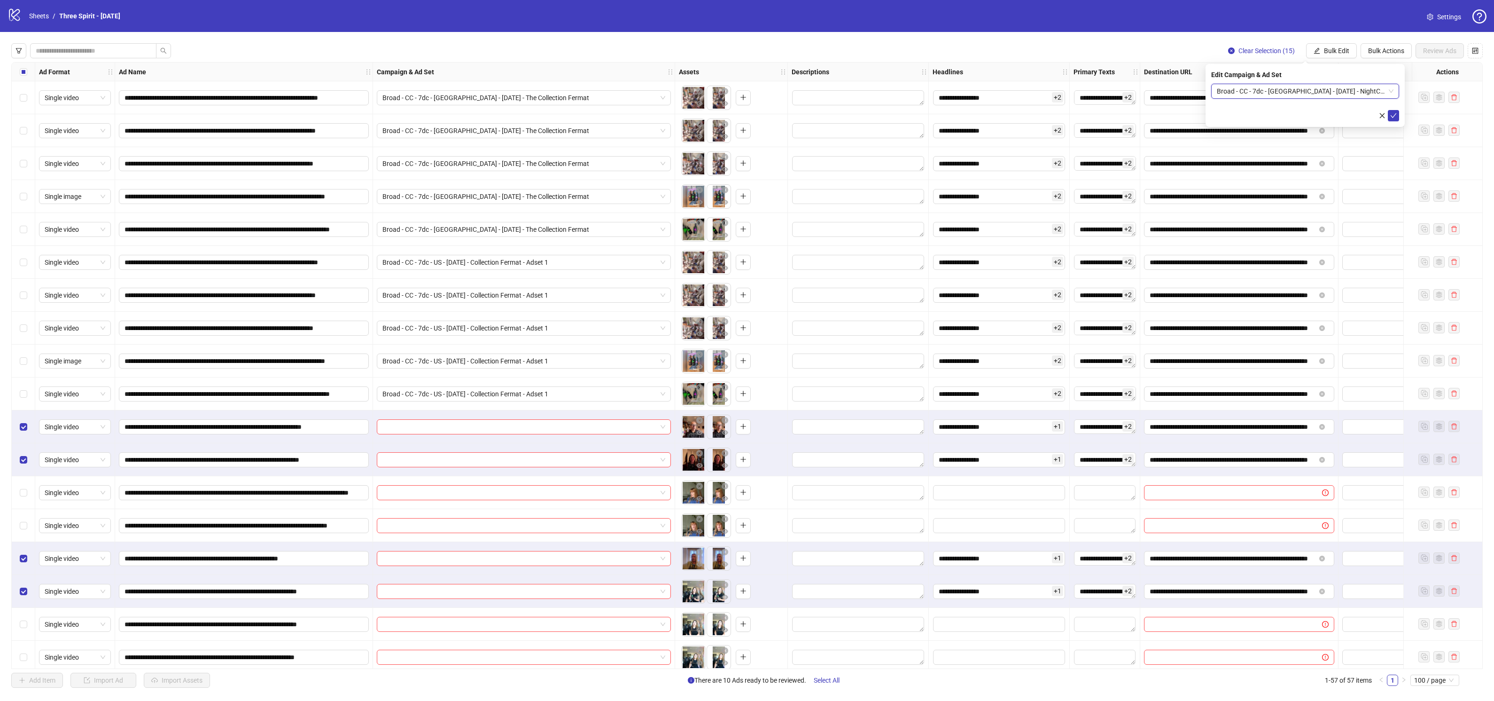
click at [1313, 90] on span "Broad - CC - 7dc - [GEOGRAPHIC_DATA] - [DATE] - NightCapt Fermat" at bounding box center [1305, 91] width 177 height 14
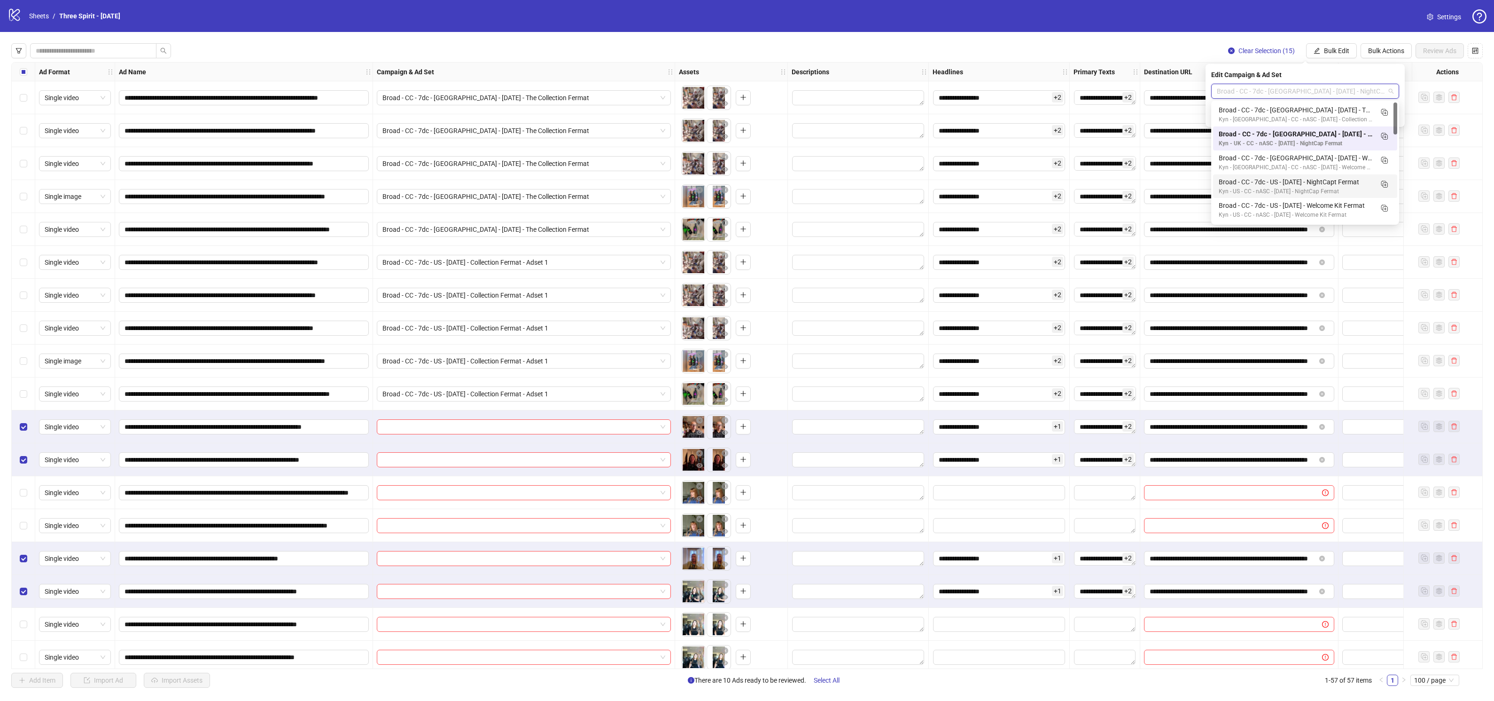
click at [1306, 181] on div "Broad - CC - 7dc - US - [DATE] - NightCapt Fermat" at bounding box center [1296, 182] width 154 height 10
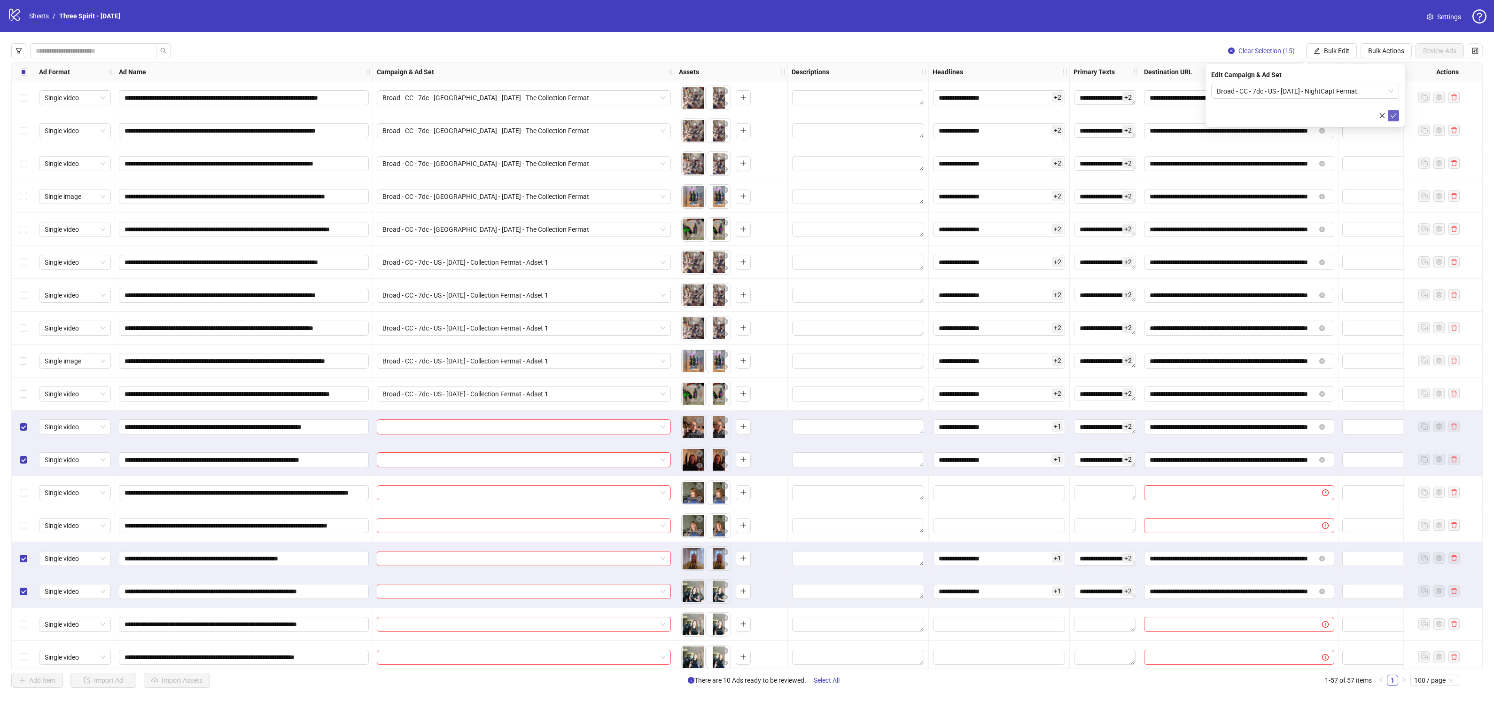
click at [1396, 117] on icon "check" at bounding box center [1394, 115] width 7 height 7
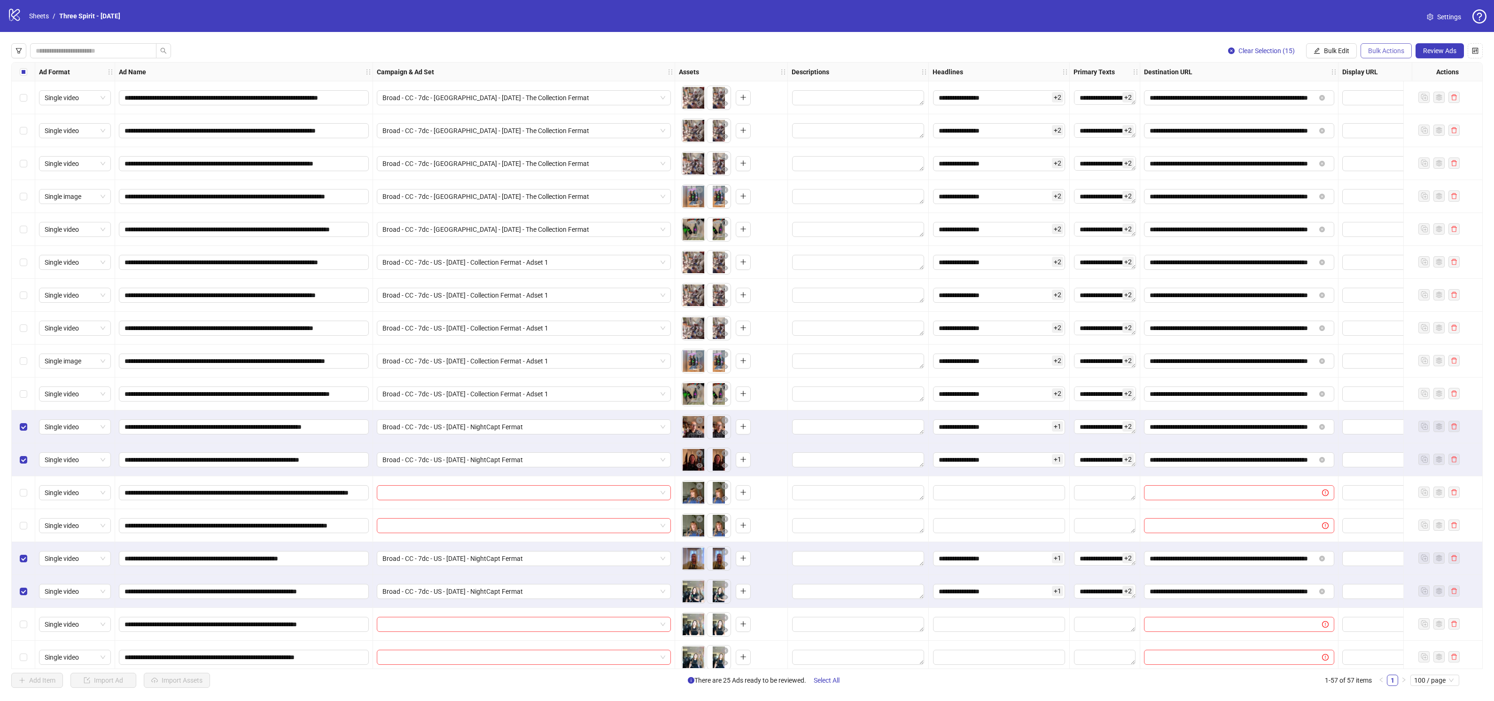
click at [1394, 51] on span "Bulk Actions" at bounding box center [1386, 51] width 36 height 8
click at [1404, 98] on span "Duplicate with assets" at bounding box center [1400, 99] width 64 height 10
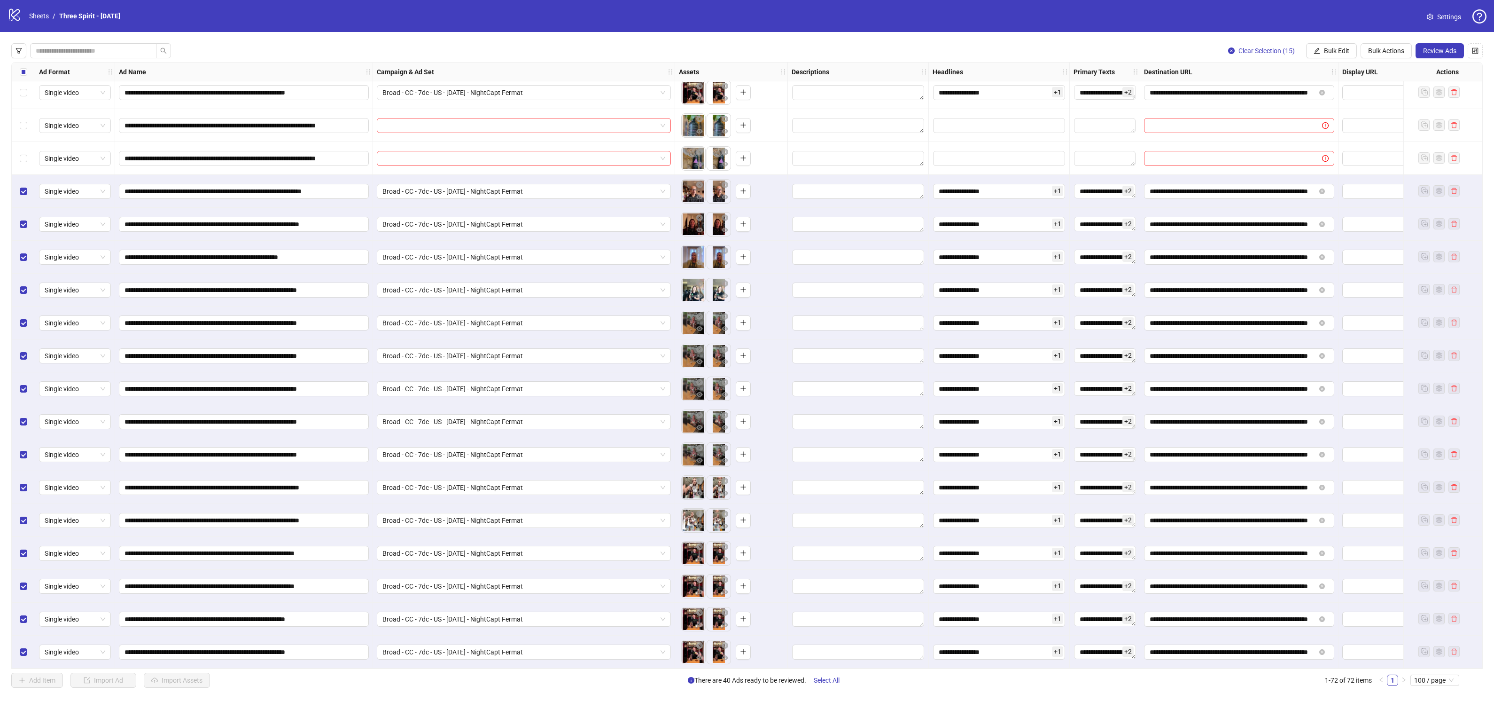
scroll to position [1784, 0]
click at [1382, 51] on span "Bulk Actions" at bounding box center [1386, 51] width 36 height 8
click at [1405, 131] on span "Apply Template" at bounding box center [1400, 130] width 64 height 10
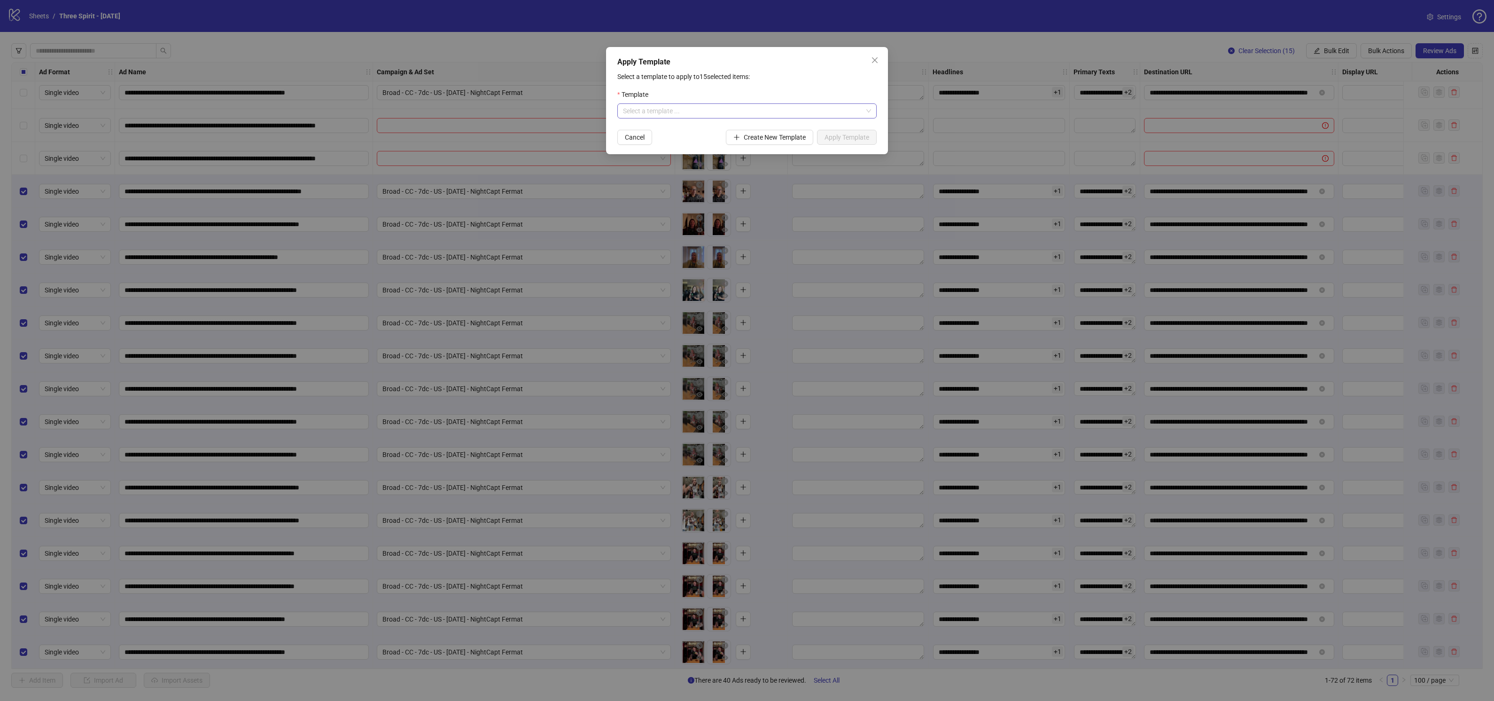
click at [666, 114] on input "search" at bounding box center [743, 111] width 240 height 14
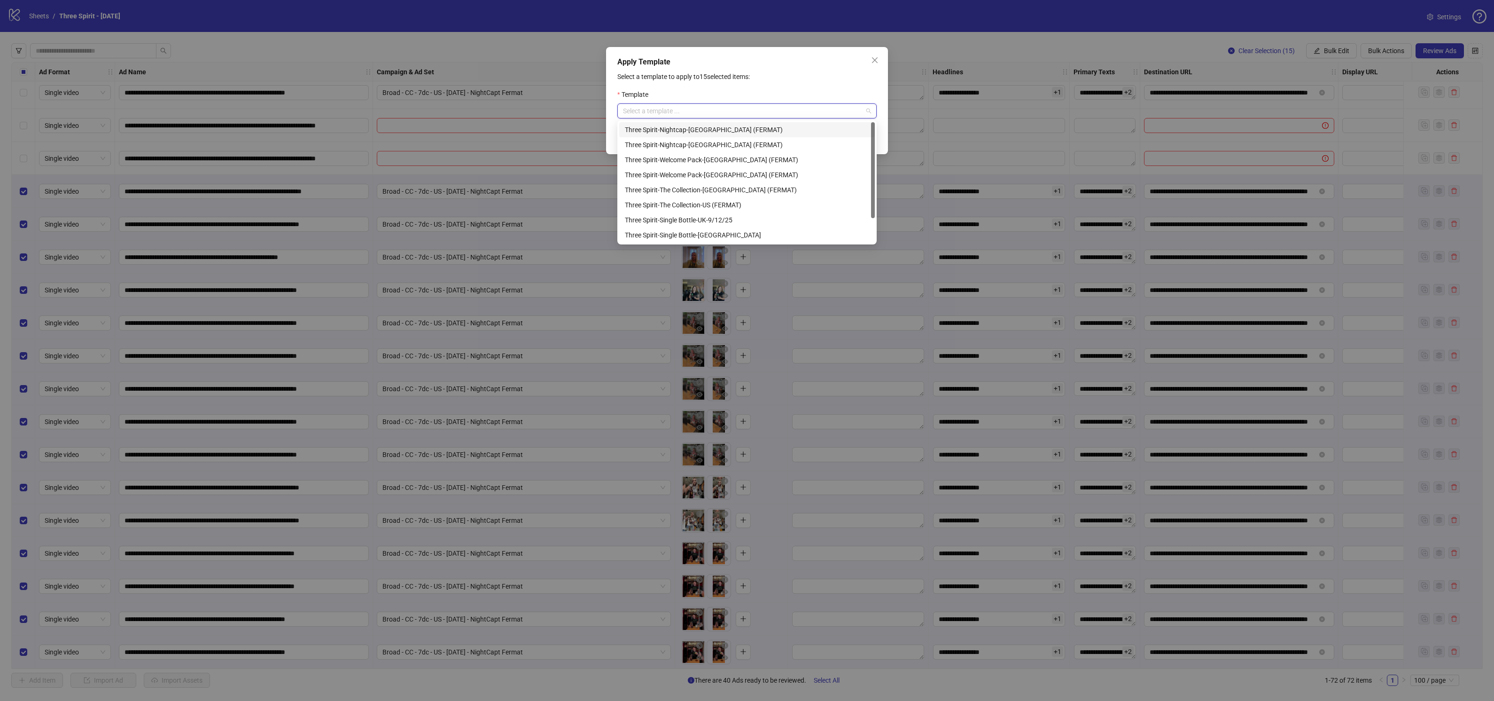
click at [696, 125] on div "Three Spirit-Nightcap-[GEOGRAPHIC_DATA] (FERMAT)" at bounding box center [747, 130] width 244 height 10
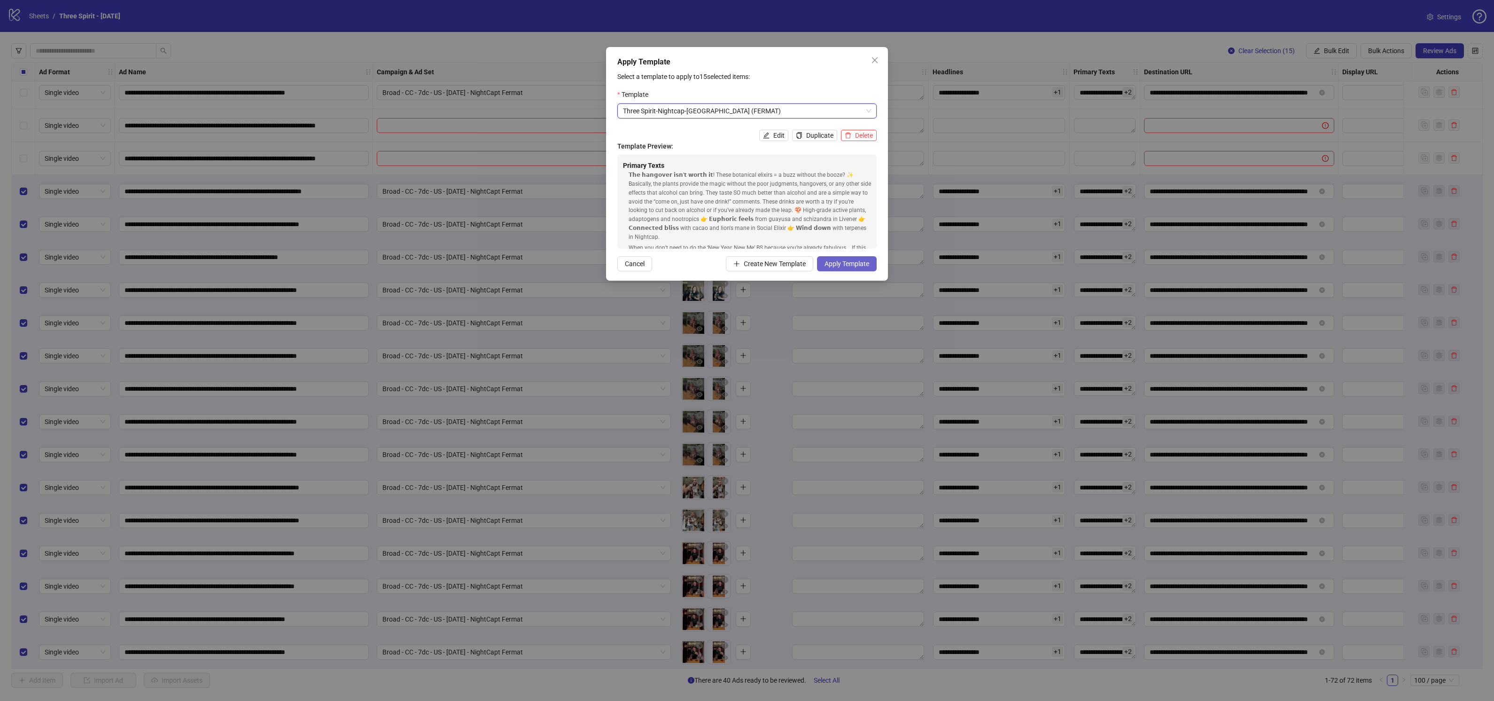
click at [851, 264] on span "Apply Template" at bounding box center [847, 264] width 45 height 8
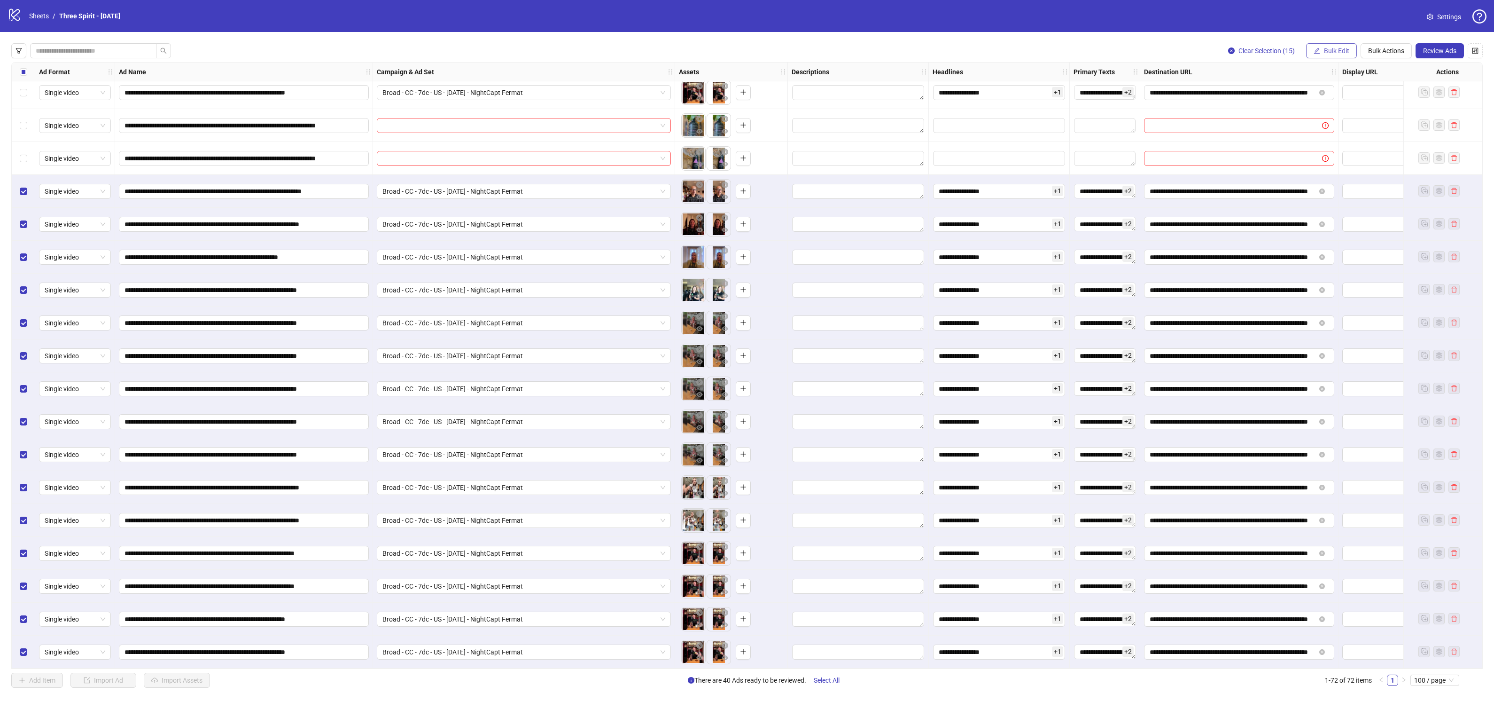
click at [1333, 46] on button "Bulk Edit" at bounding box center [1331, 50] width 51 height 15
click at [1352, 96] on span "Campaign & Ad Set" at bounding box center [1341, 99] width 56 height 10
click at [1326, 92] on span "Broad - CC - 7dc - US - [DATE] - NightCapt Fermat" at bounding box center [1305, 91] width 177 height 14
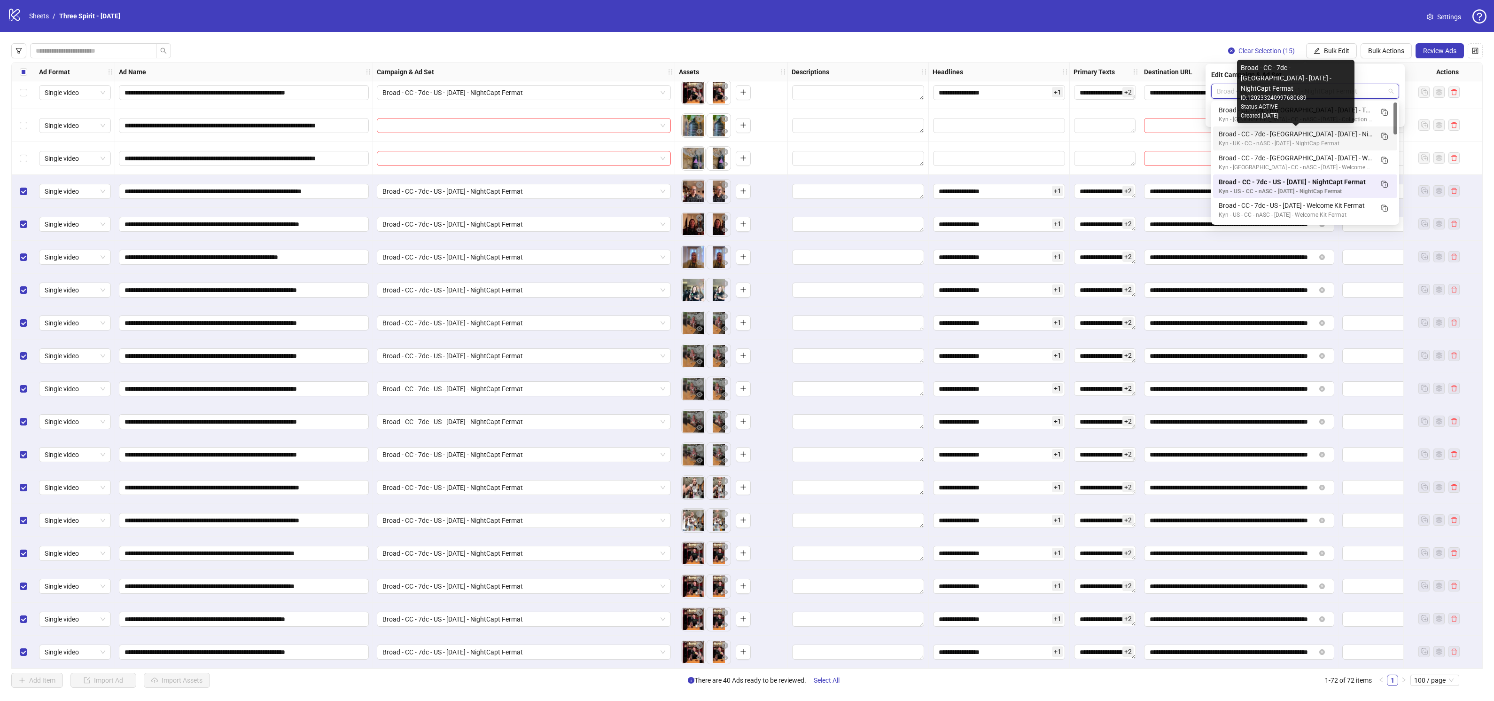
click at [1327, 133] on div "Broad - CC - 7dc - [GEOGRAPHIC_DATA] - [DATE] - NightCapt Fermat" at bounding box center [1296, 134] width 154 height 10
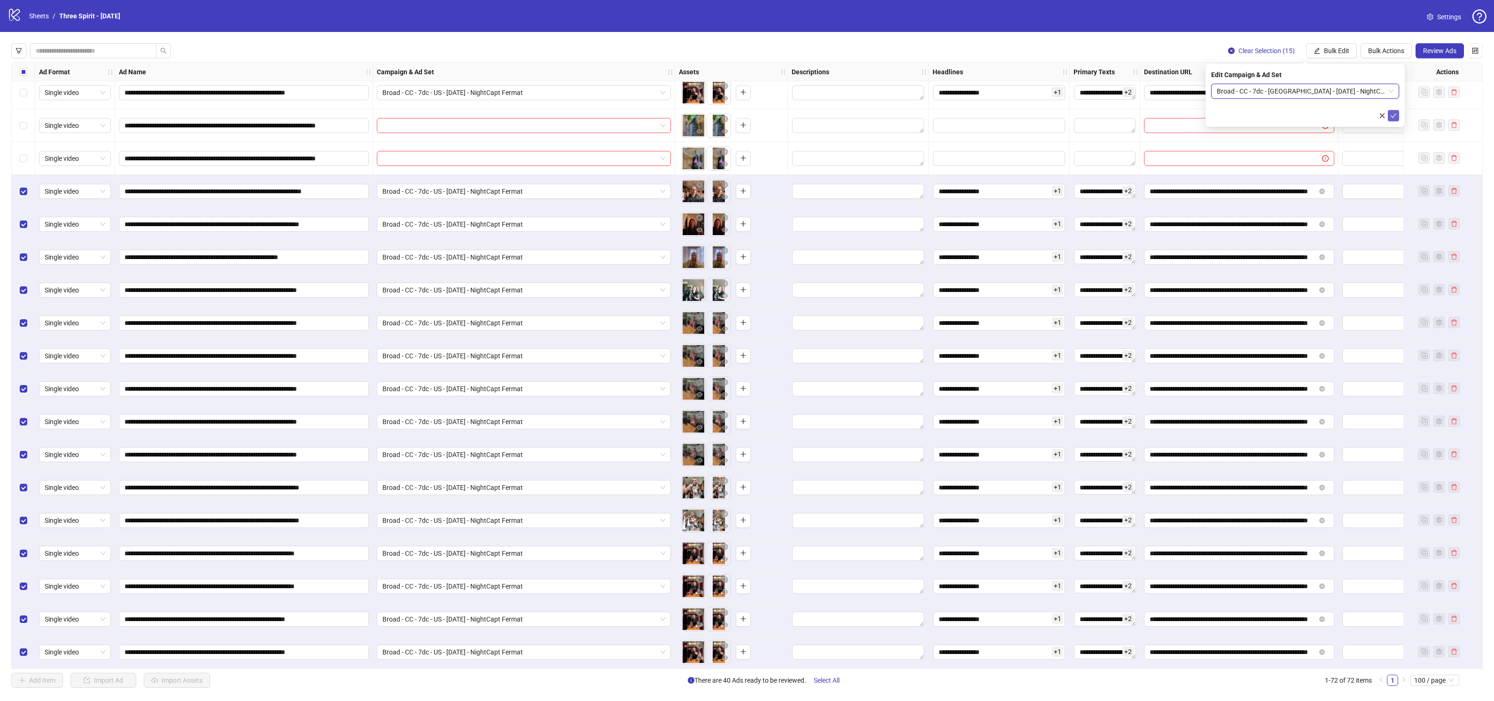
click at [1397, 114] on button "submit" at bounding box center [1393, 115] width 11 height 11
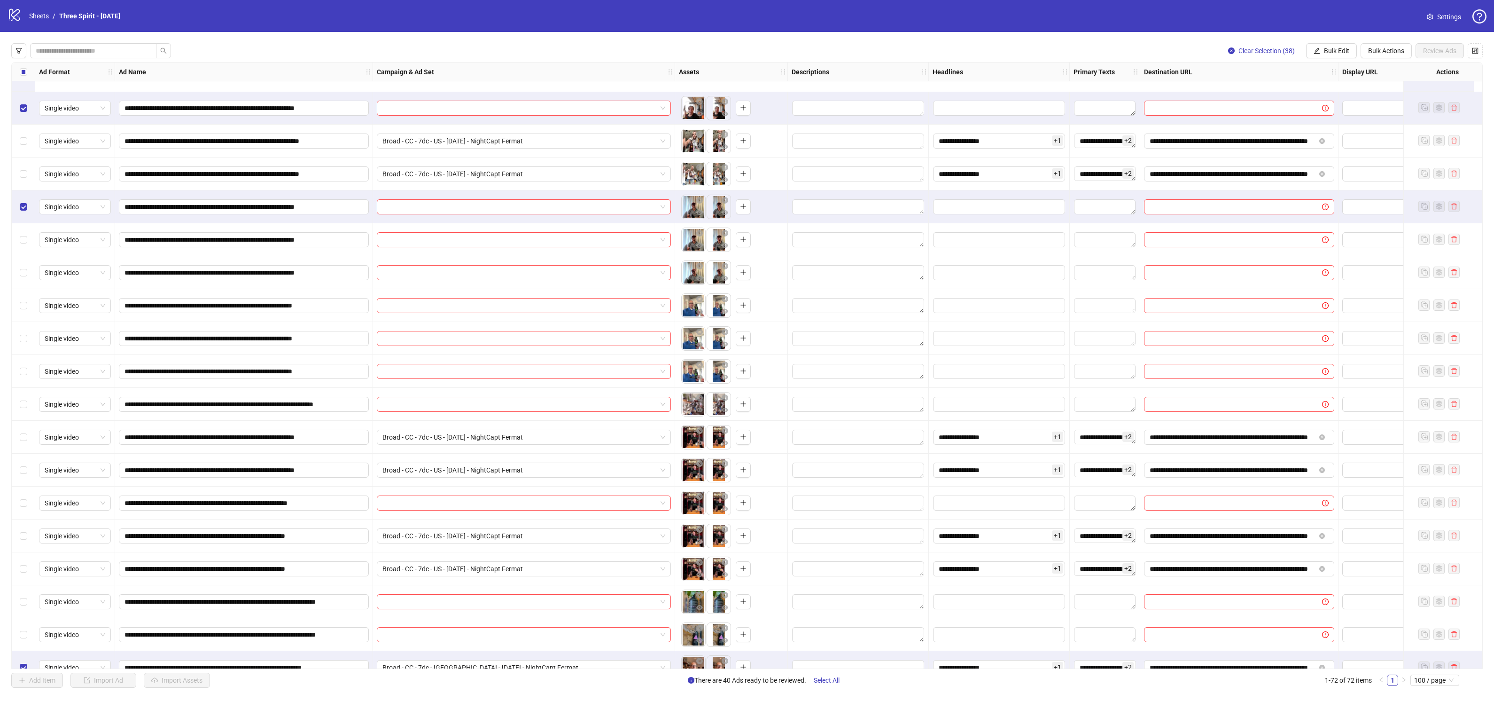
scroll to position [1380, 0]
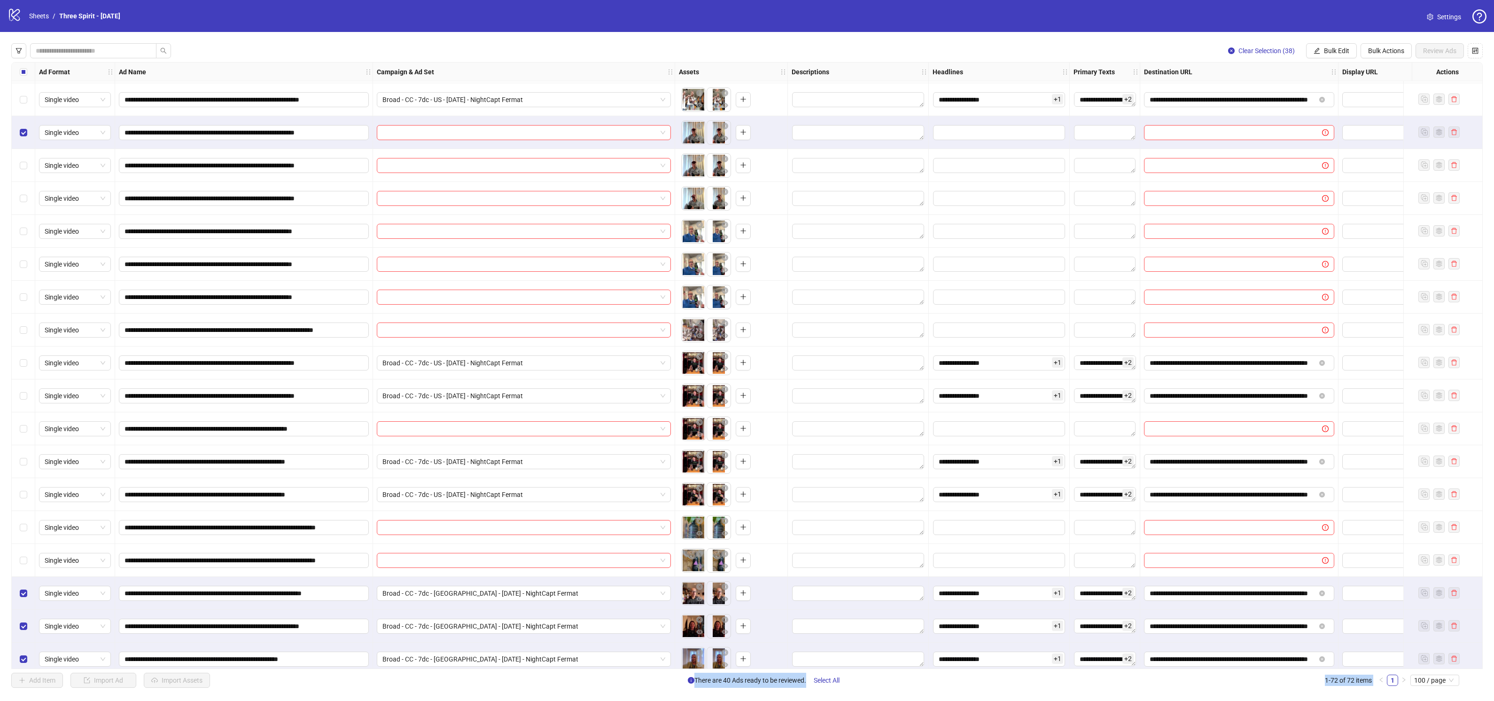
click at [27, 329] on div "Select row 50" at bounding box center [23, 329] width 23 height 33
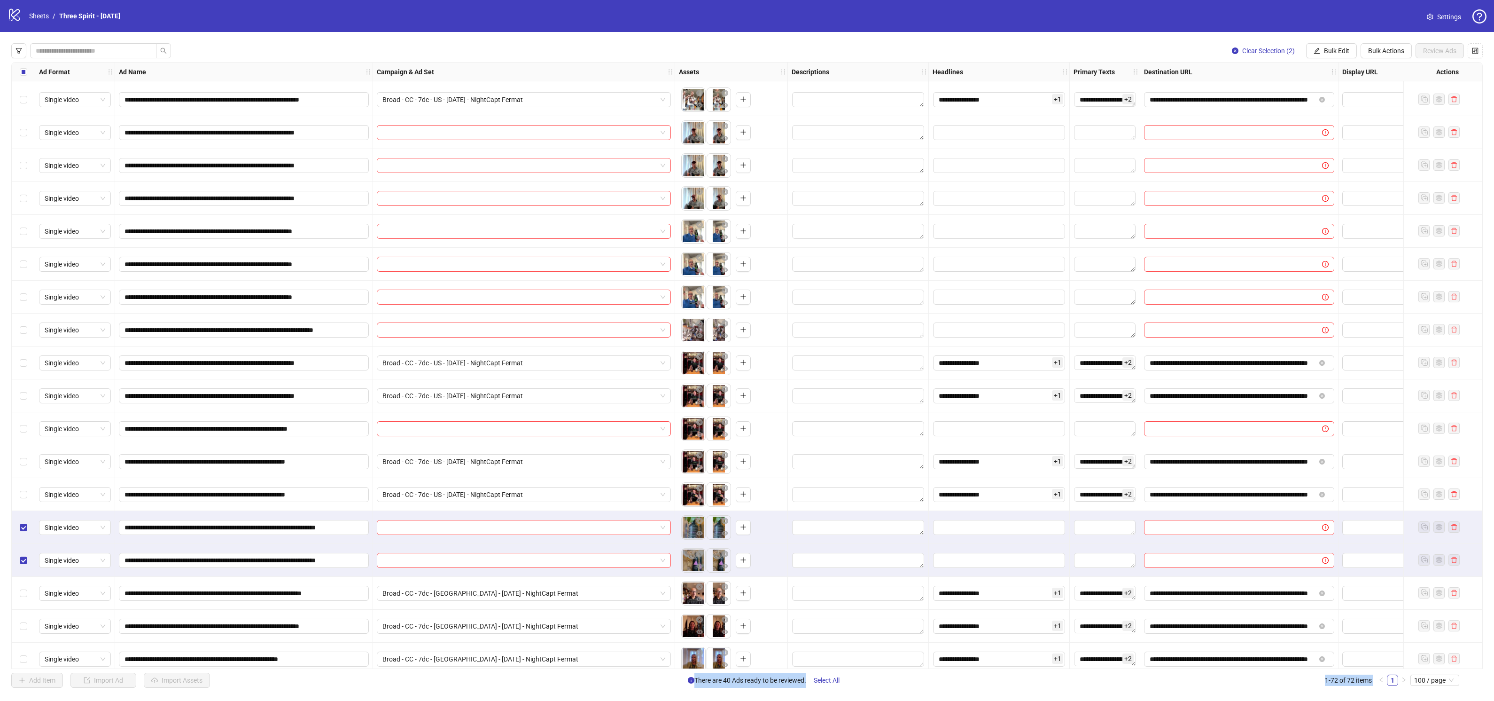
click at [27, 428] on div "Select row 53" at bounding box center [23, 428] width 23 height 33
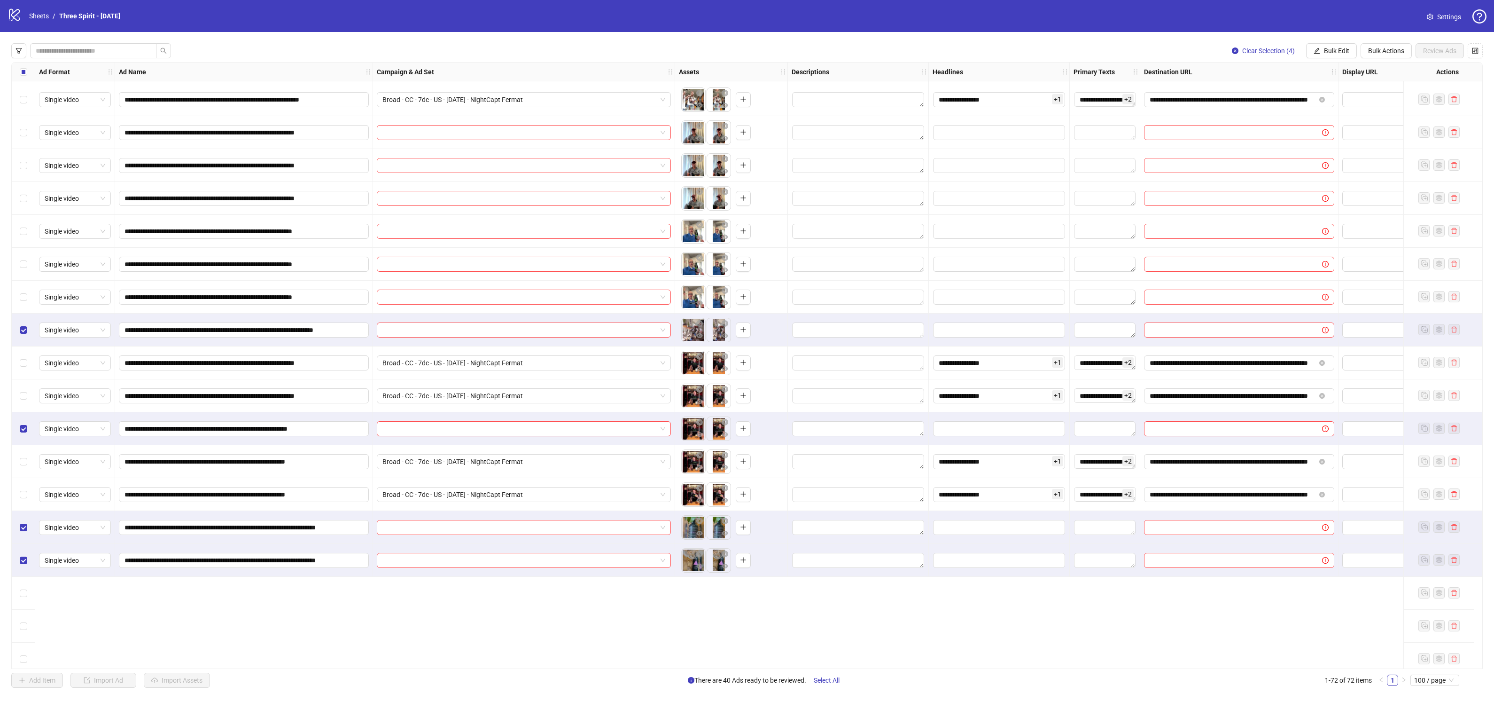
scroll to position [1221, 0]
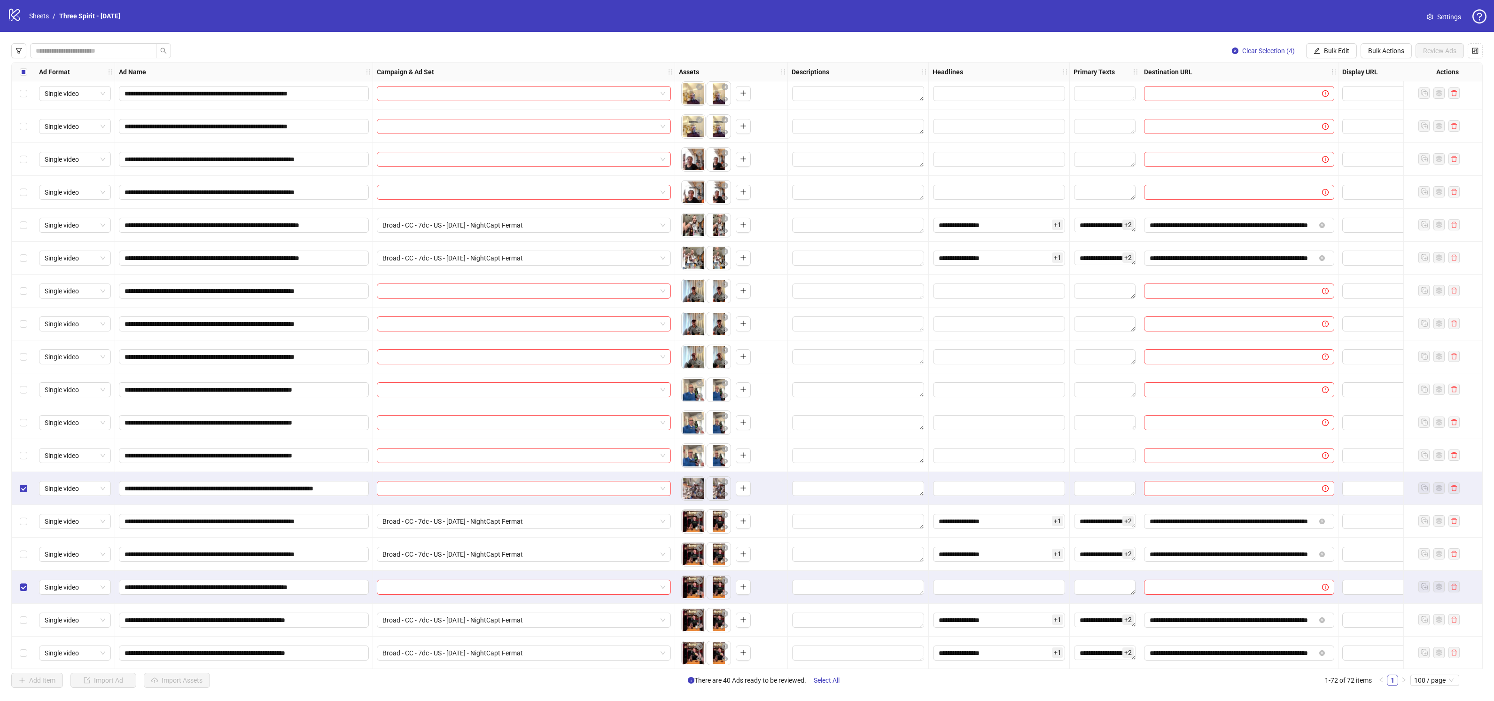
click at [28, 291] on div "Select row 44" at bounding box center [23, 290] width 23 height 33
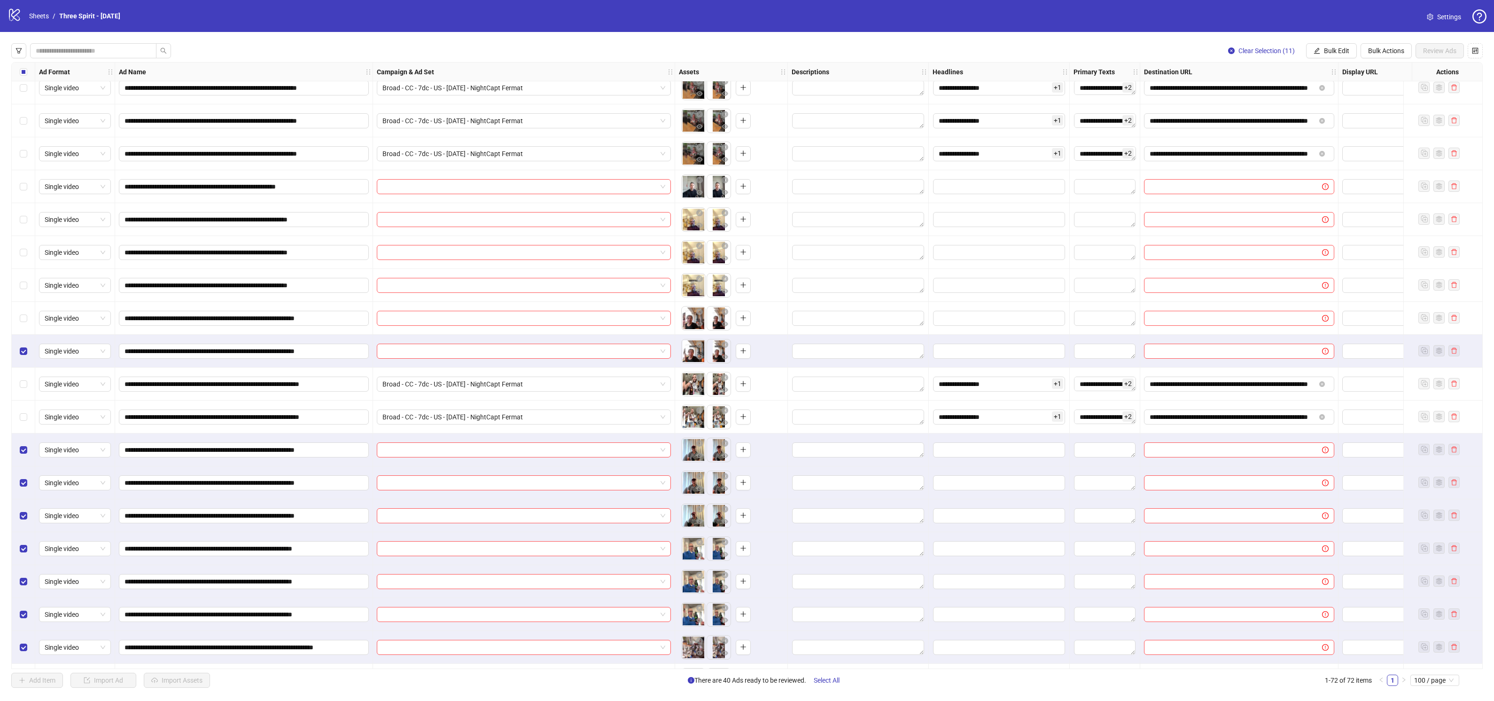
scroll to position [1028, 0]
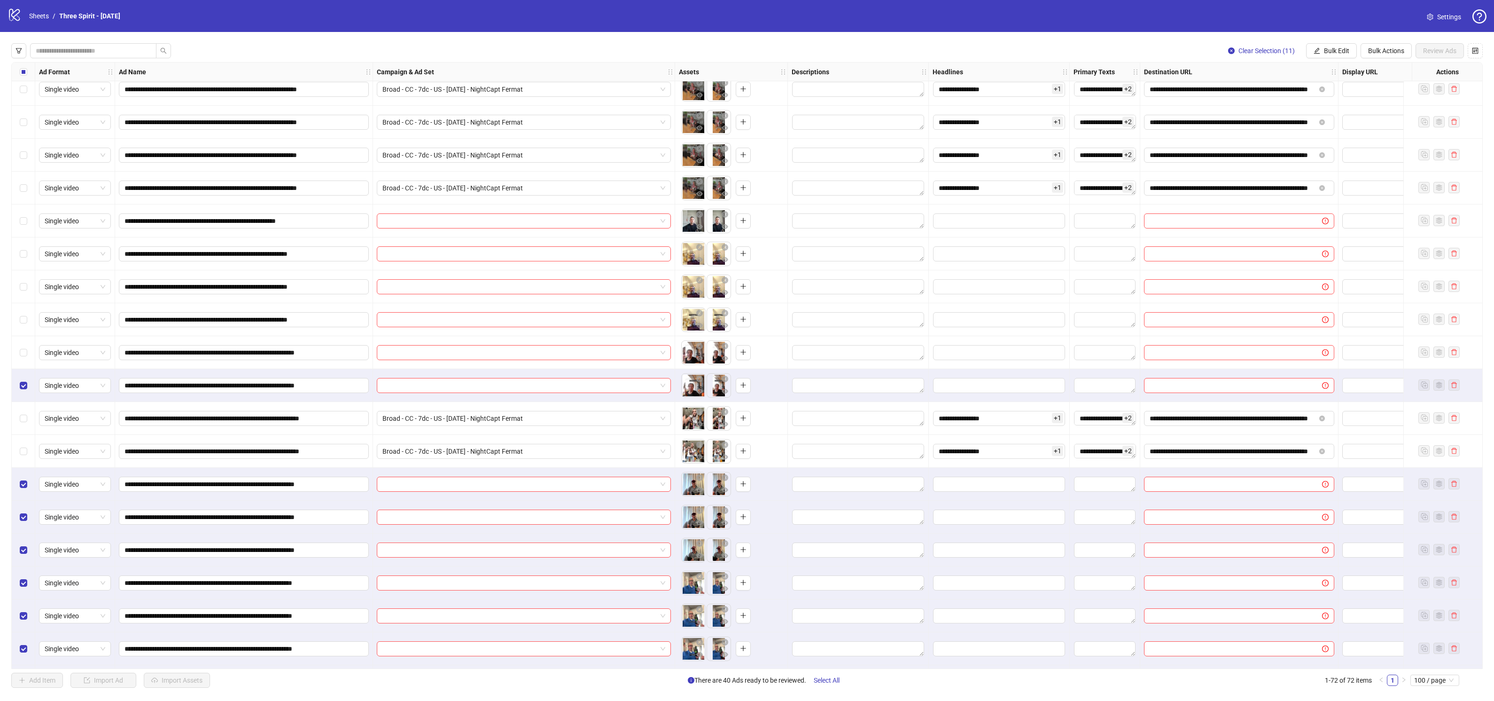
click at [27, 218] on div "Select row 36" at bounding box center [23, 220] width 23 height 33
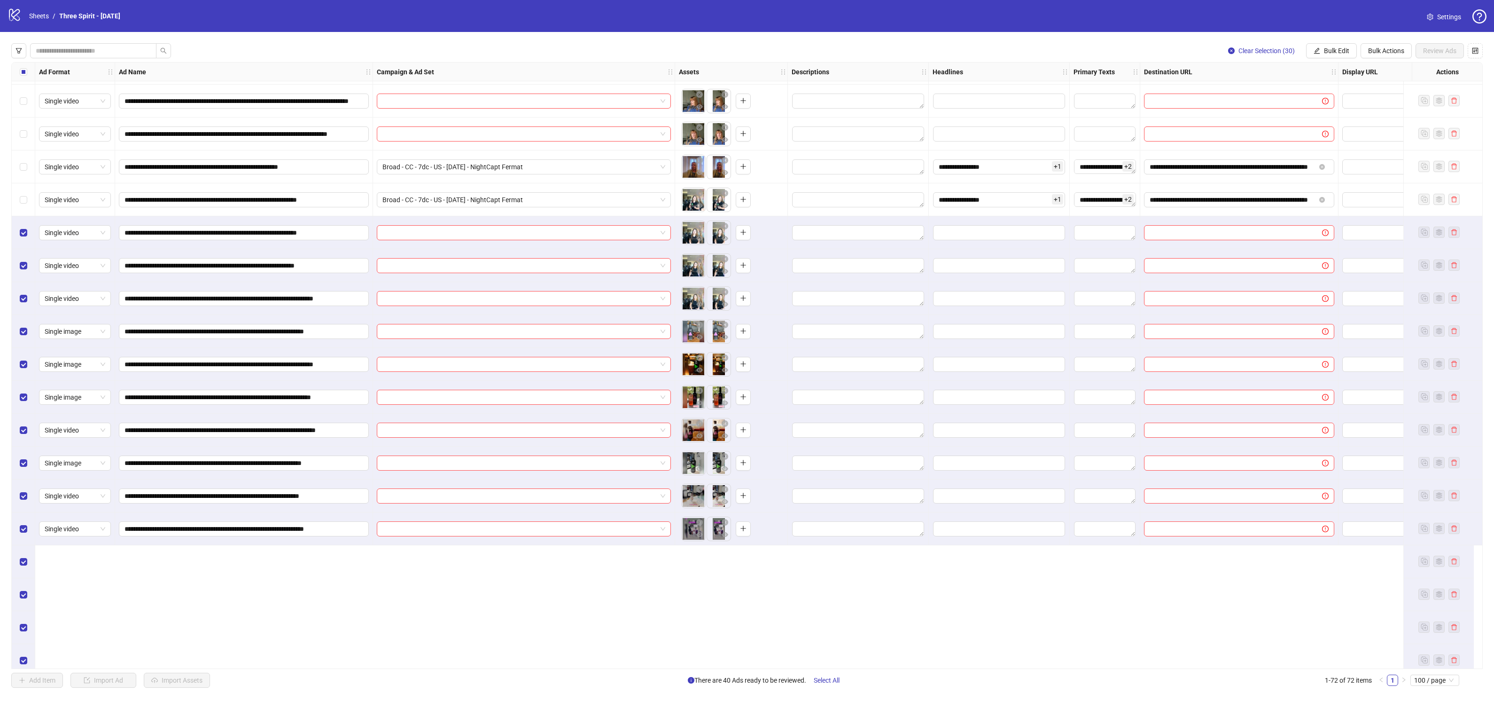
scroll to position [213, 0]
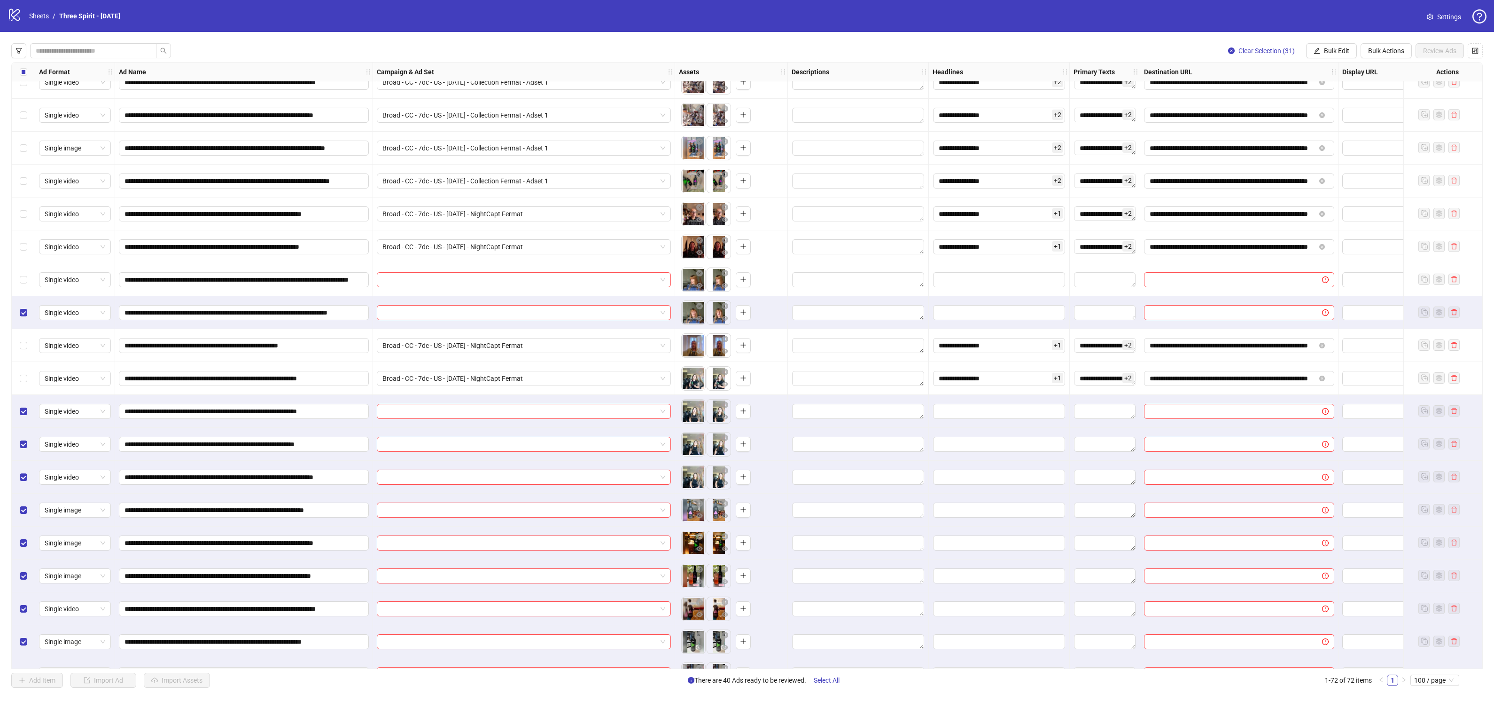
click at [27, 278] on div "Select row 13" at bounding box center [23, 279] width 23 height 33
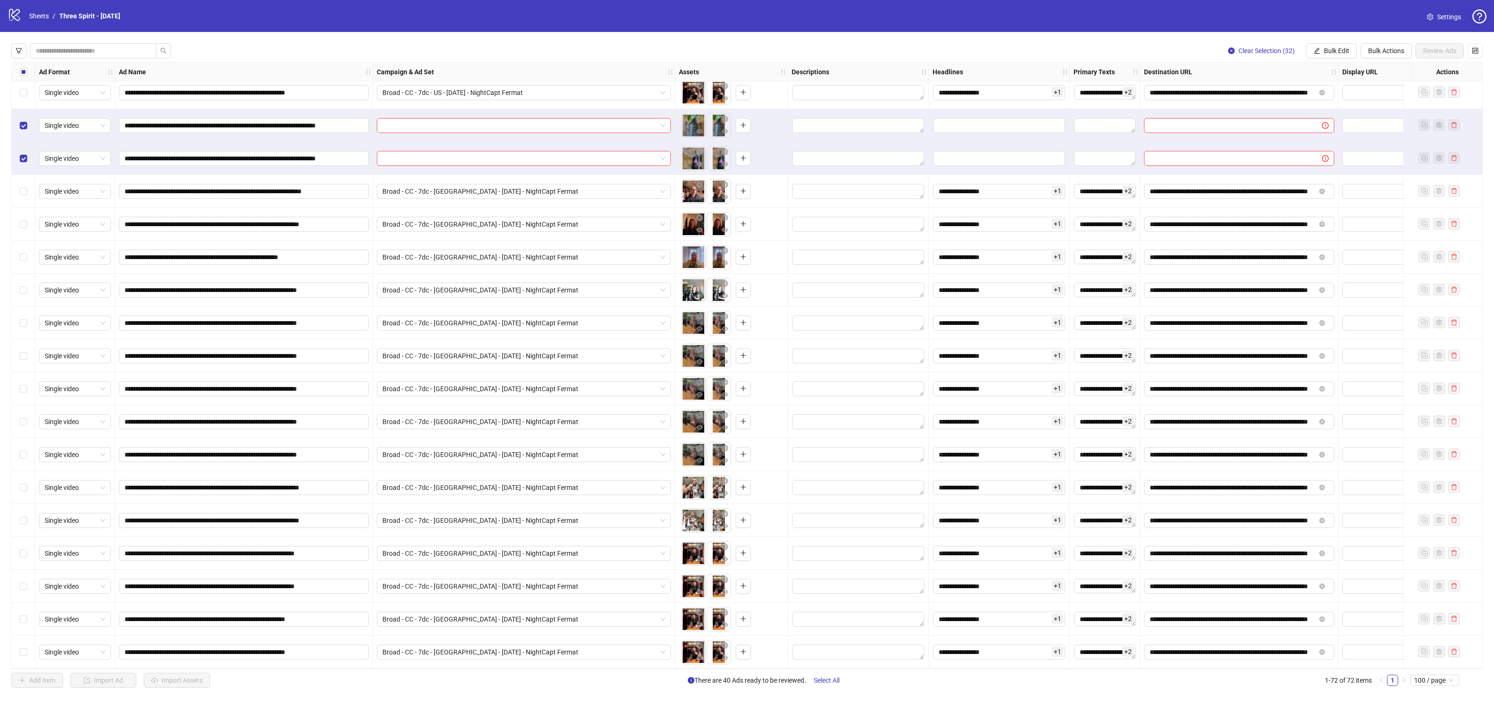
scroll to position [1758, 0]
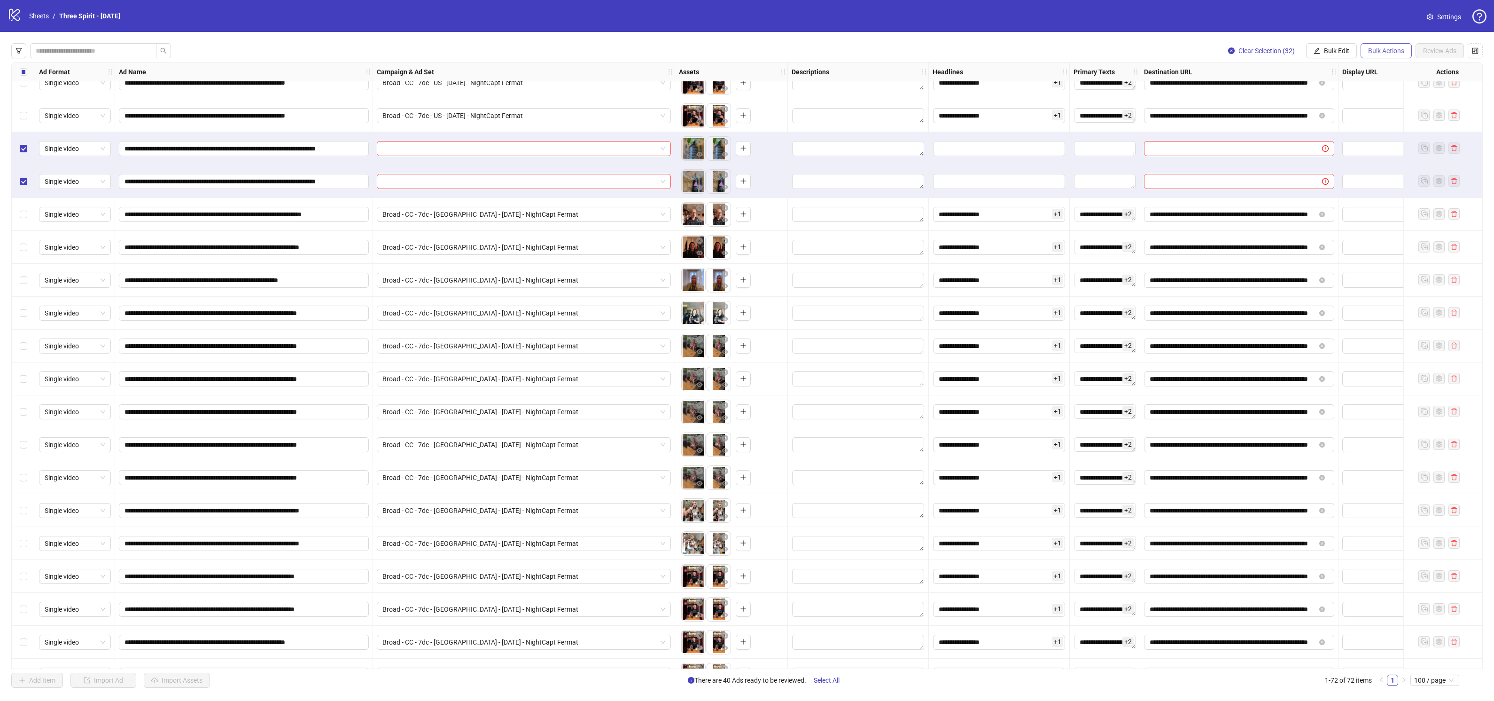
click at [1379, 50] on span "Bulk Actions" at bounding box center [1386, 51] width 36 height 8
click at [1388, 128] on span "Apply Template" at bounding box center [1400, 130] width 64 height 10
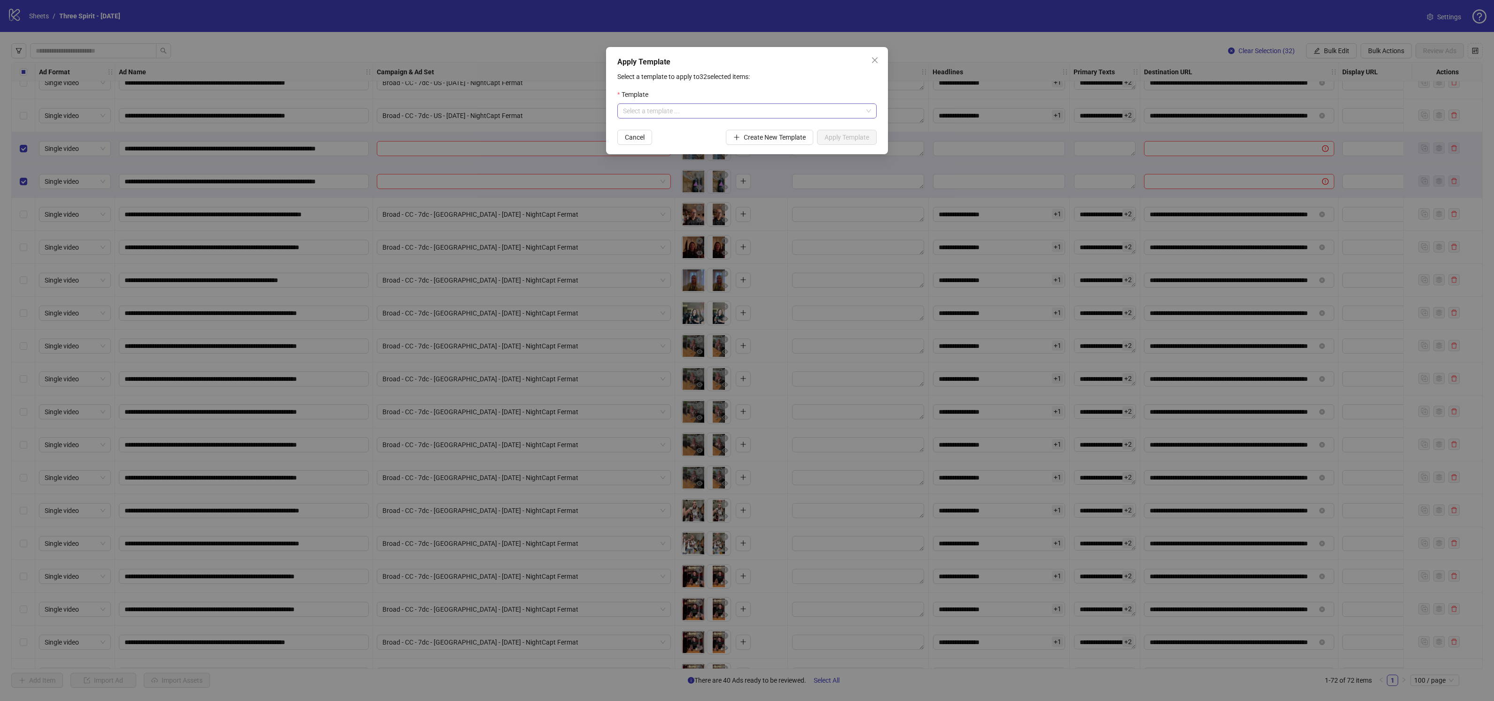
click at [733, 110] on input "search" at bounding box center [743, 111] width 240 height 14
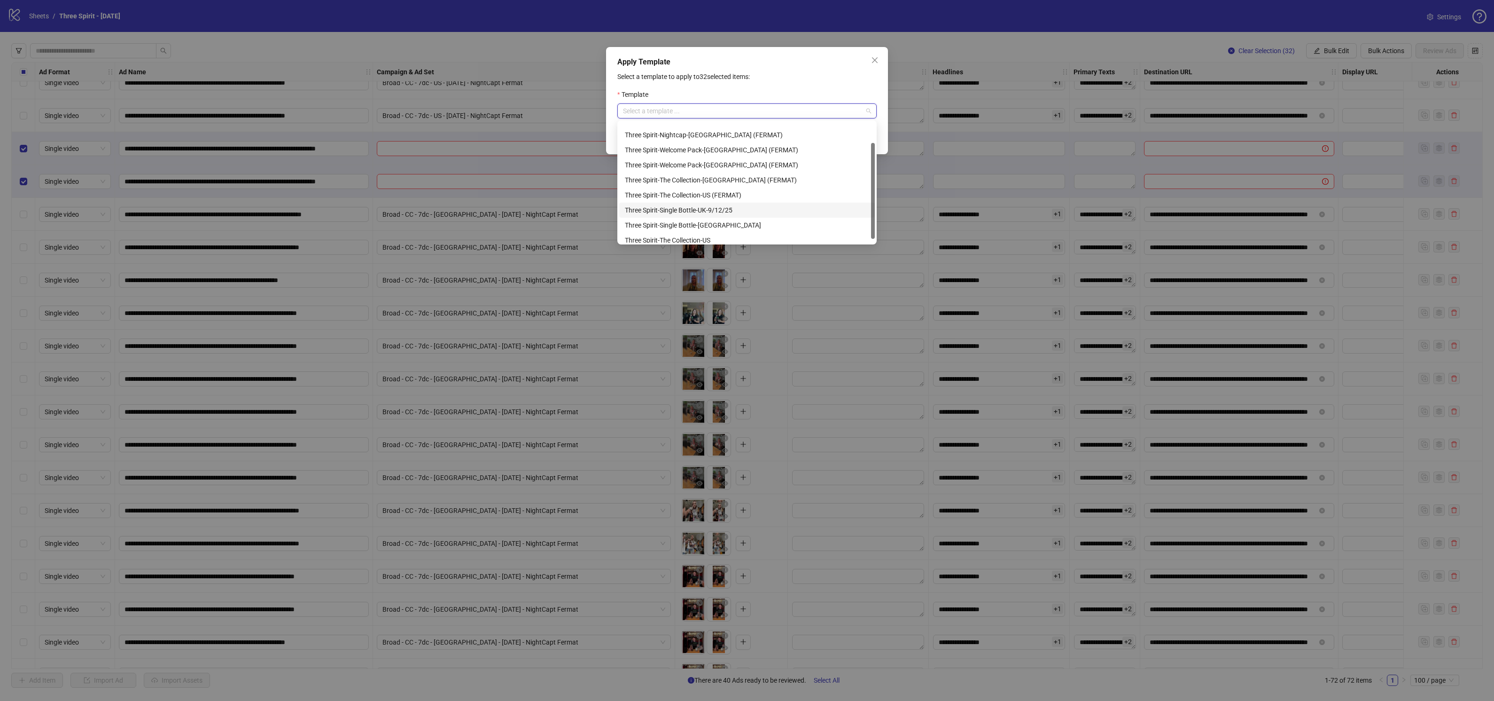
scroll to position [30, 0]
click at [736, 192] on div "Three Spirit-Single Bottle-UK-9/12/25" at bounding box center [747, 190] width 244 height 10
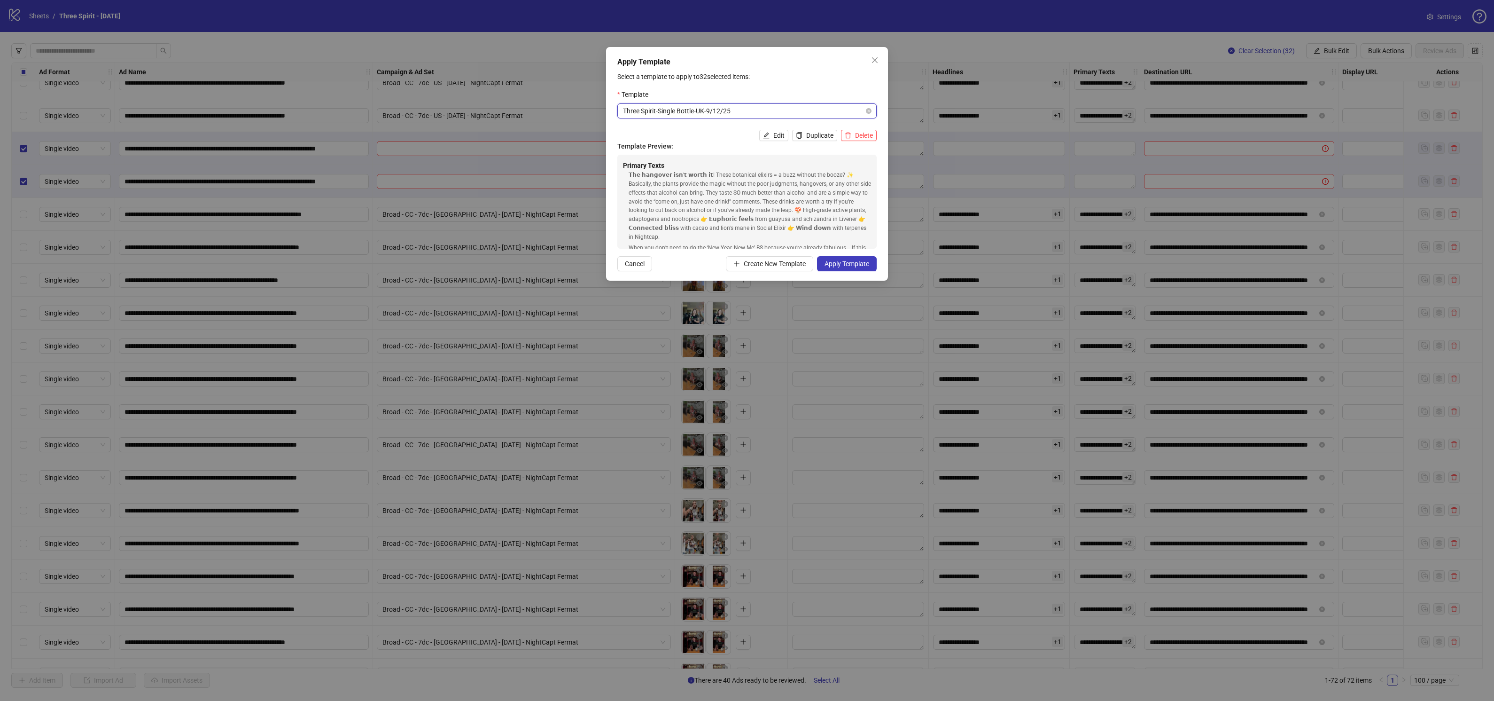
click at [750, 117] on span "Three Spirit-Single Bottle-UK-9/12/25" at bounding box center [747, 111] width 248 height 14
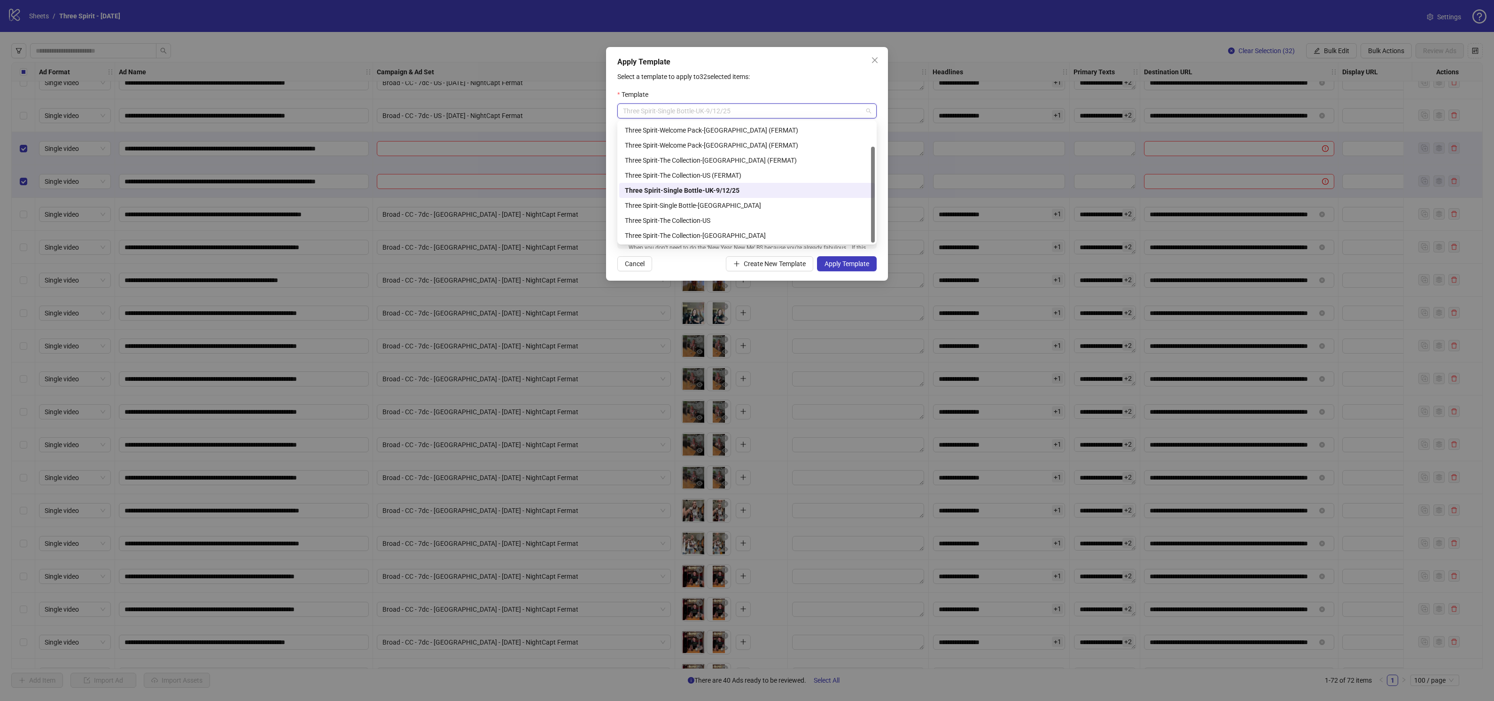
click at [721, 189] on div "Three Spirit-Single Bottle-UK-9/12/25" at bounding box center [747, 190] width 244 height 10
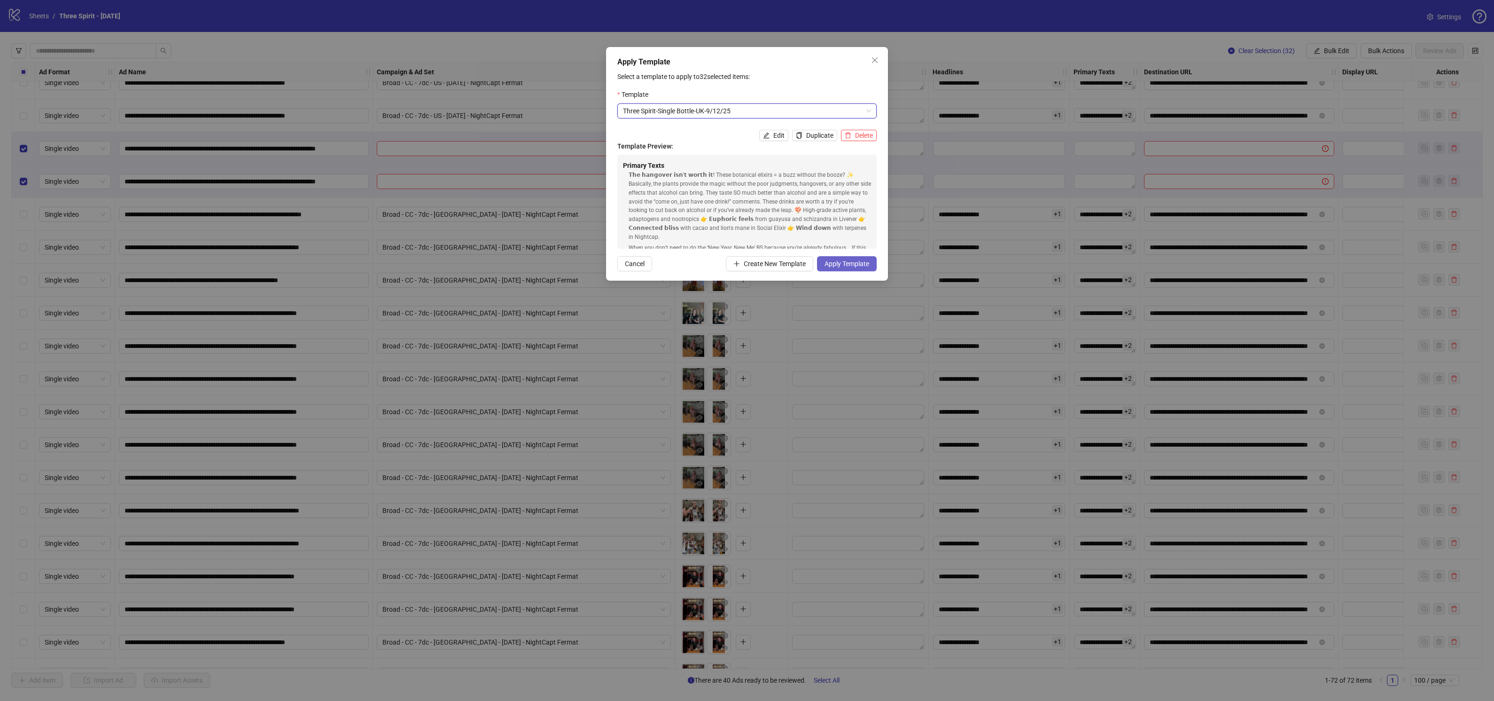
click at [853, 264] on span "Apply Template" at bounding box center [847, 264] width 45 height 8
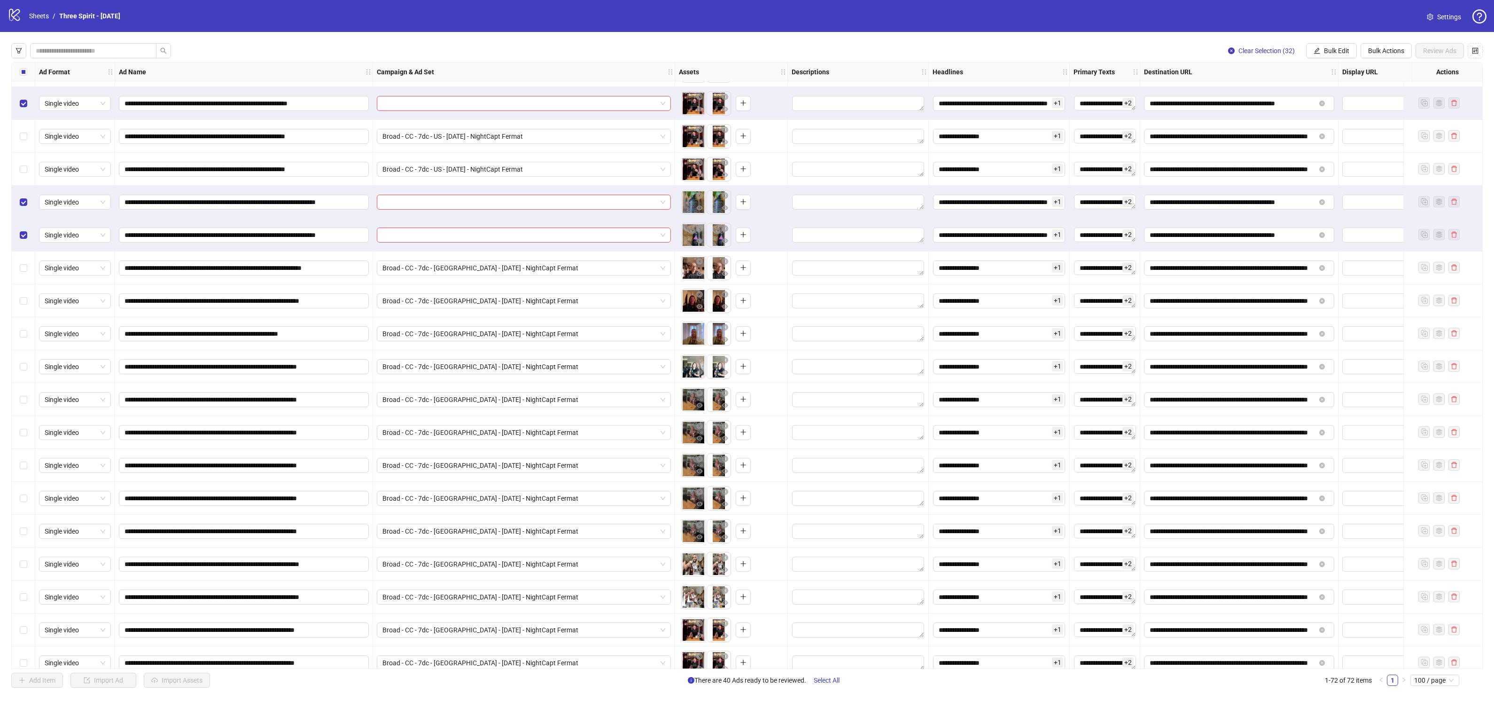
scroll to position [1633, 0]
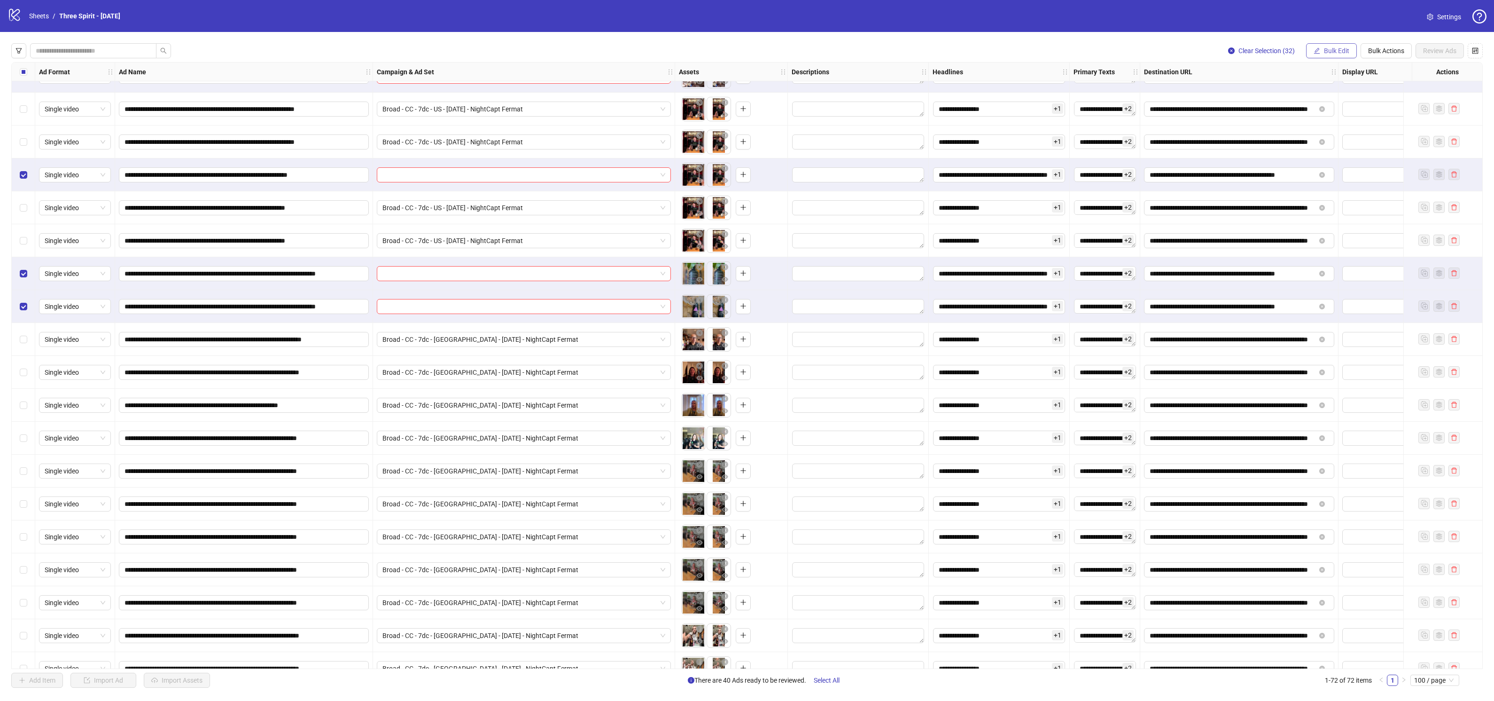
click at [1342, 48] on span "Bulk Edit" at bounding box center [1336, 51] width 25 height 8
click at [1354, 102] on span "Campaign & Ad Set" at bounding box center [1341, 99] width 56 height 10
click at [1264, 87] on input "search" at bounding box center [1301, 91] width 168 height 14
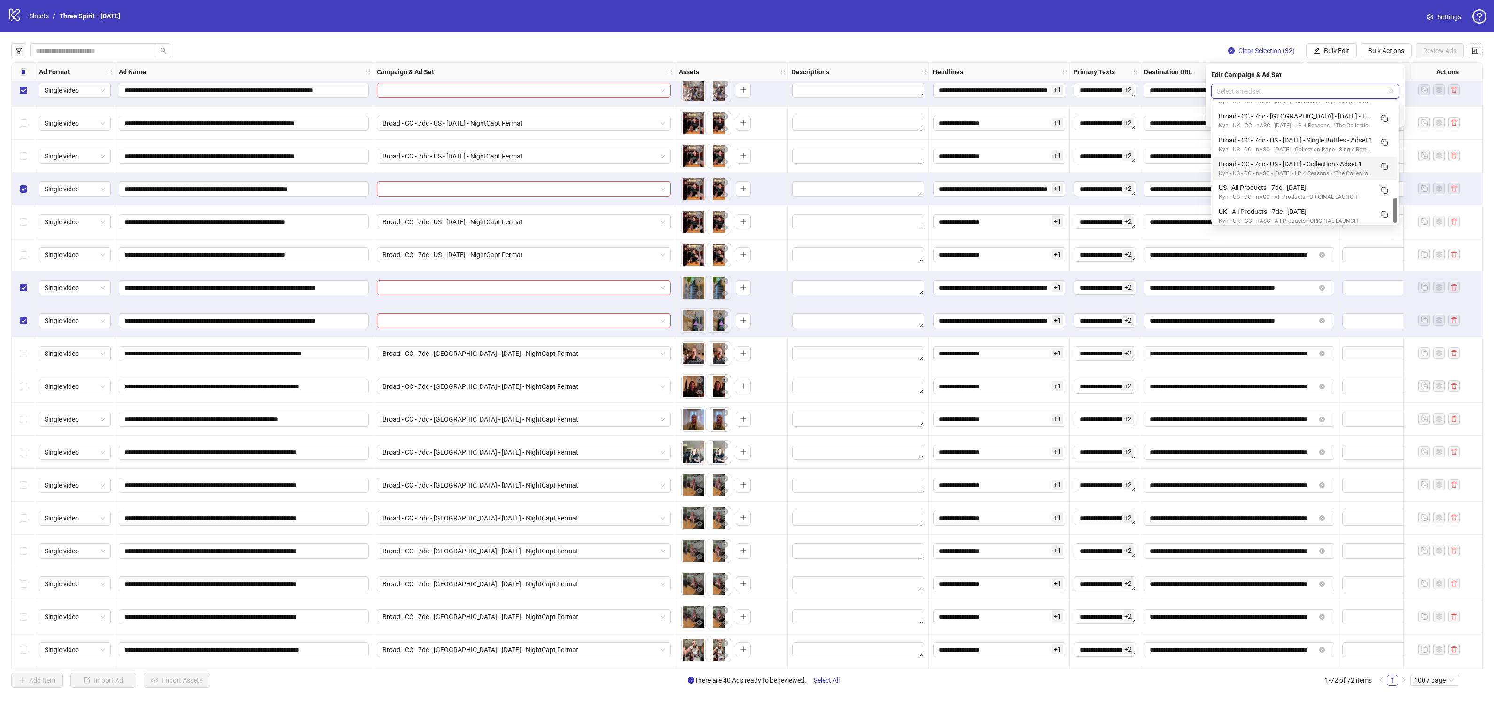
scroll to position [454, 0]
click at [1256, 89] on input "search" at bounding box center [1301, 91] width 168 height 14
click at [1235, 91] on input "**" at bounding box center [1301, 91] width 168 height 14
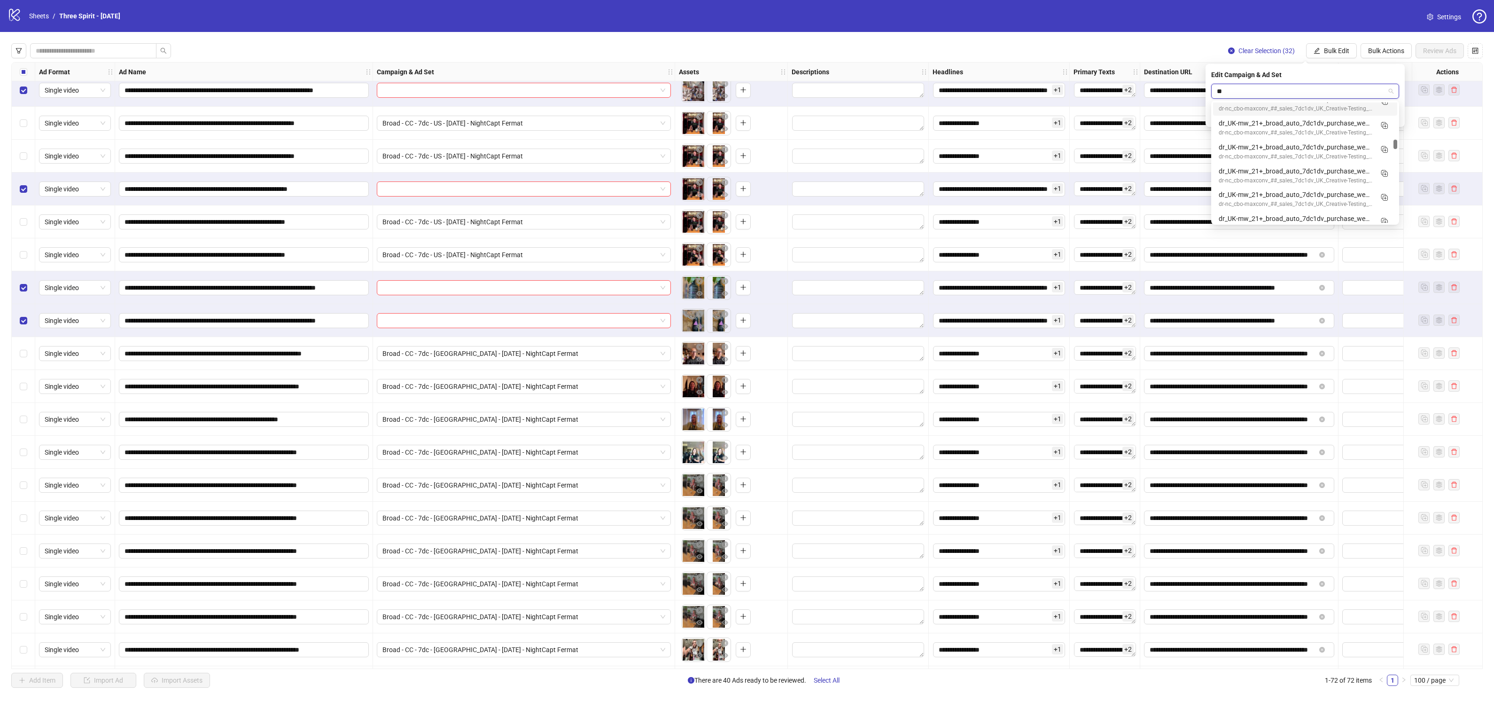
click at [1235, 91] on input "**" at bounding box center [1301, 91] width 168 height 14
type input "**********"
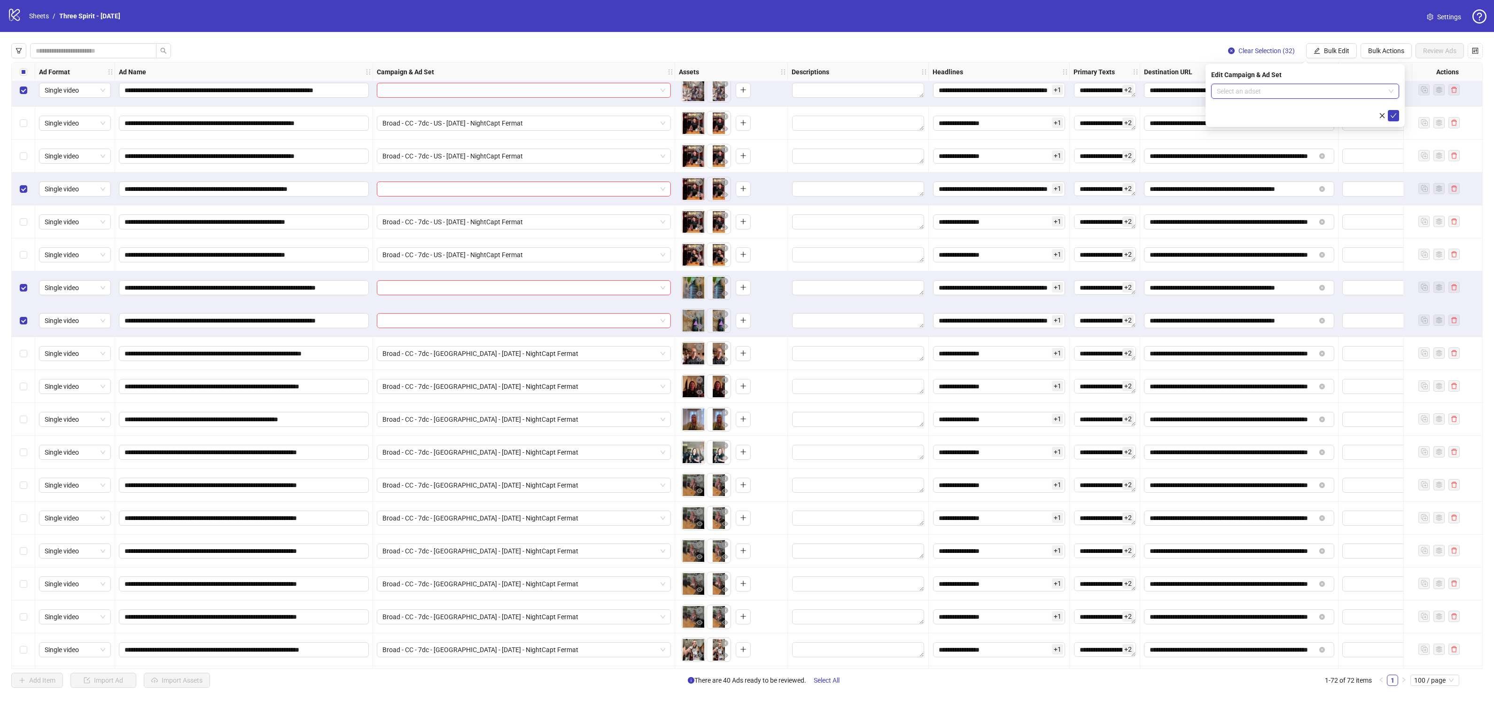
click at [1330, 86] on input "search" at bounding box center [1301, 91] width 168 height 14
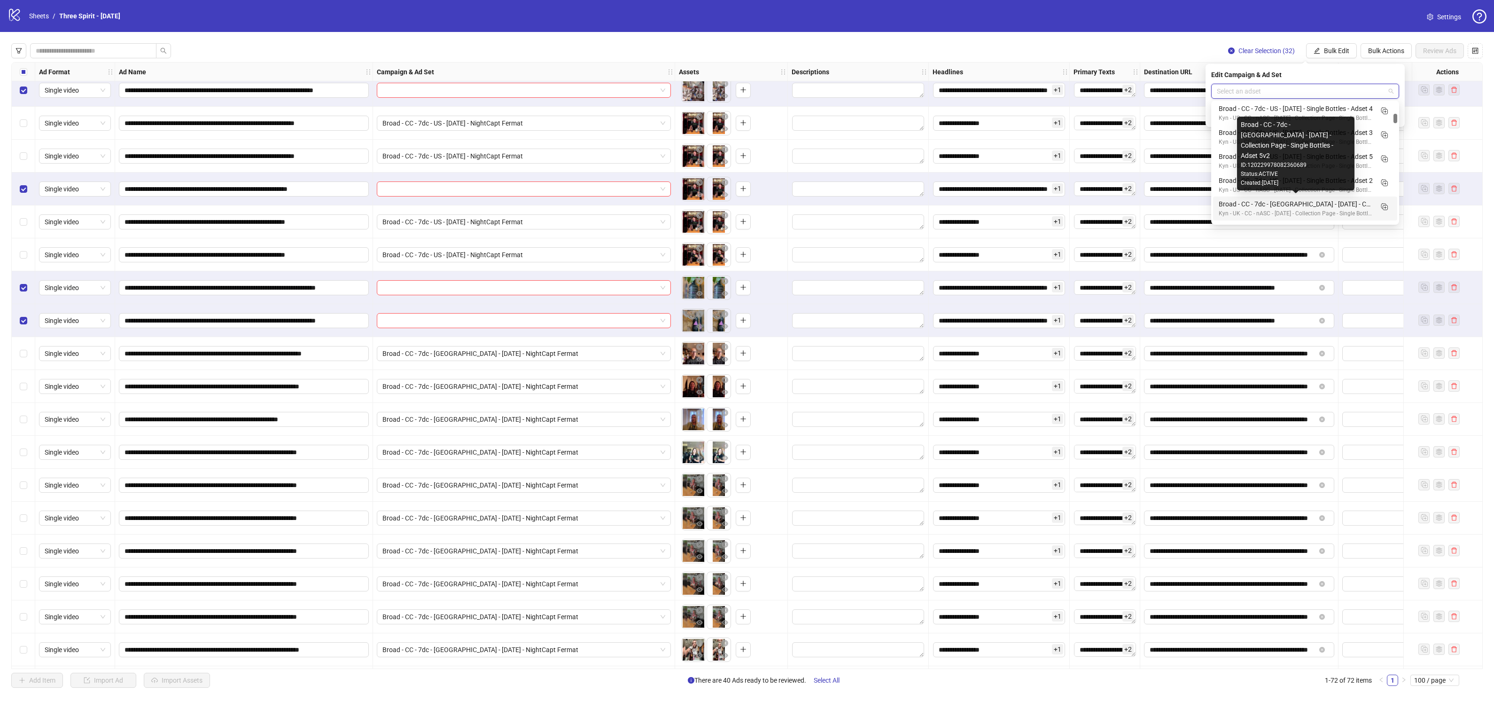
scroll to position [243, 0]
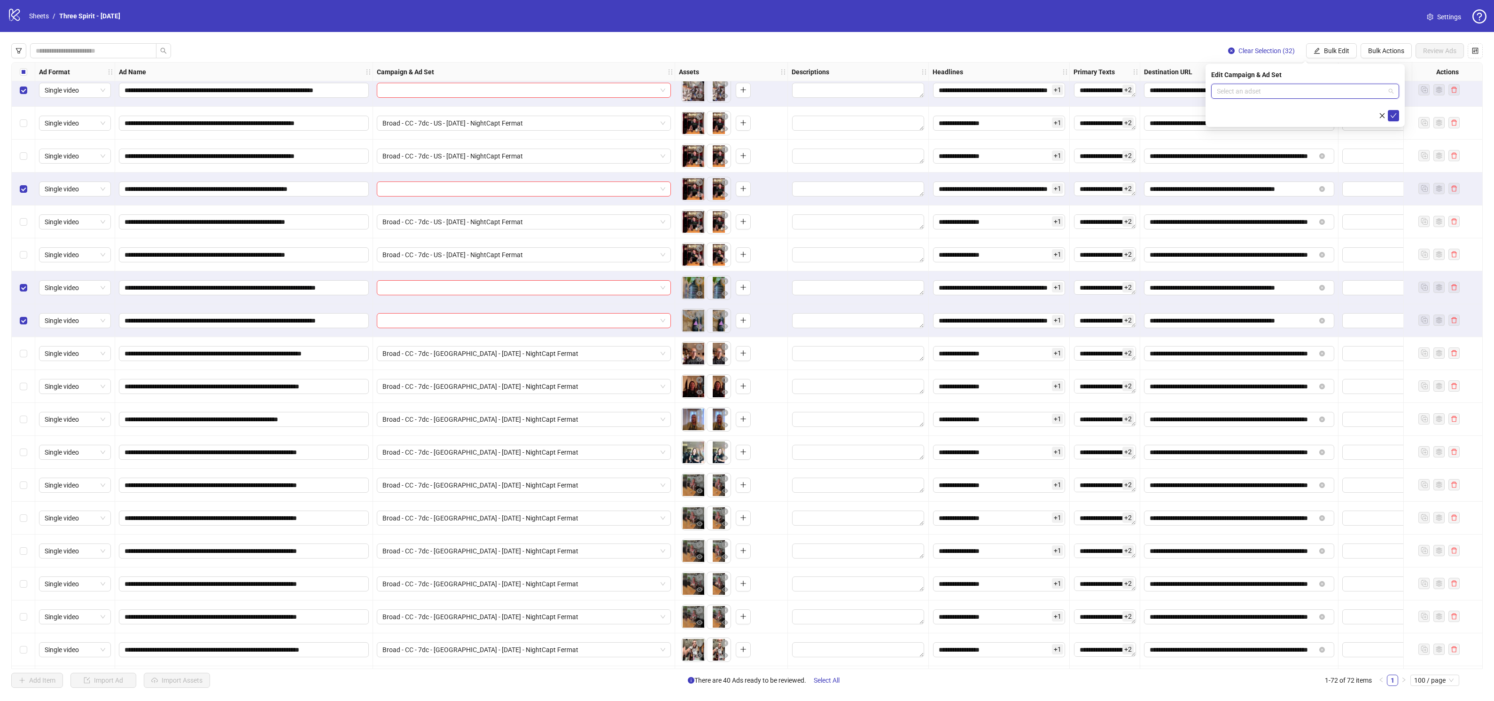
click at [1349, 90] on input "search" at bounding box center [1301, 91] width 168 height 14
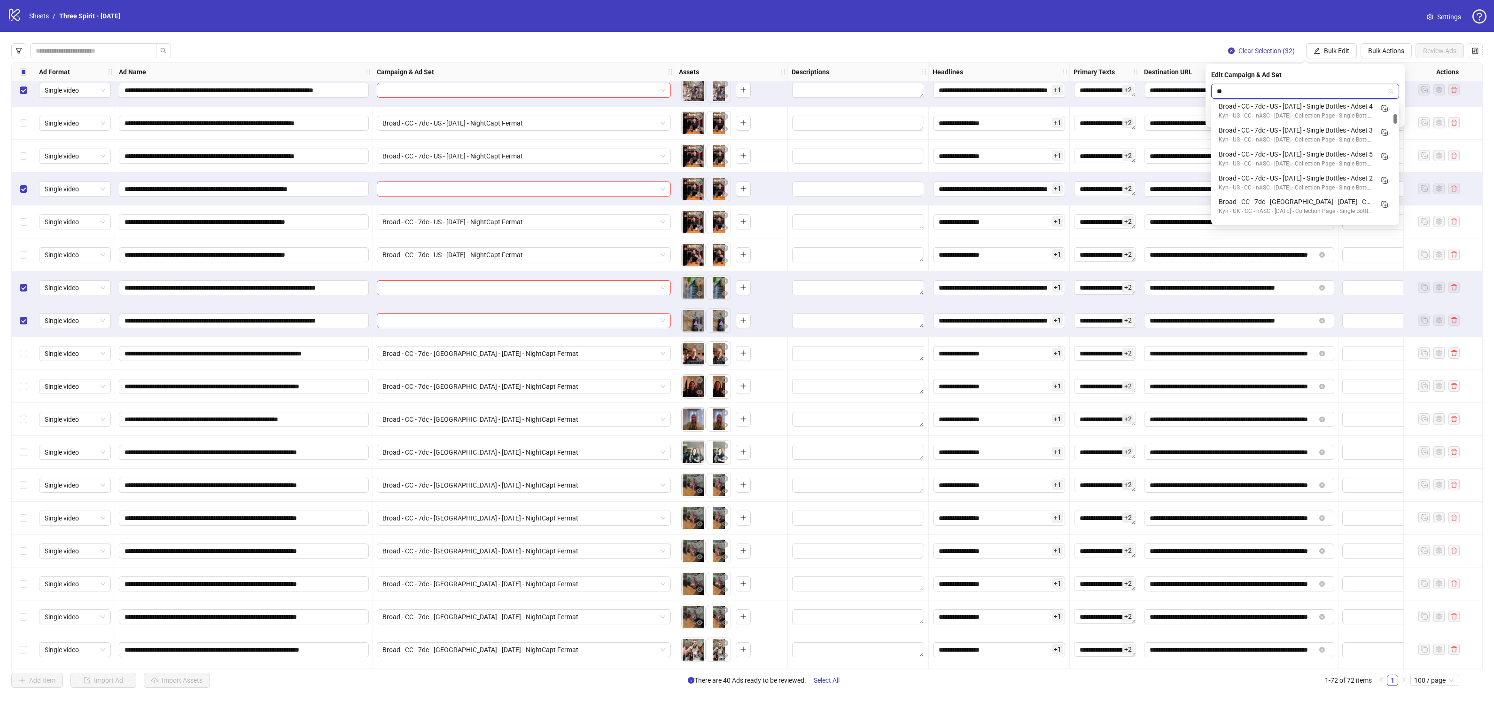
scroll to position [0, 0]
type input "***"
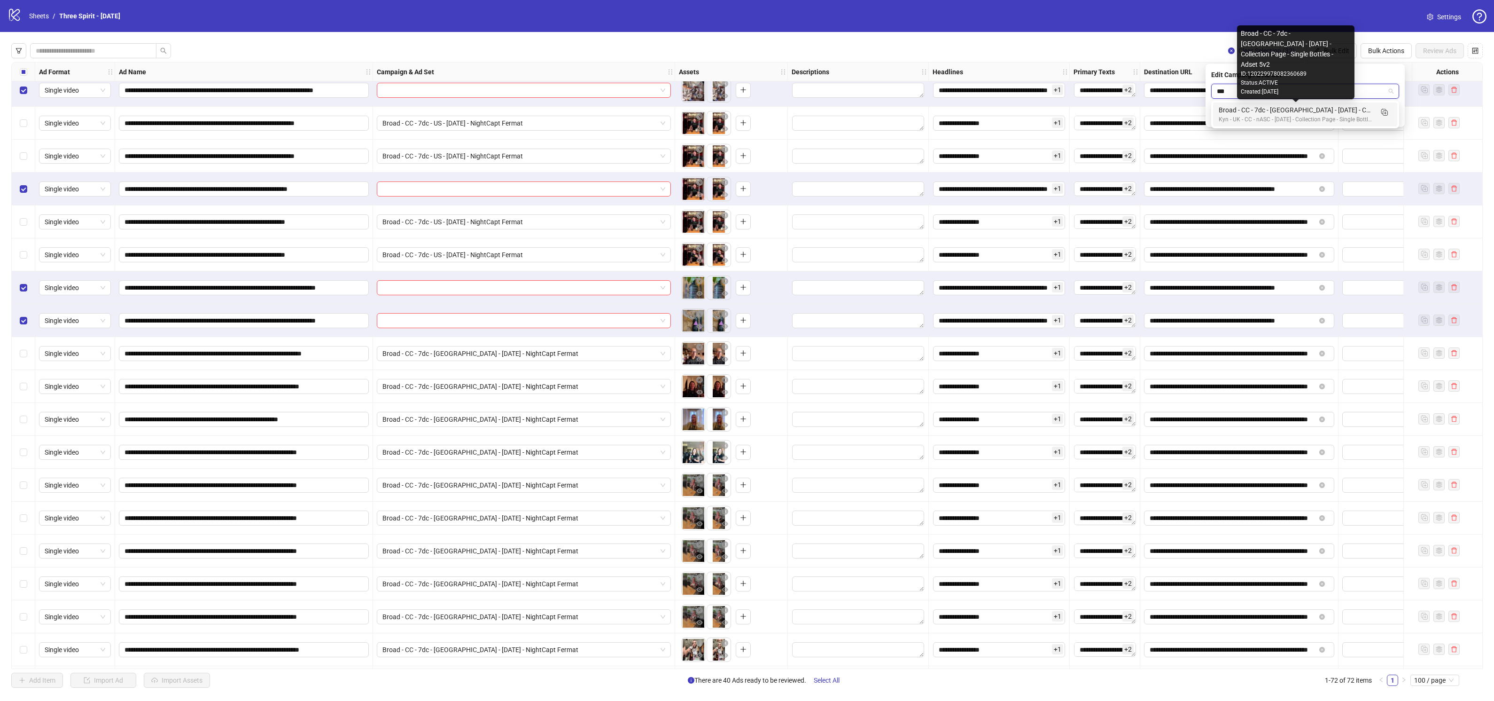
click at [1328, 112] on div "Broad - CC - 7dc - [GEOGRAPHIC_DATA] - [DATE] - Collection Page - Single Bottle…" at bounding box center [1296, 110] width 154 height 10
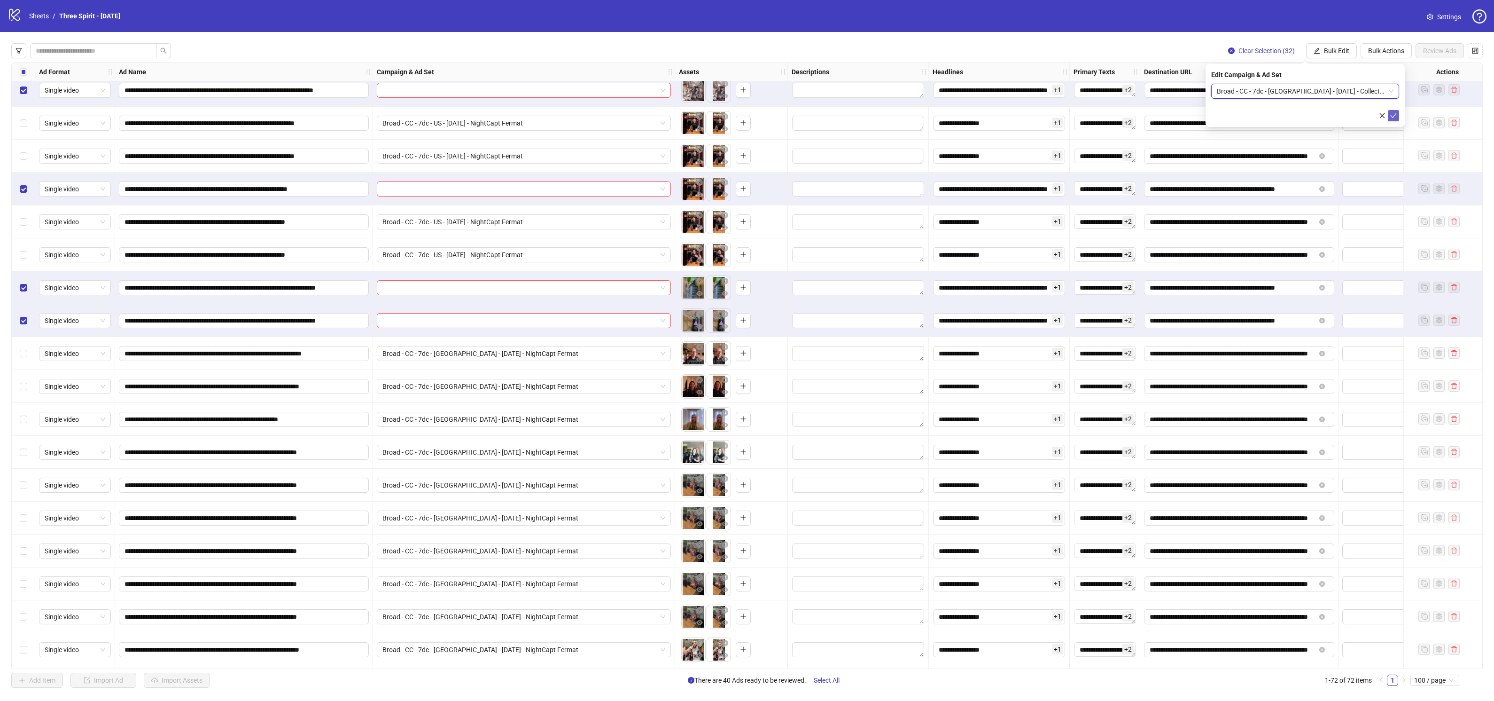
click at [1395, 114] on icon "check" at bounding box center [1394, 115] width 6 height 5
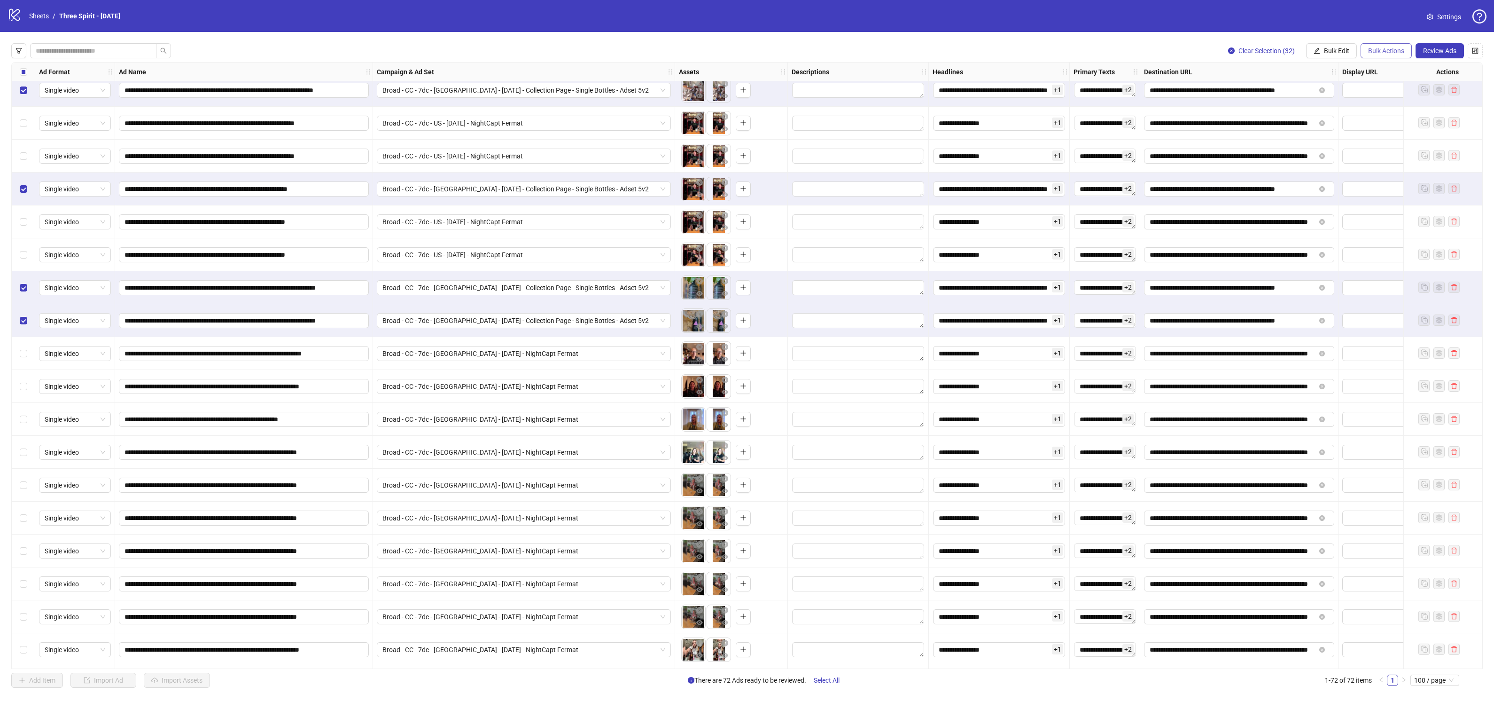
click at [1392, 52] on span "Bulk Actions" at bounding box center [1386, 51] width 36 height 8
click at [1393, 97] on span "Duplicate with assets" at bounding box center [1400, 99] width 64 height 10
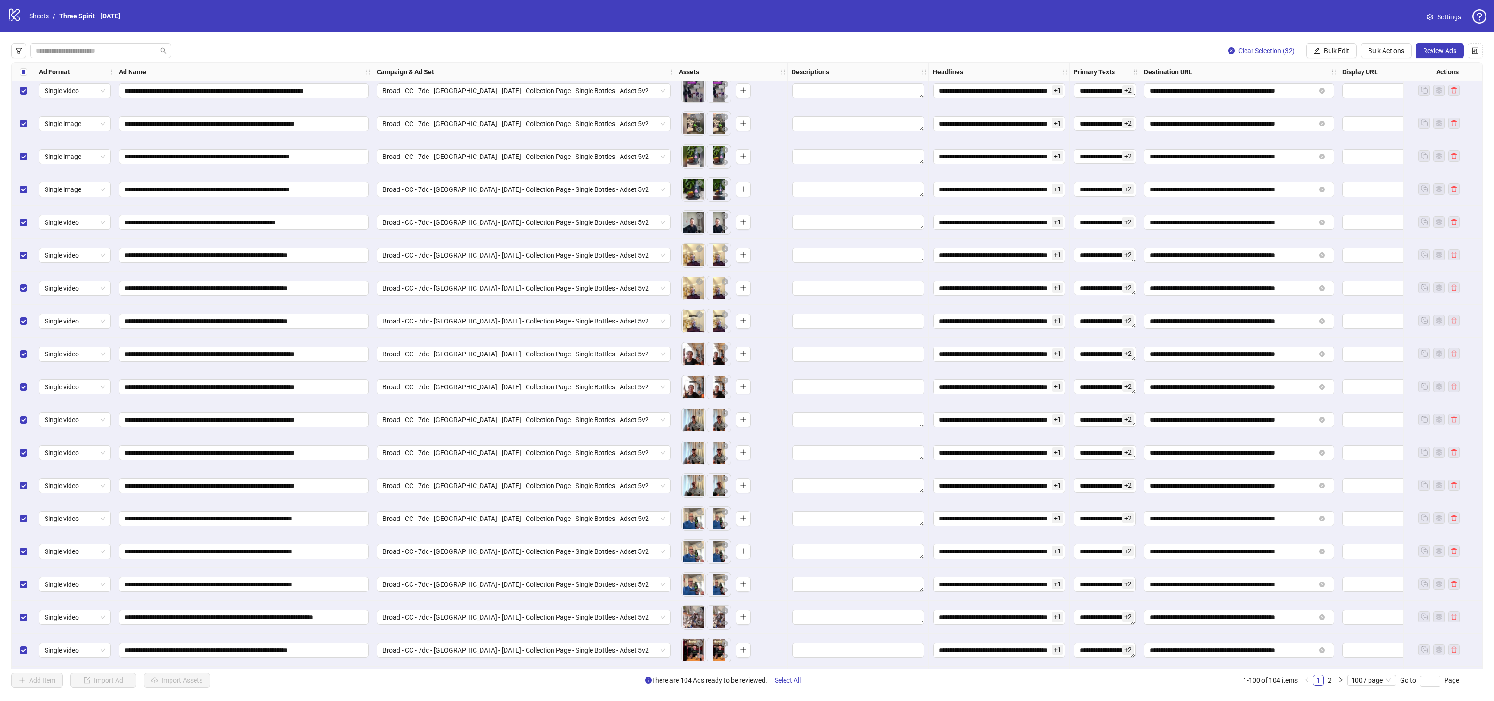
scroll to position [2837, 0]
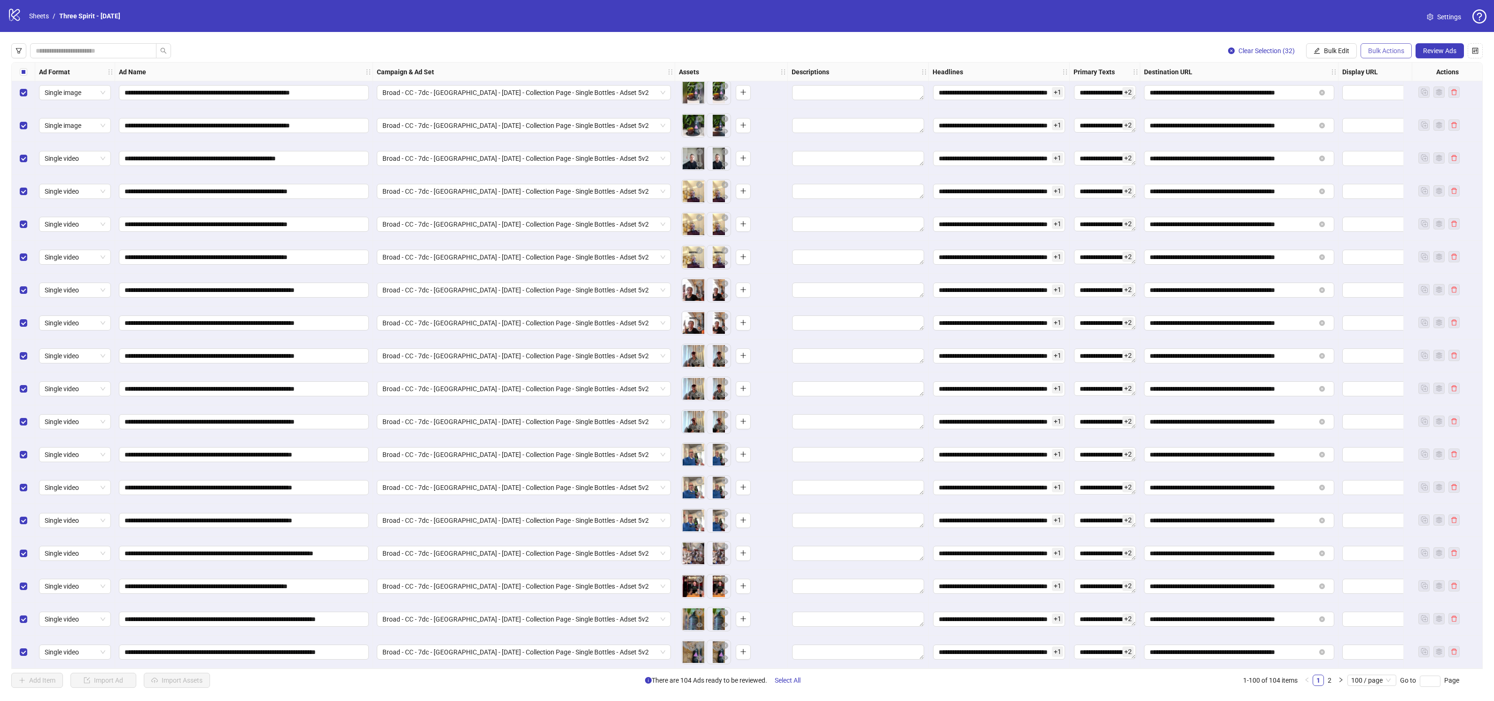
click at [1385, 49] on span "Bulk Actions" at bounding box center [1386, 51] width 36 height 8
click at [1394, 126] on span "Apply Template" at bounding box center [1400, 130] width 64 height 10
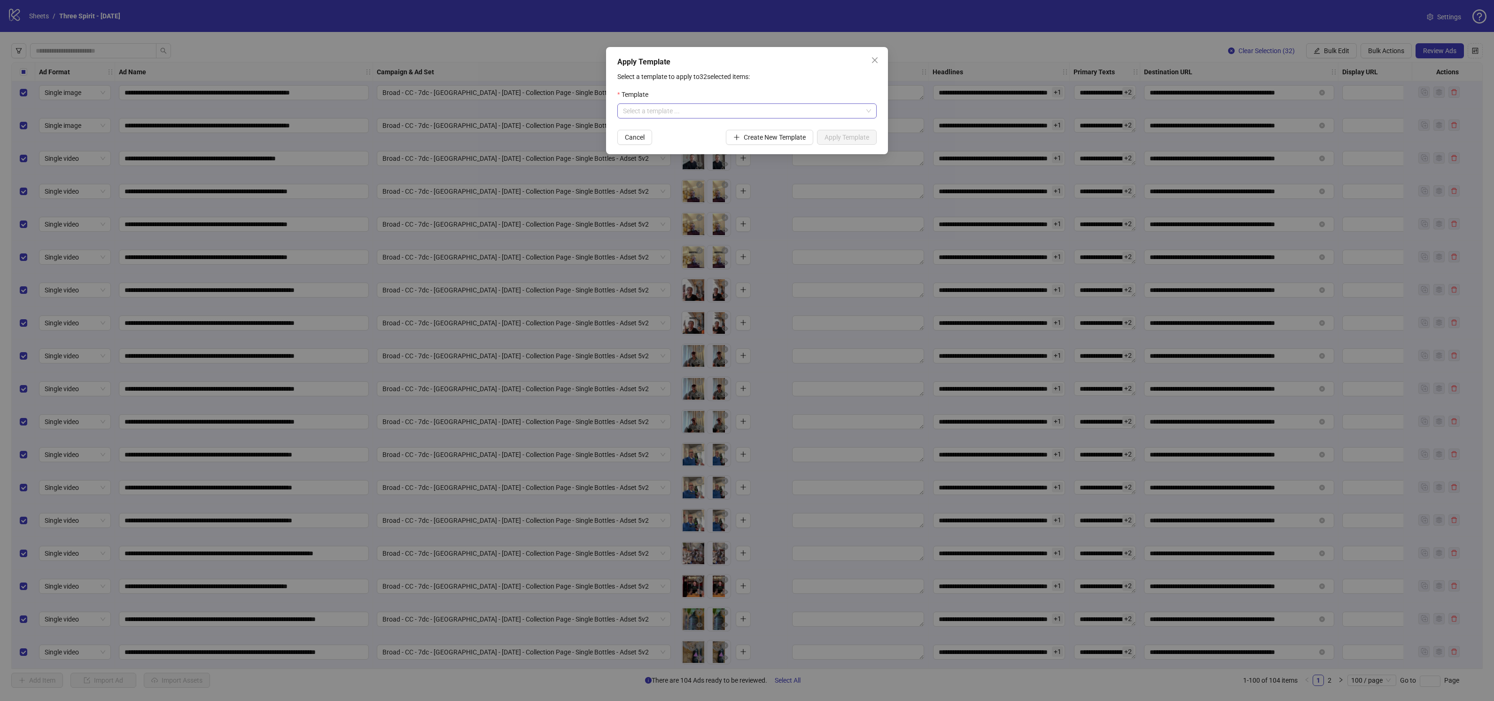
click at [717, 111] on input "search" at bounding box center [743, 111] width 240 height 14
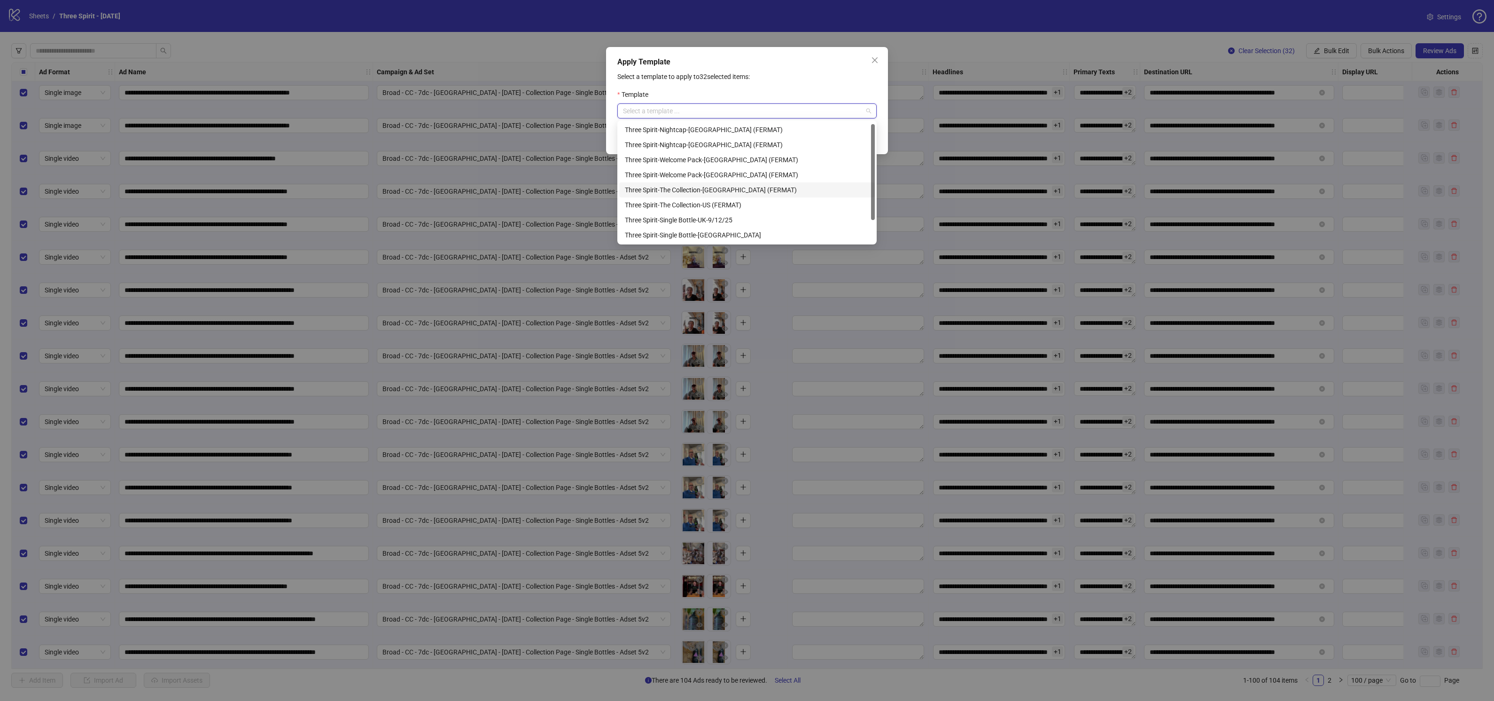
scroll to position [30, 0]
click at [704, 205] on div "Three Spirit-Single Bottle-[GEOGRAPHIC_DATA]" at bounding box center [747, 205] width 244 height 10
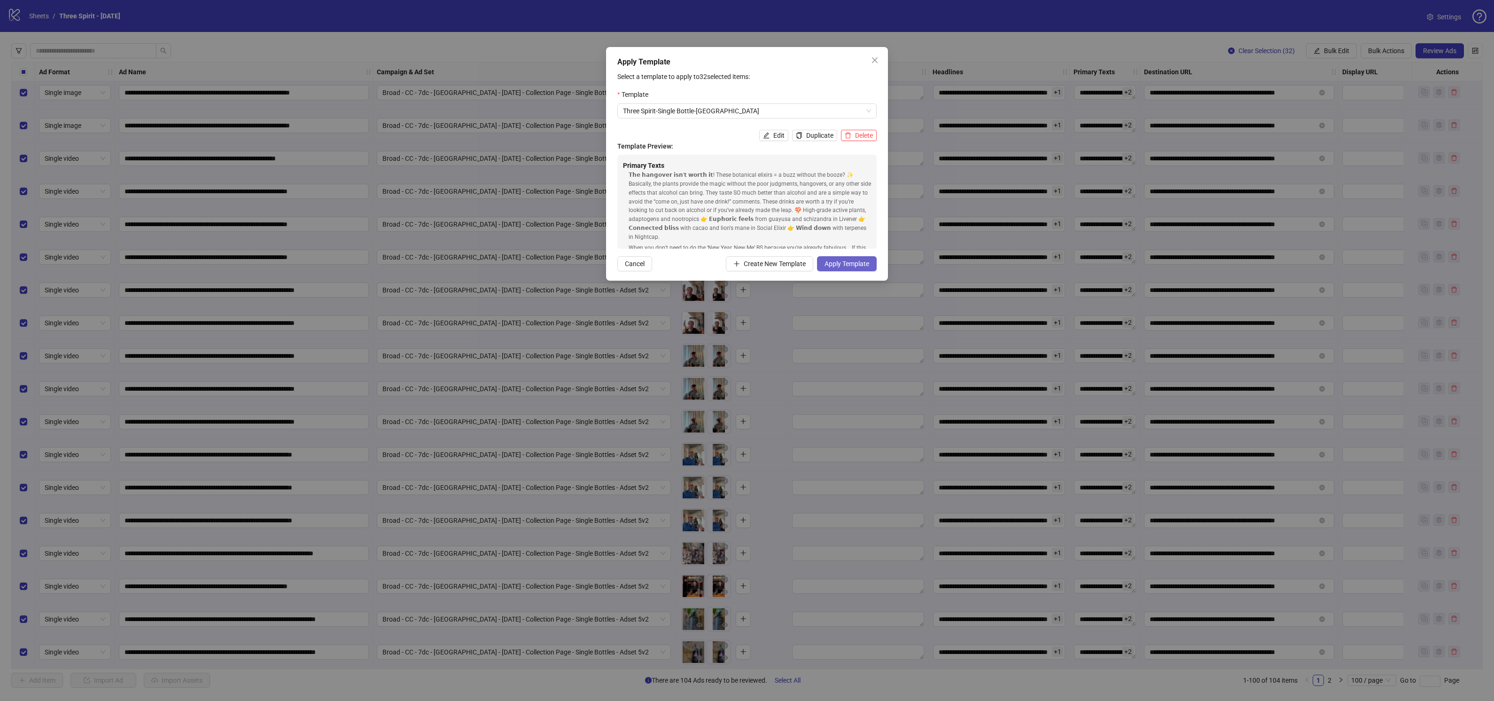
click at [841, 262] on span "Apply Template" at bounding box center [847, 264] width 45 height 8
